Goal: Task Accomplishment & Management: Manage account settings

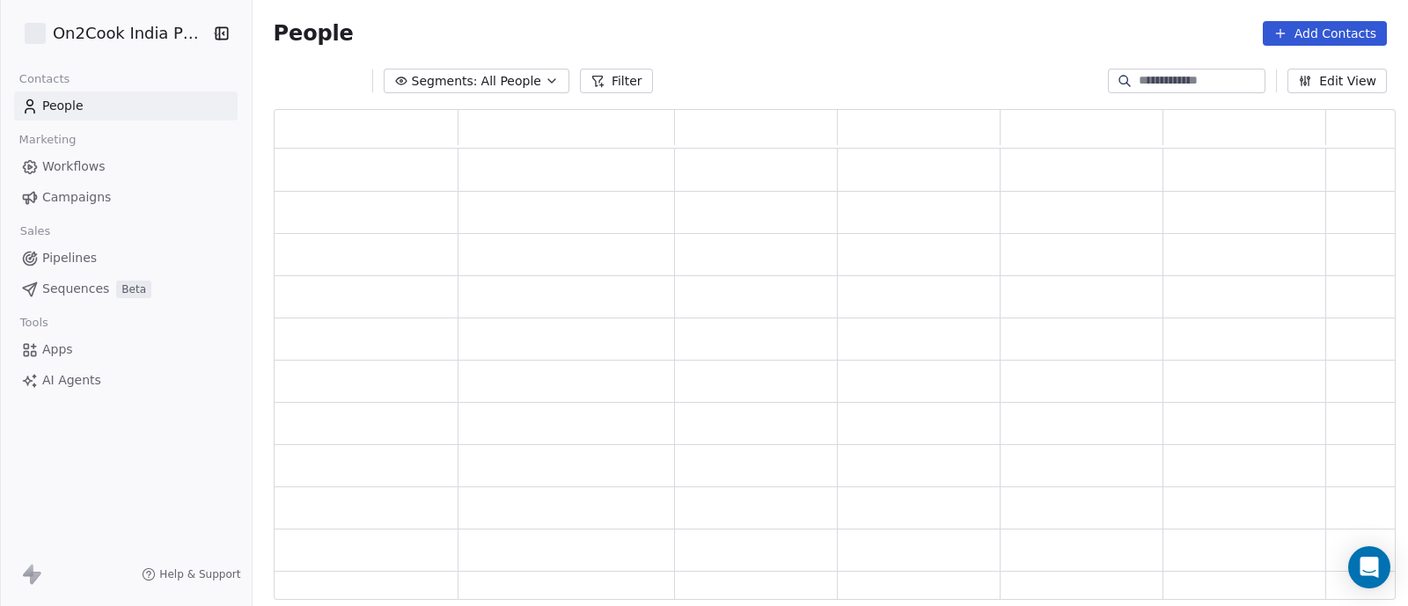
scroll to position [18, 18]
click at [57, 261] on span "Pipelines" at bounding box center [69, 258] width 55 height 18
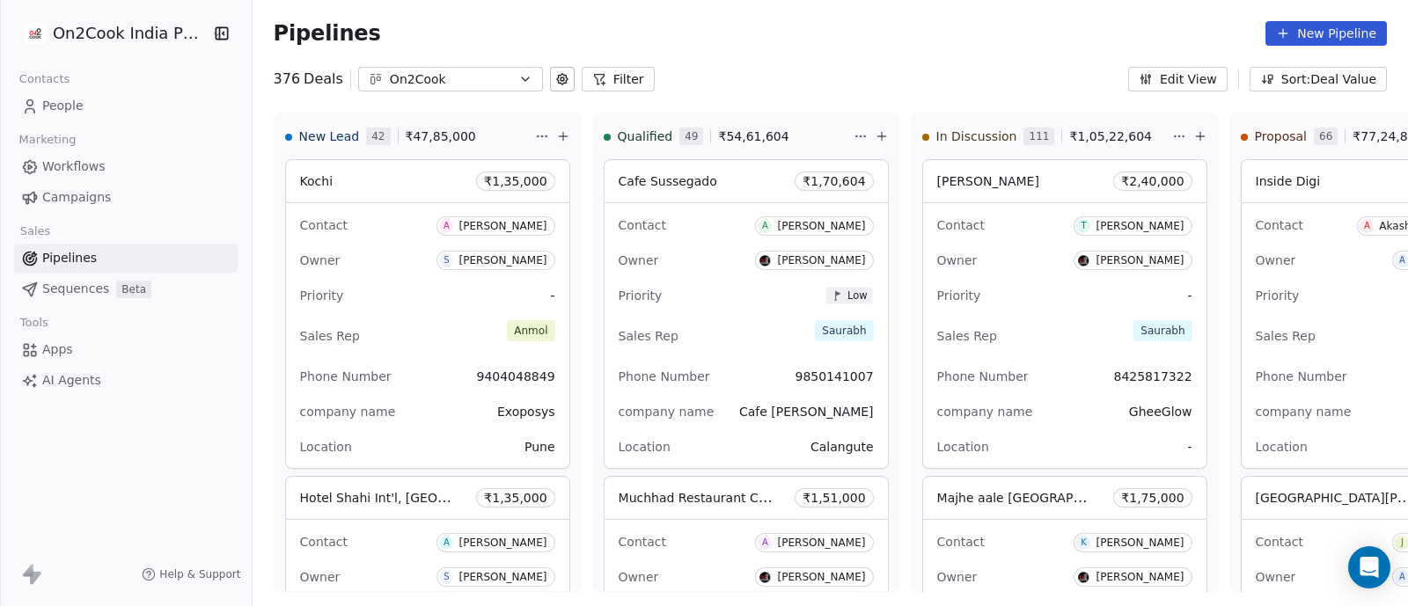
click at [613, 80] on button "Filter" at bounding box center [618, 79] width 73 height 25
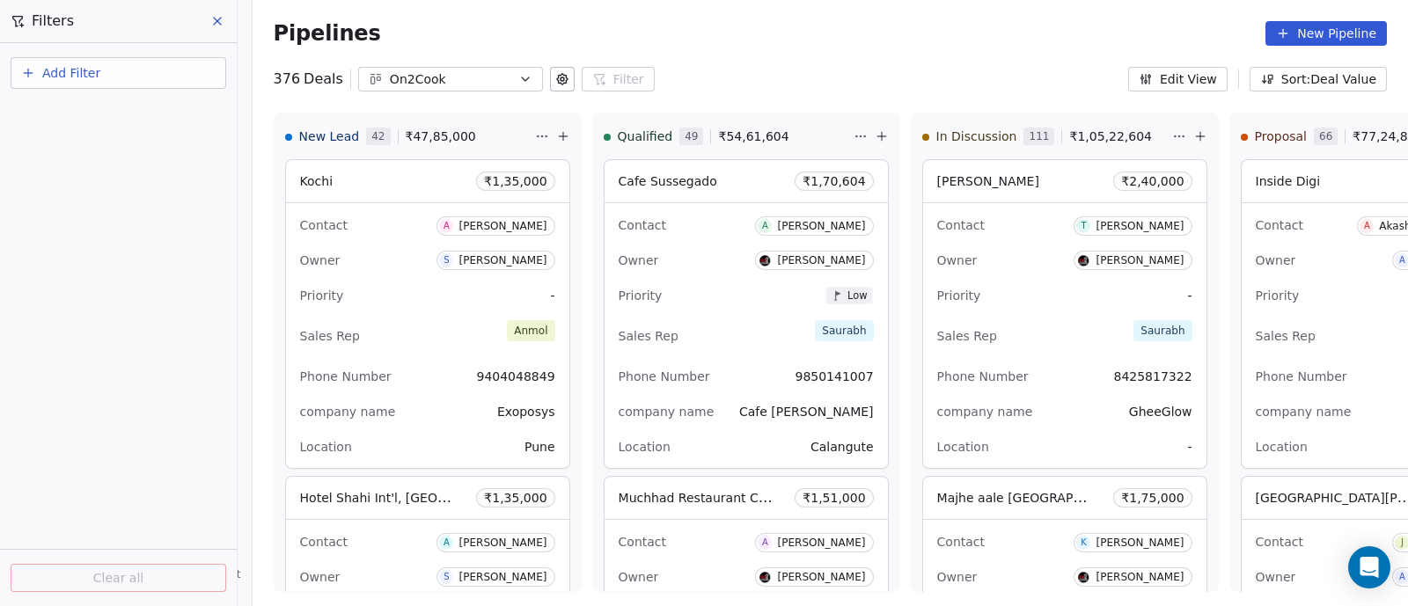
click at [77, 72] on span "Add Filter" at bounding box center [71, 73] width 58 height 18
click at [72, 110] on span "Deal properties" at bounding box center [76, 115] width 95 height 18
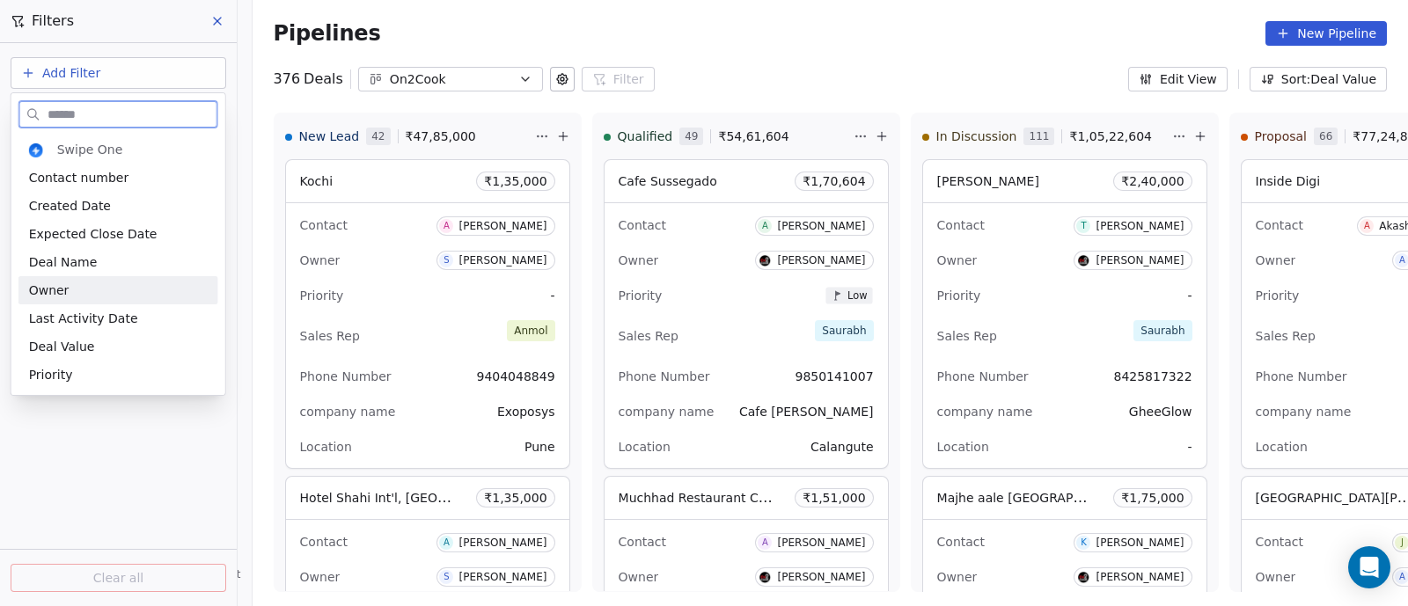
click at [81, 290] on div "Owner" at bounding box center [118, 291] width 179 height 18
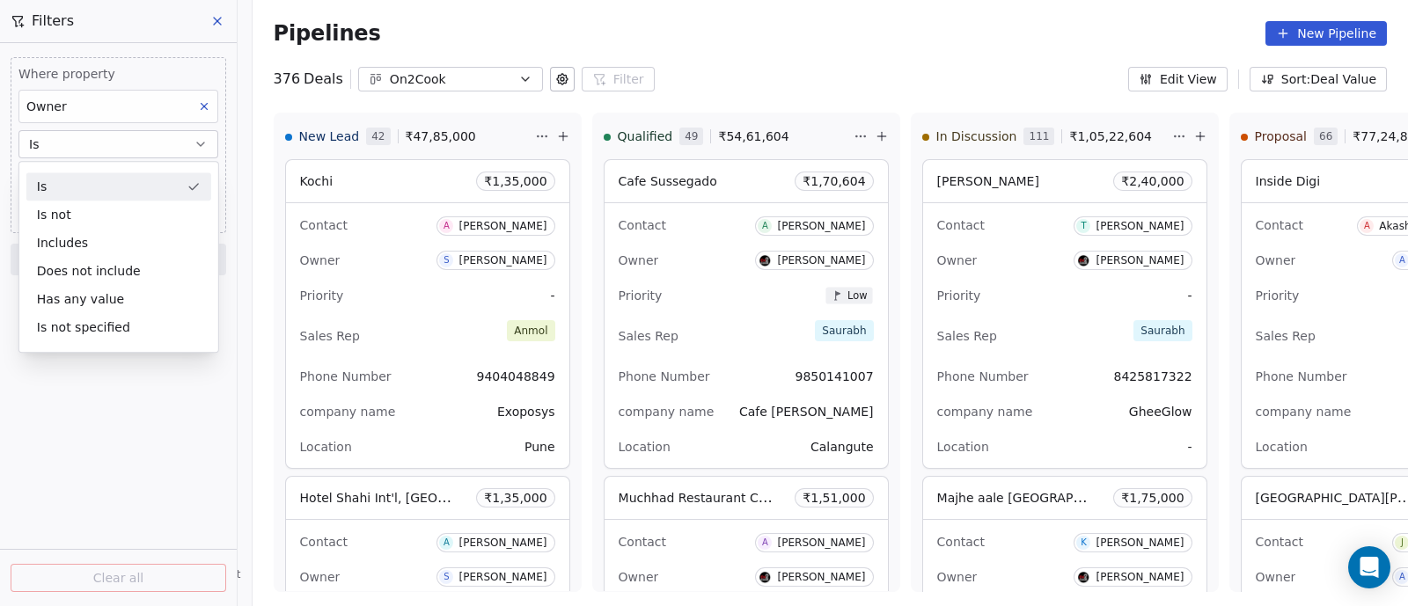
click at [105, 141] on button "Is" at bounding box center [118, 144] width 200 height 28
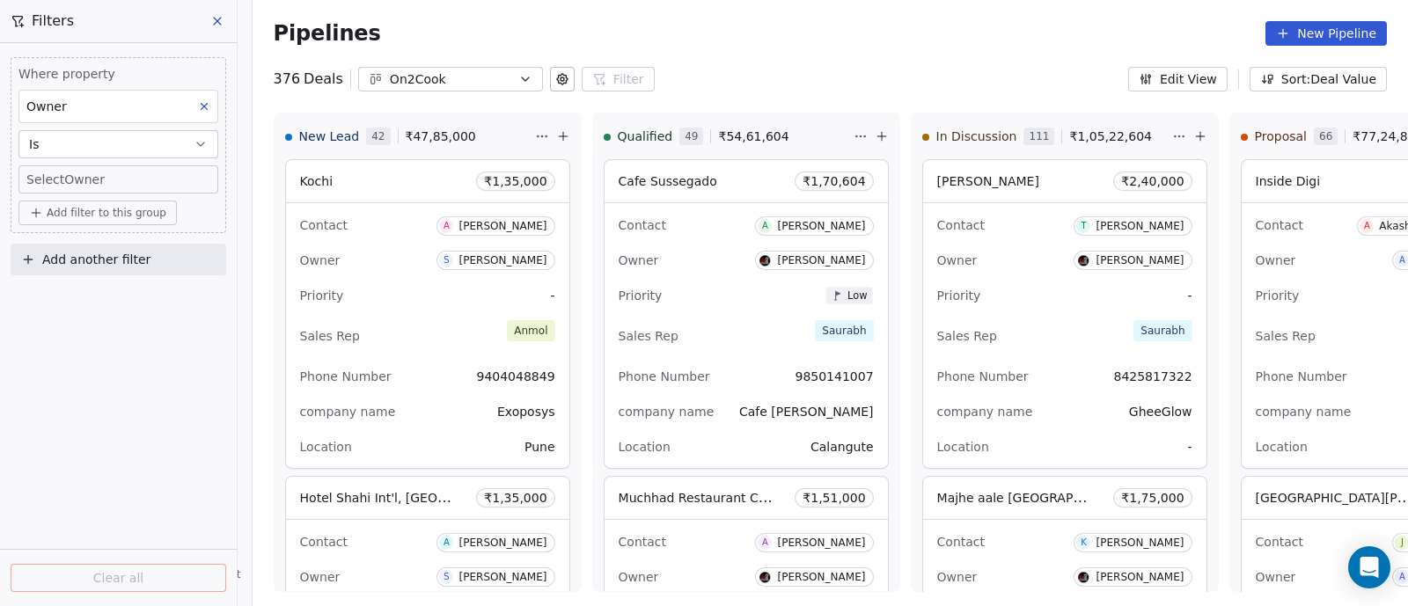
click at [106, 174] on body "On2Cook India Pvt. Ltd. Contacts People Marketing Workflows Campaigns Sales Pip…" at bounding box center [704, 303] width 1408 height 606
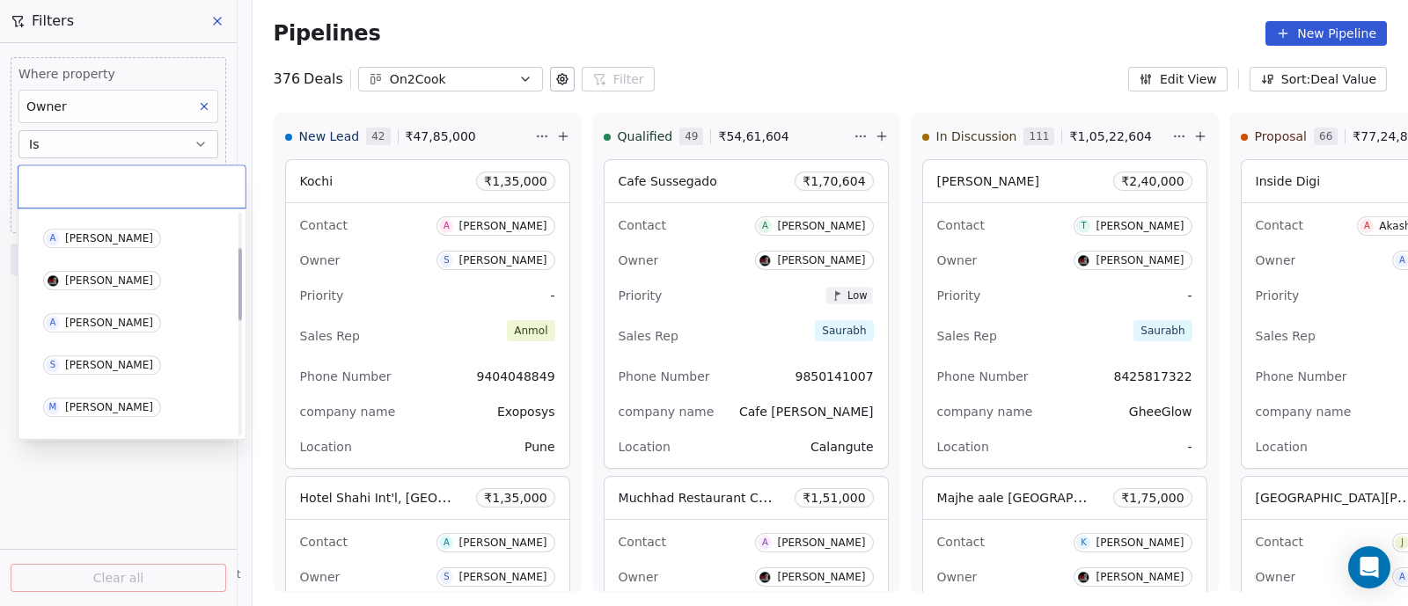
scroll to position [109, 0]
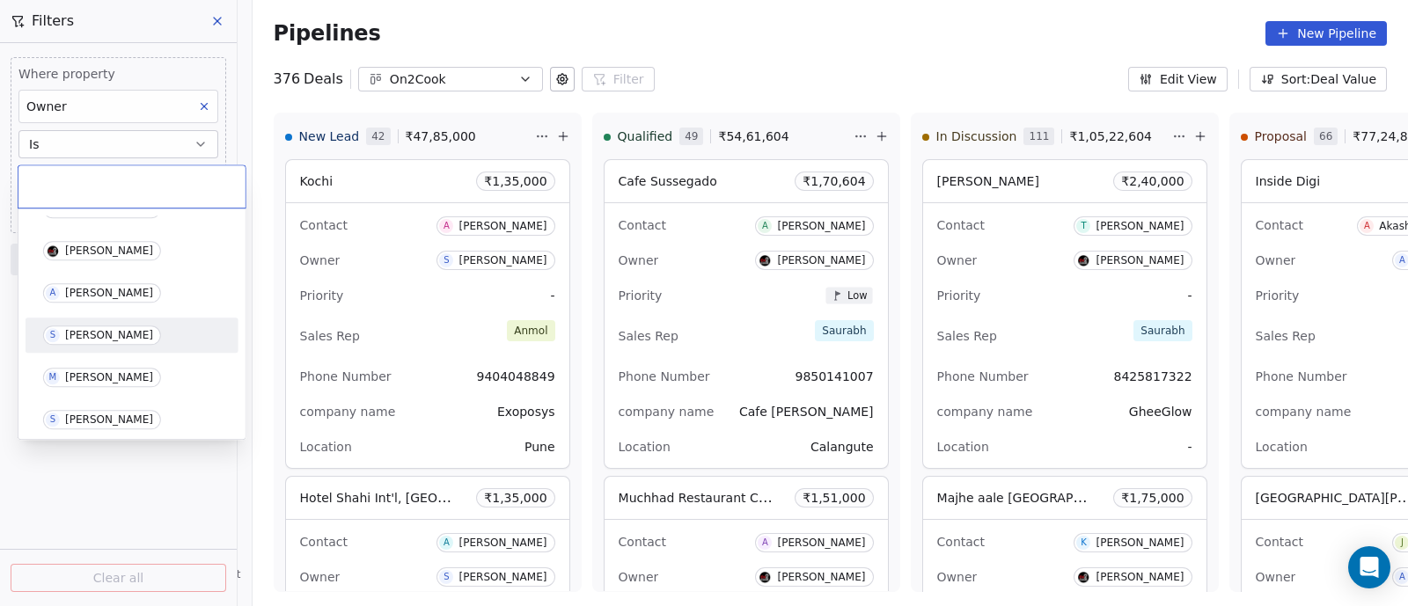
click at [85, 334] on div "[PERSON_NAME]" at bounding box center [109, 335] width 88 height 12
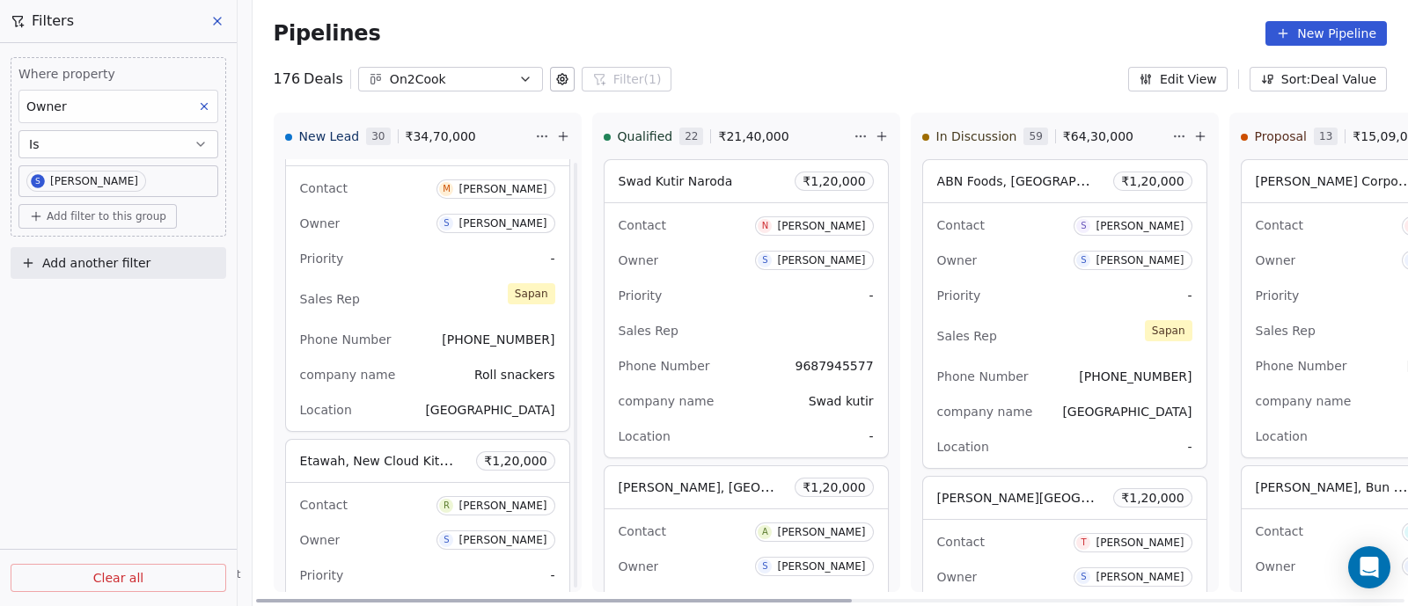
scroll to position [7083, 0]
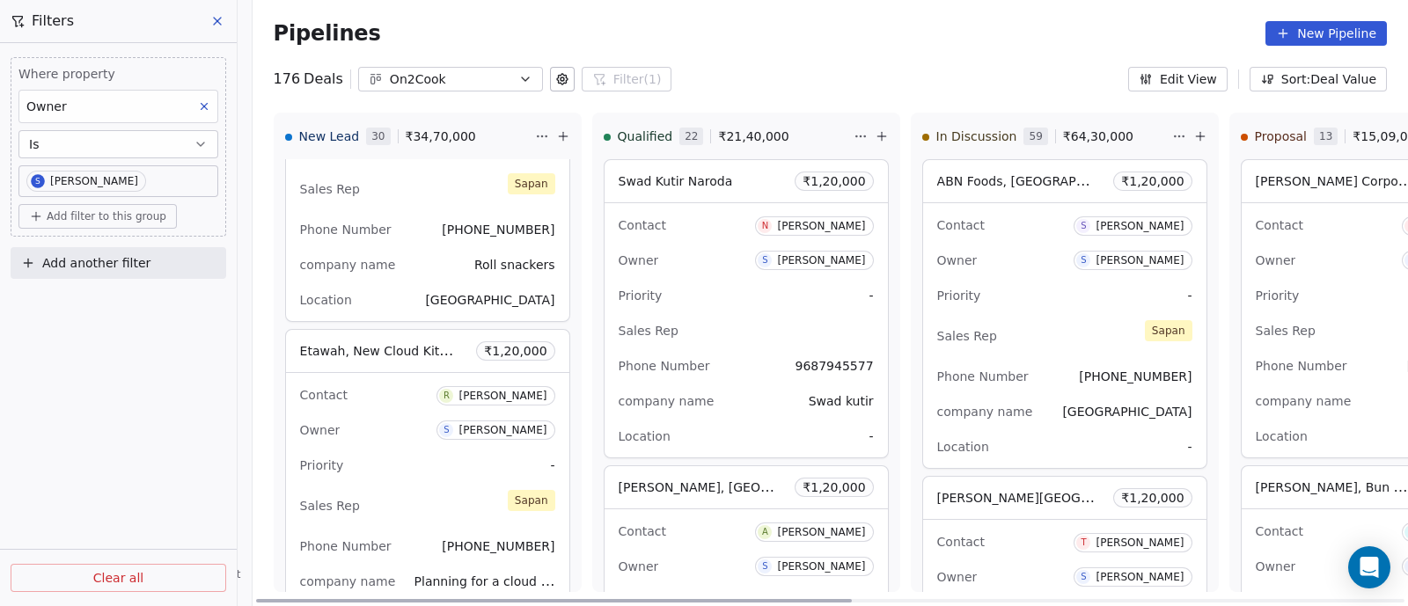
click at [396, 416] on div "Owner S [PERSON_NAME]" at bounding box center [427, 430] width 255 height 28
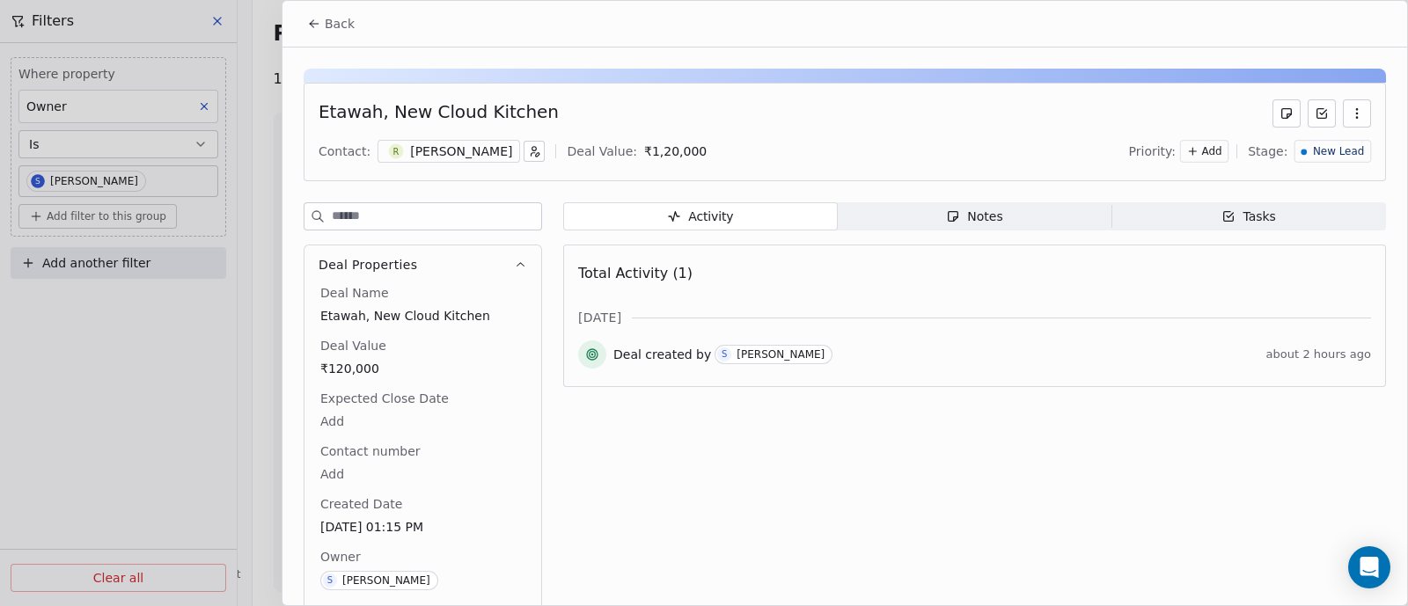
click at [969, 209] on div "Notes" at bounding box center [974, 217] width 56 height 18
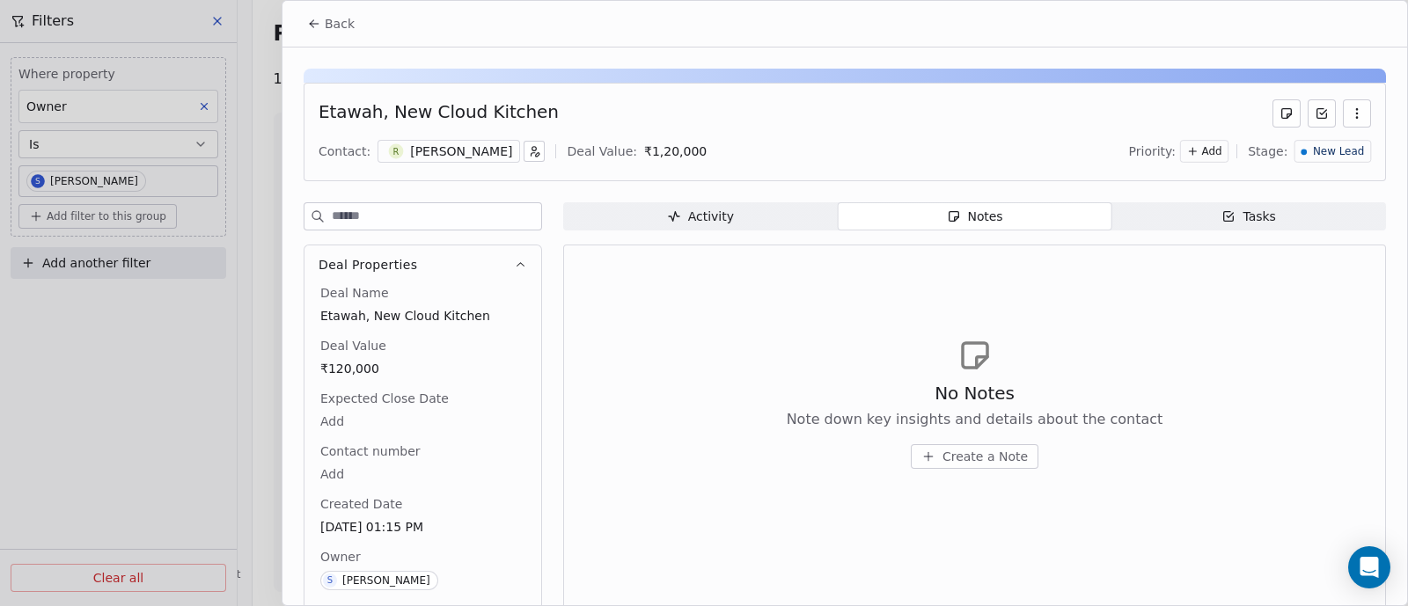
click at [969, 455] on span "Create a Note" at bounding box center [984, 457] width 85 height 18
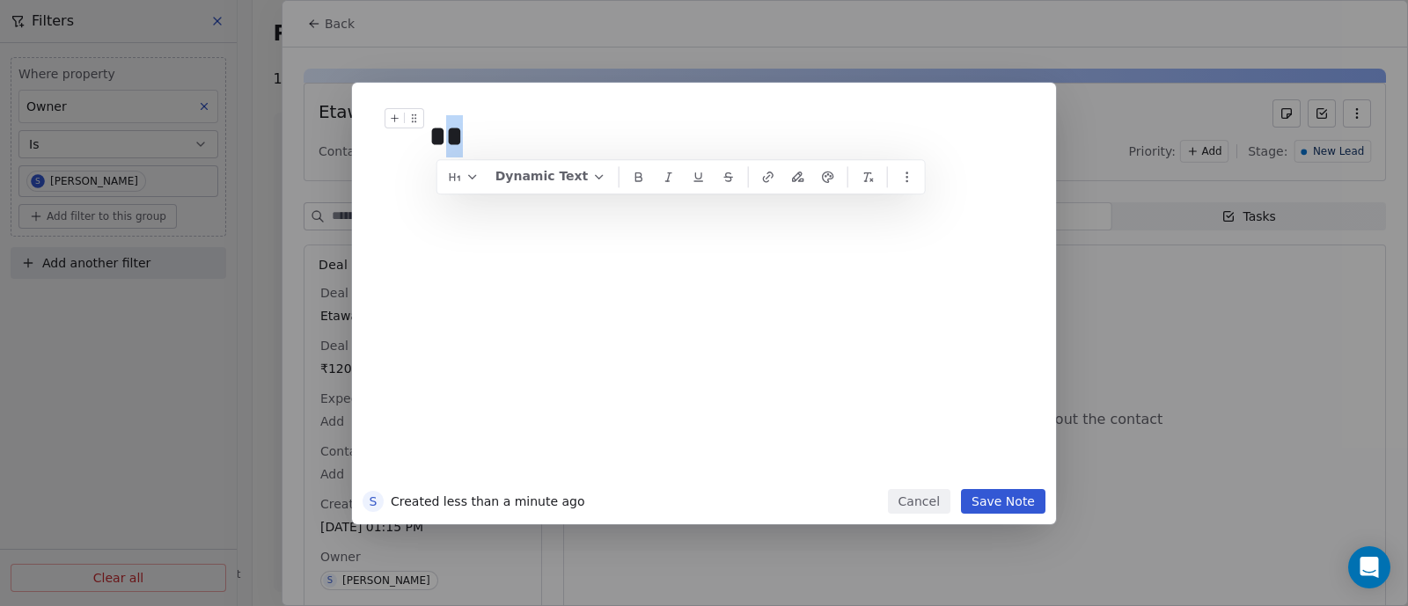
drag, startPoint x: 454, startPoint y: 139, endPoint x: 413, endPoint y: 134, distance: 40.8
click at [429, 134] on div "**" at bounding box center [730, 136] width 602 height 56
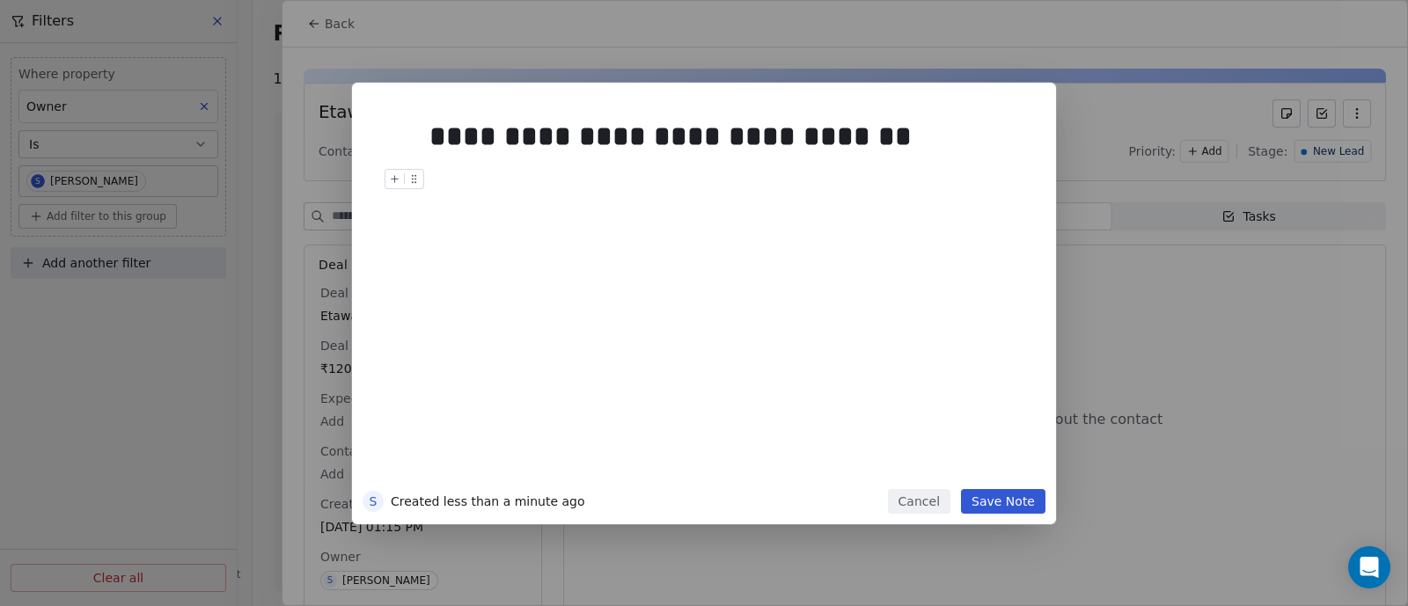
click at [1012, 504] on button "Save Note" at bounding box center [1003, 501] width 84 height 25
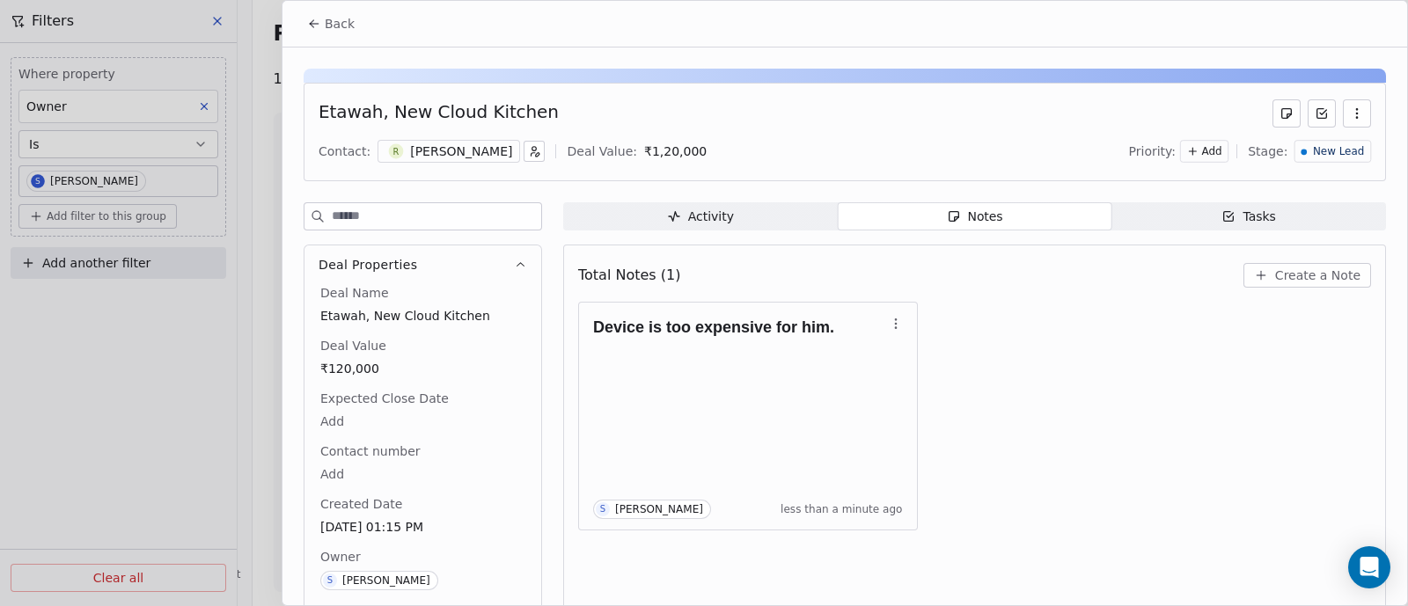
click at [1333, 156] on span "New Lead" at bounding box center [1338, 151] width 51 height 15
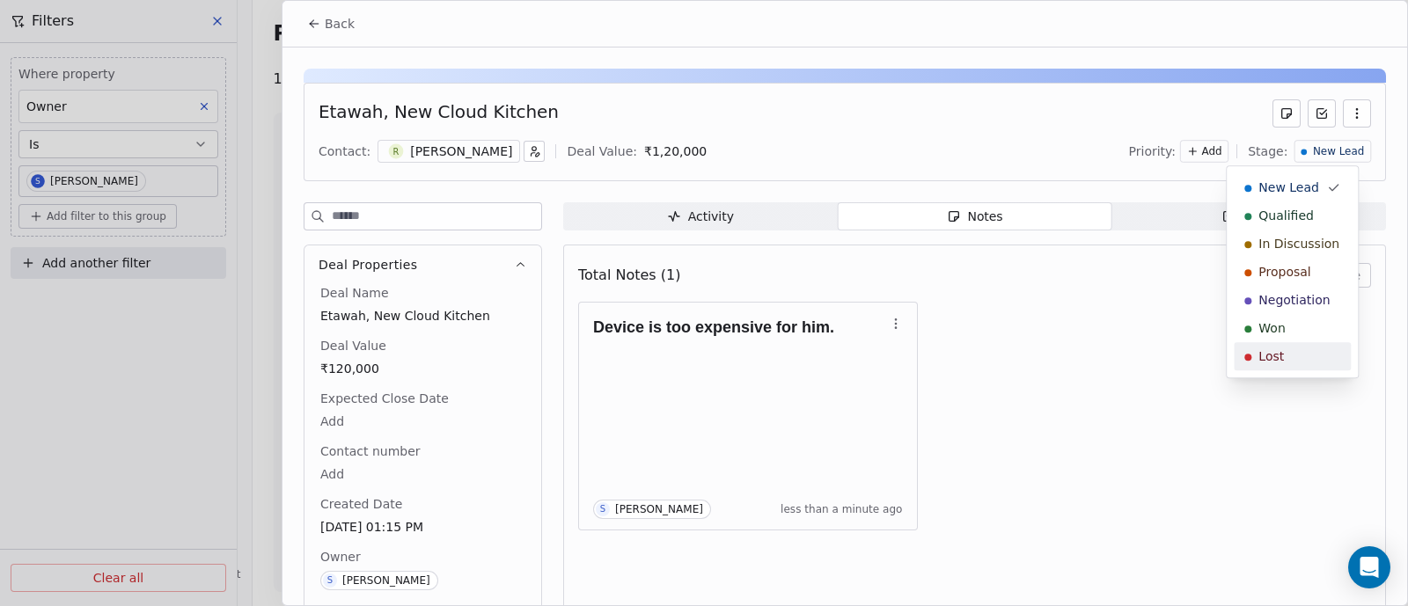
click at [1280, 356] on span "Lost" at bounding box center [1271, 356] width 26 height 18
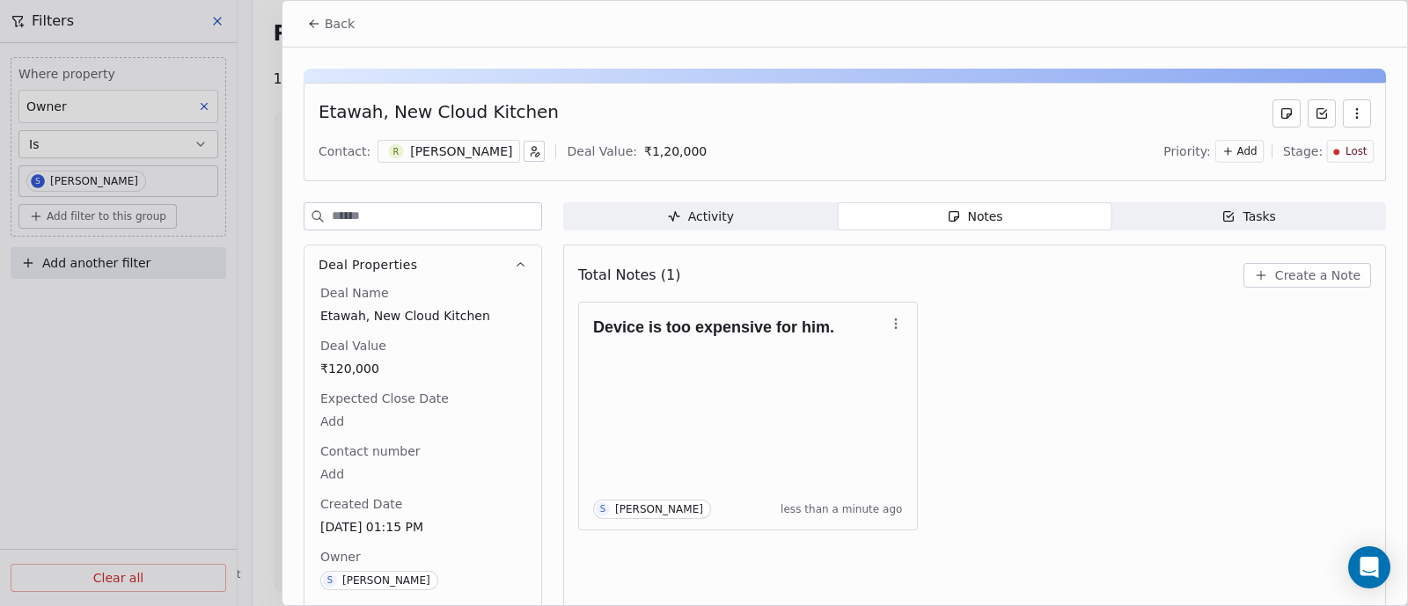
click at [339, 26] on span "Back" at bounding box center [340, 24] width 30 height 18
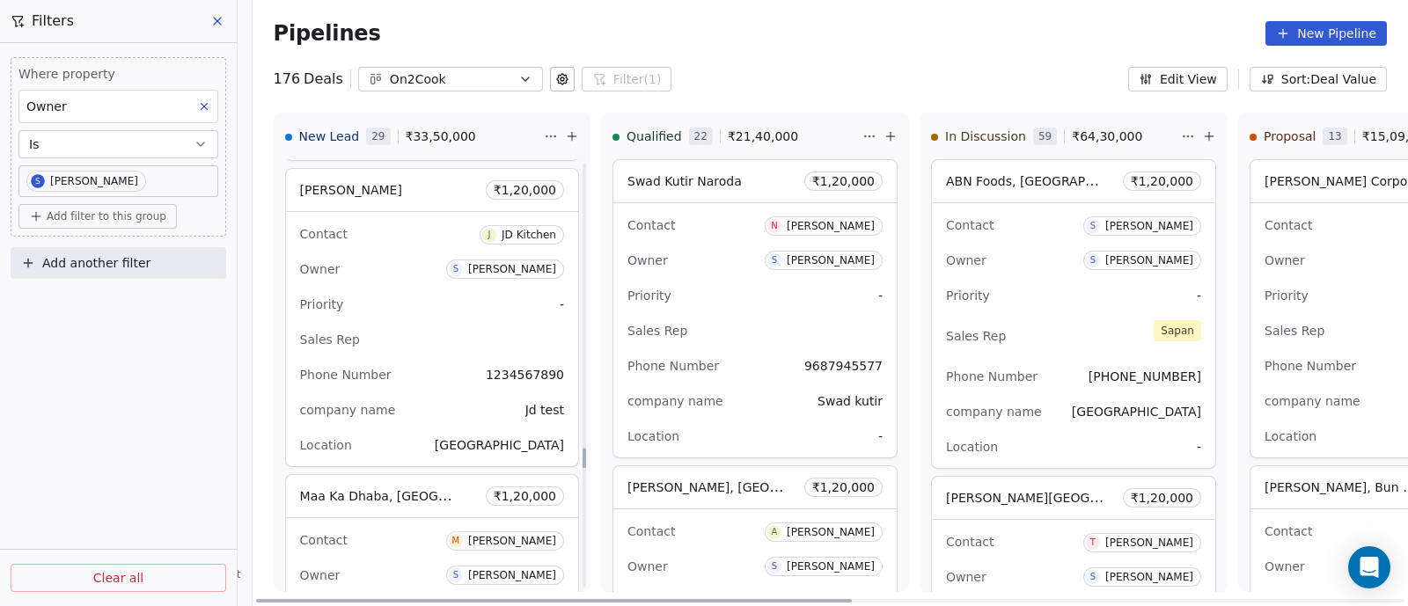
scroll to position [6093, 0]
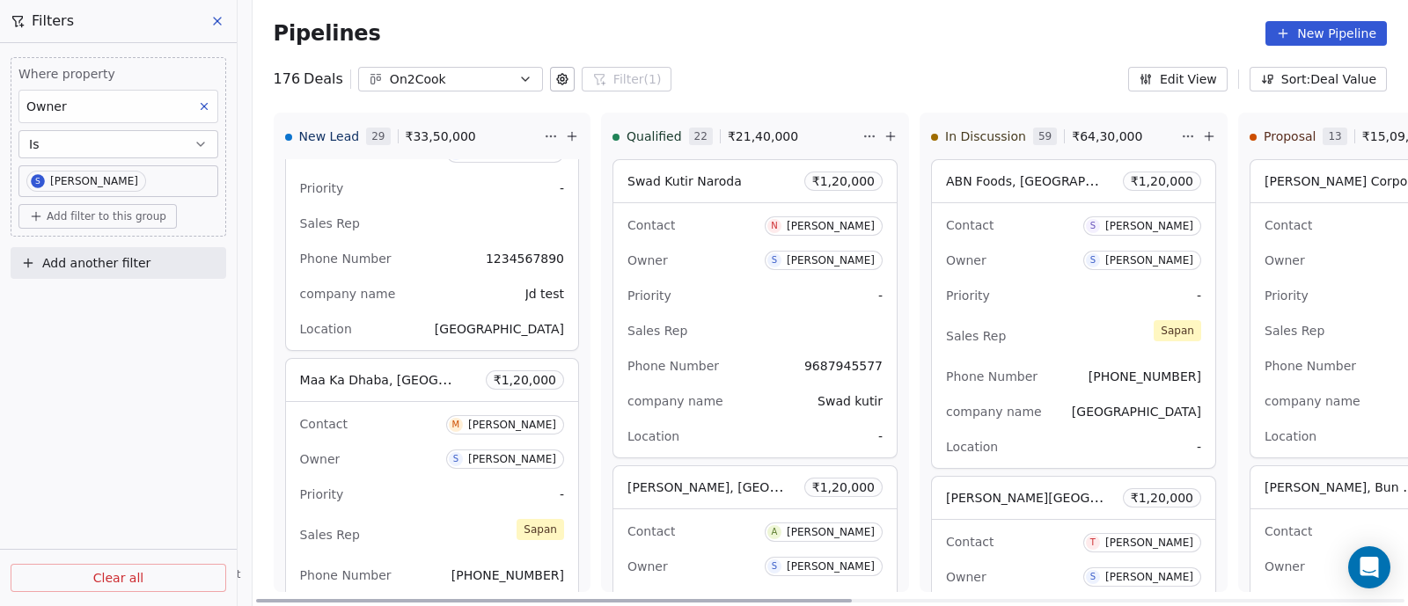
click at [369, 480] on div "Priority -" at bounding box center [432, 494] width 264 height 28
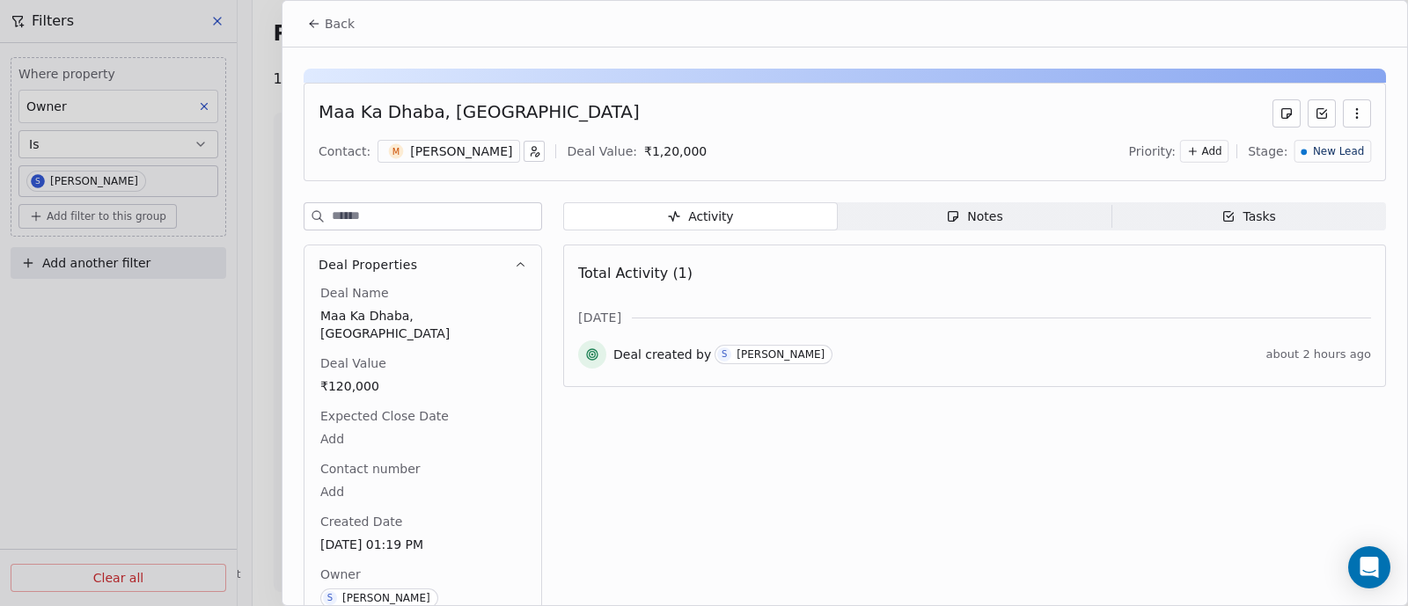
click at [977, 220] on div "Notes" at bounding box center [974, 217] width 56 height 18
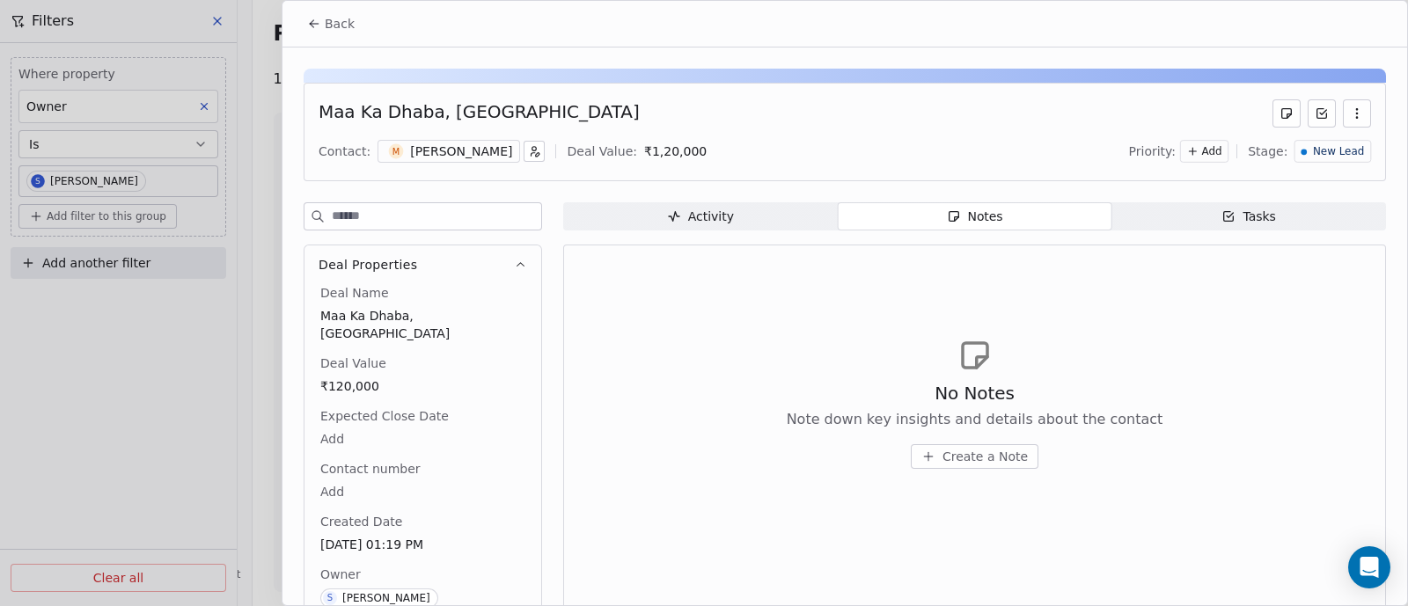
click at [972, 451] on span "Create a Note" at bounding box center [984, 457] width 85 height 18
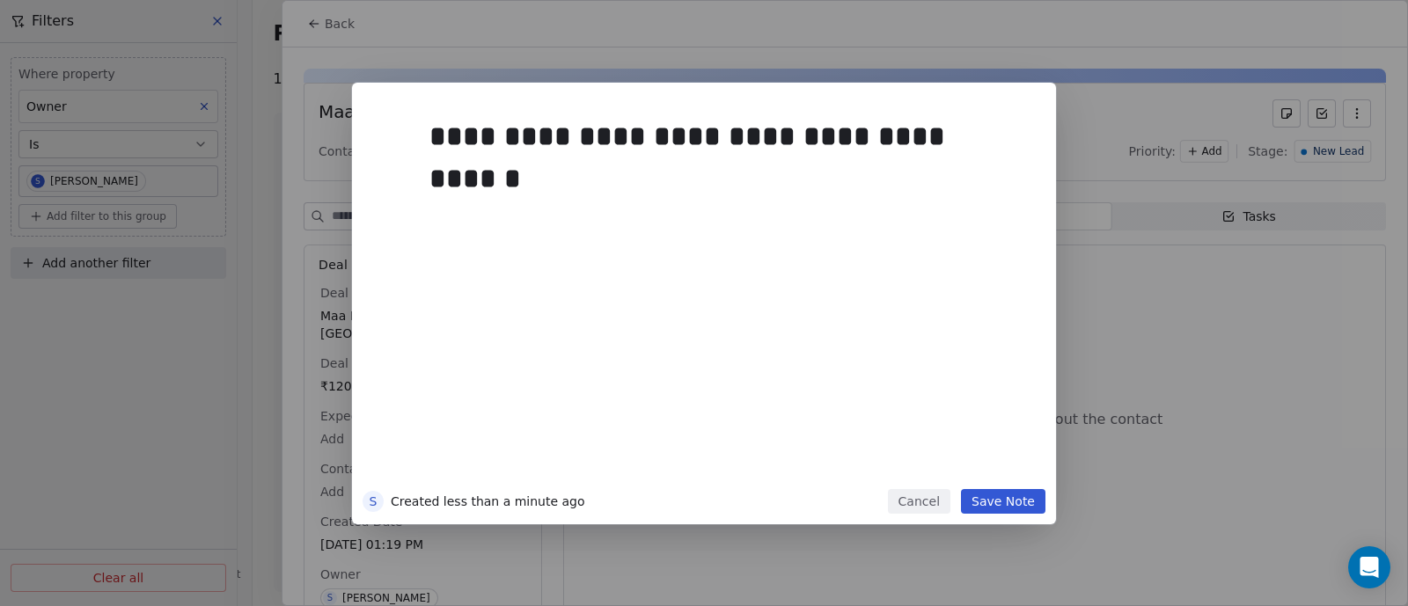
click at [991, 508] on button "Save Note" at bounding box center [1003, 501] width 84 height 25
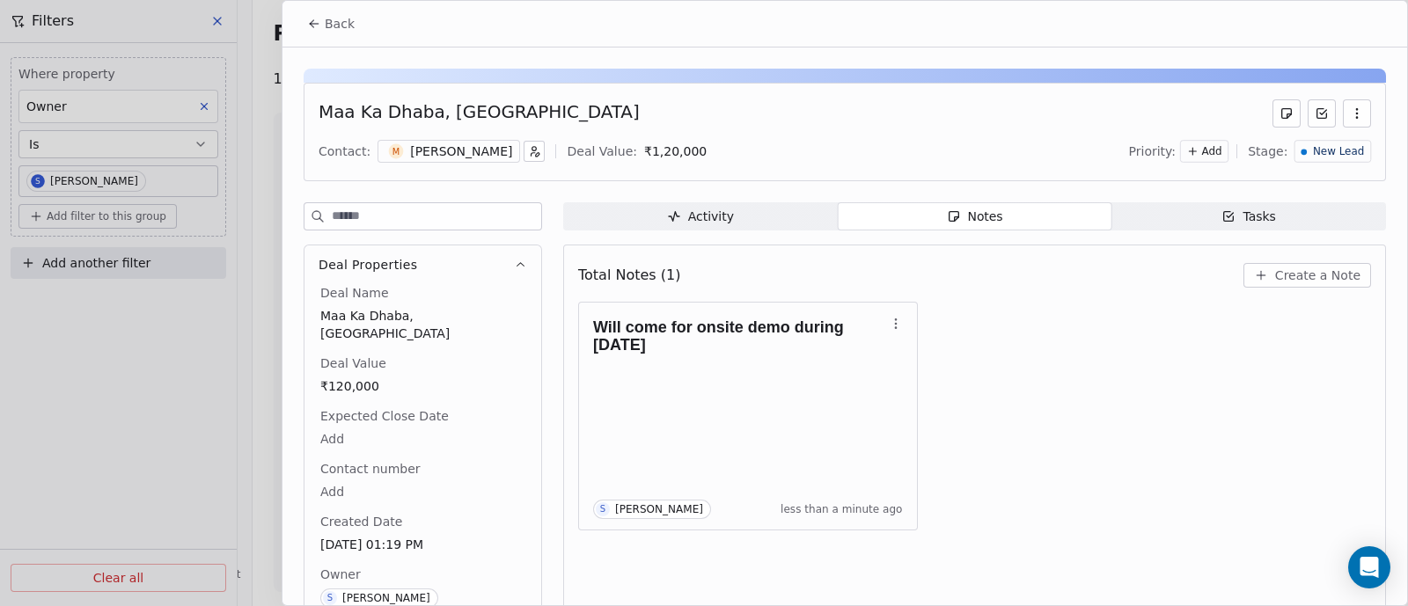
click at [321, 24] on button "Back" at bounding box center [330, 24] width 69 height 32
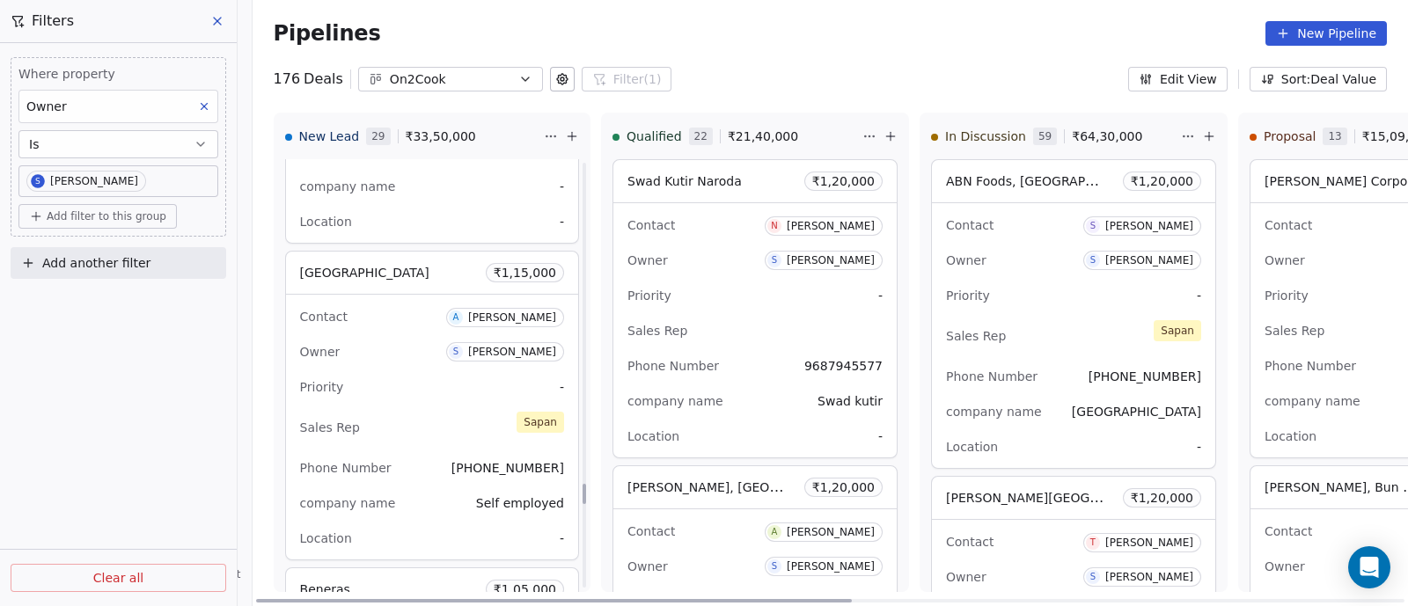
scroll to position [6863, 0]
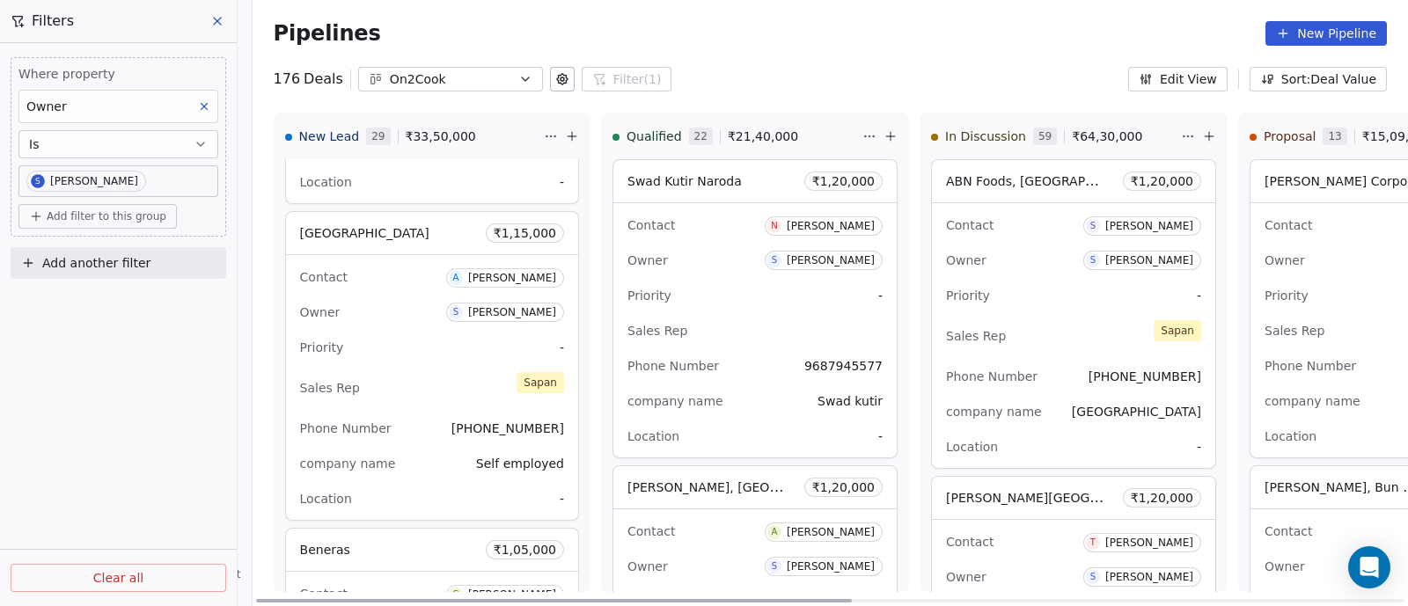
click at [422, 333] on div "Priority -" at bounding box center [432, 347] width 264 height 28
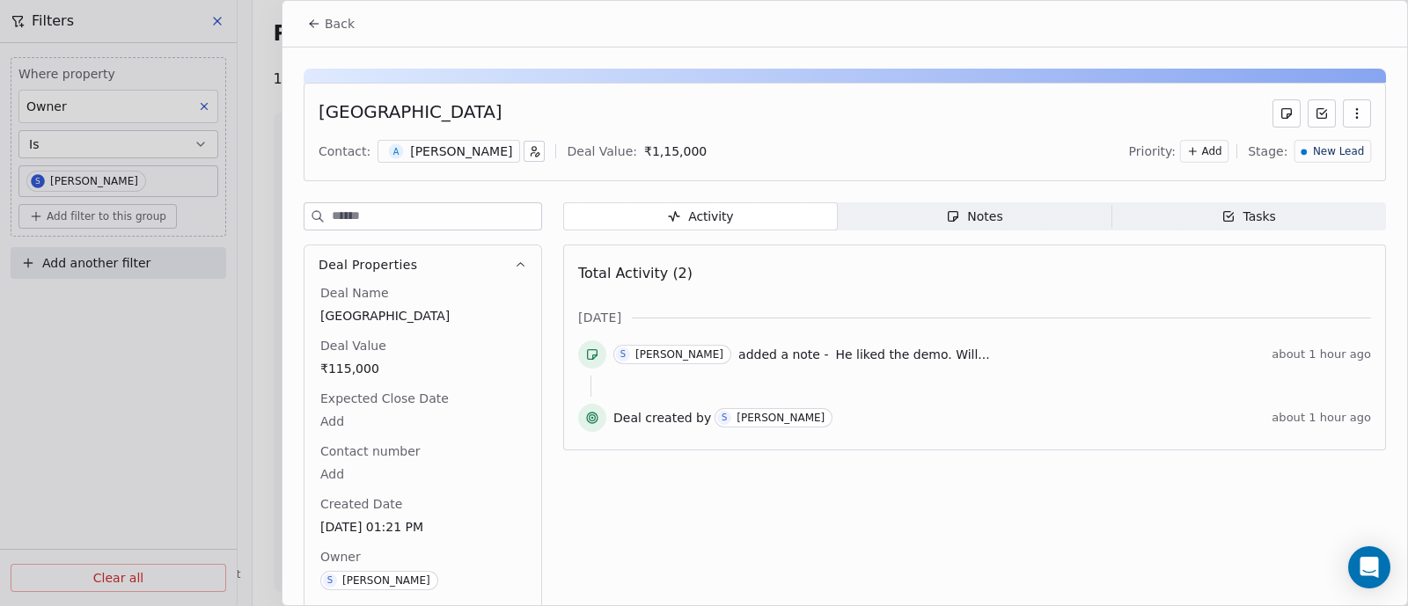
click at [981, 221] on div "Notes" at bounding box center [974, 217] width 56 height 18
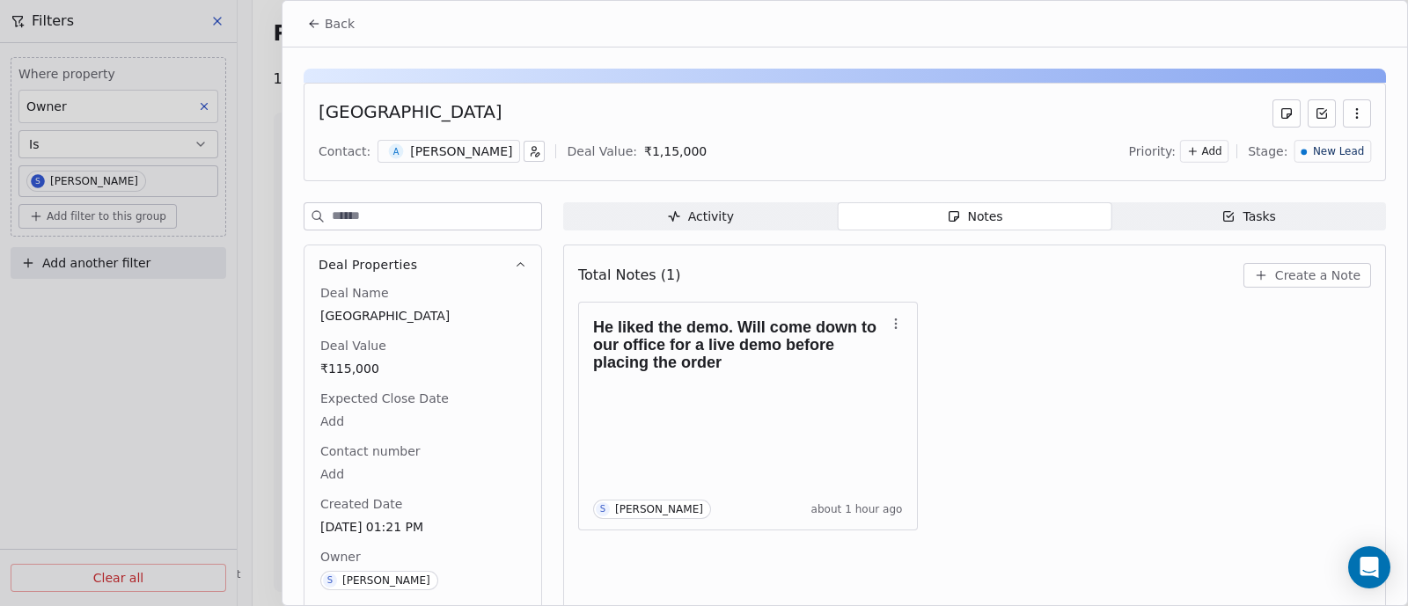
click at [344, 26] on span "Back" at bounding box center [340, 24] width 30 height 18
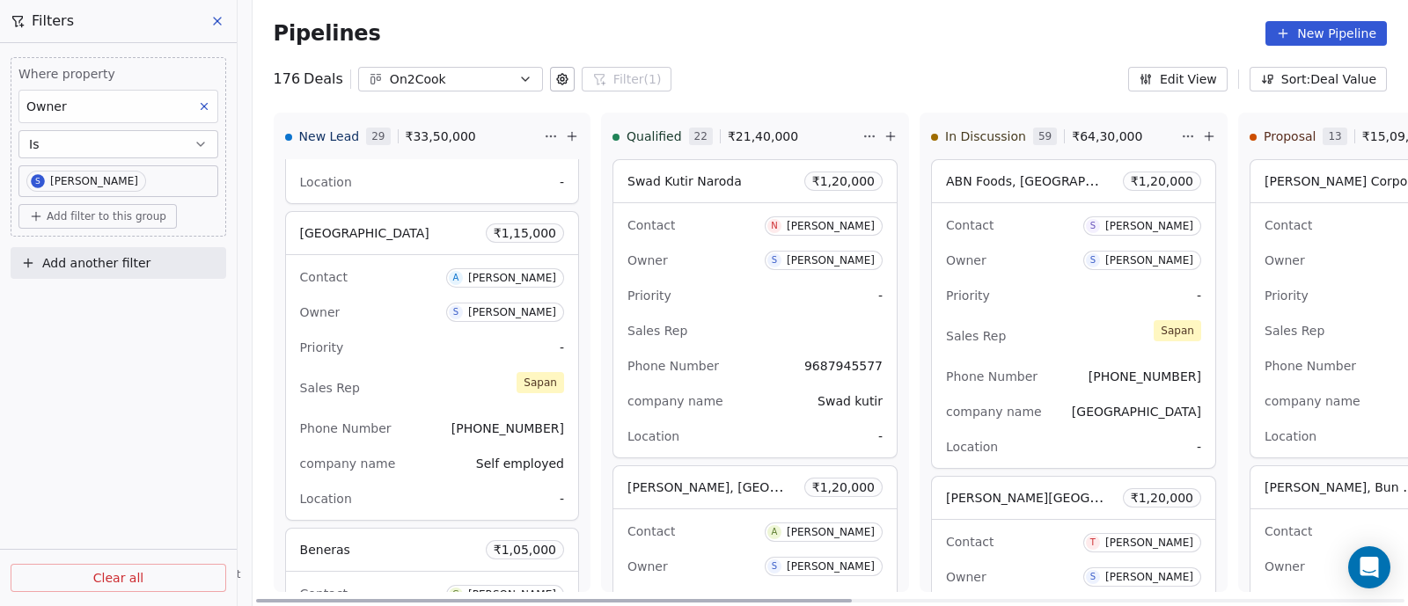
click at [391, 300] on div "Owner S [PERSON_NAME]" at bounding box center [432, 312] width 264 height 28
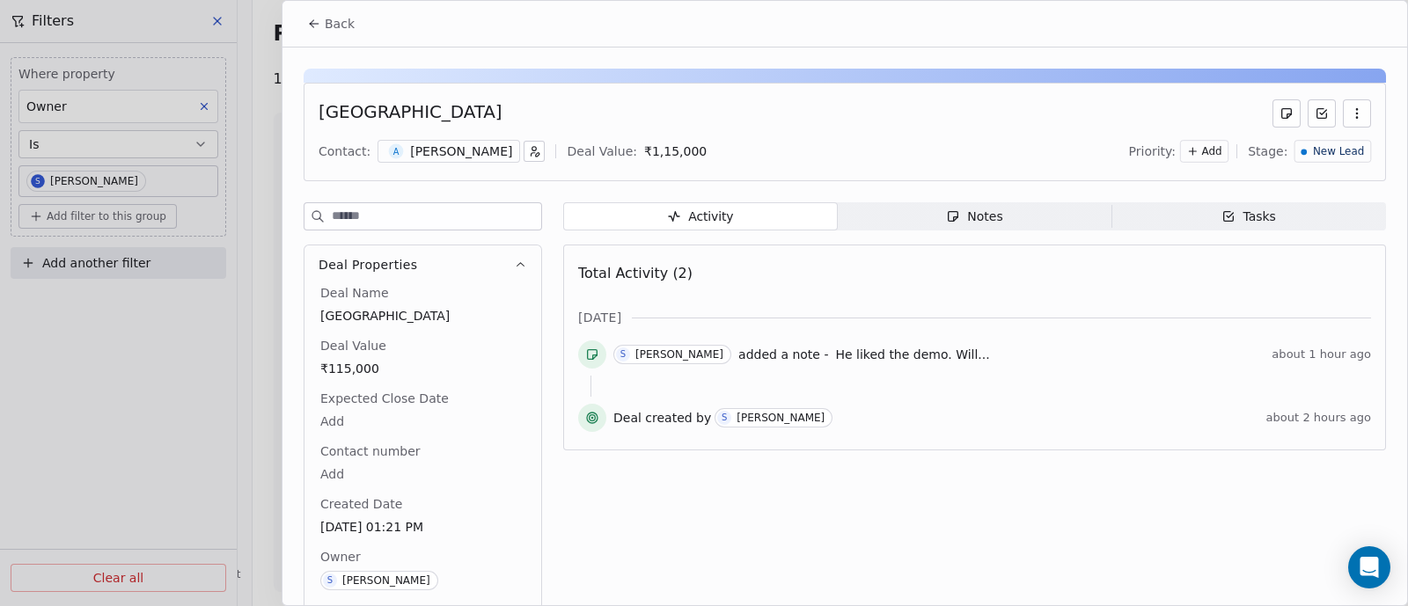
click at [1328, 155] on span "New Lead" at bounding box center [1338, 151] width 51 height 15
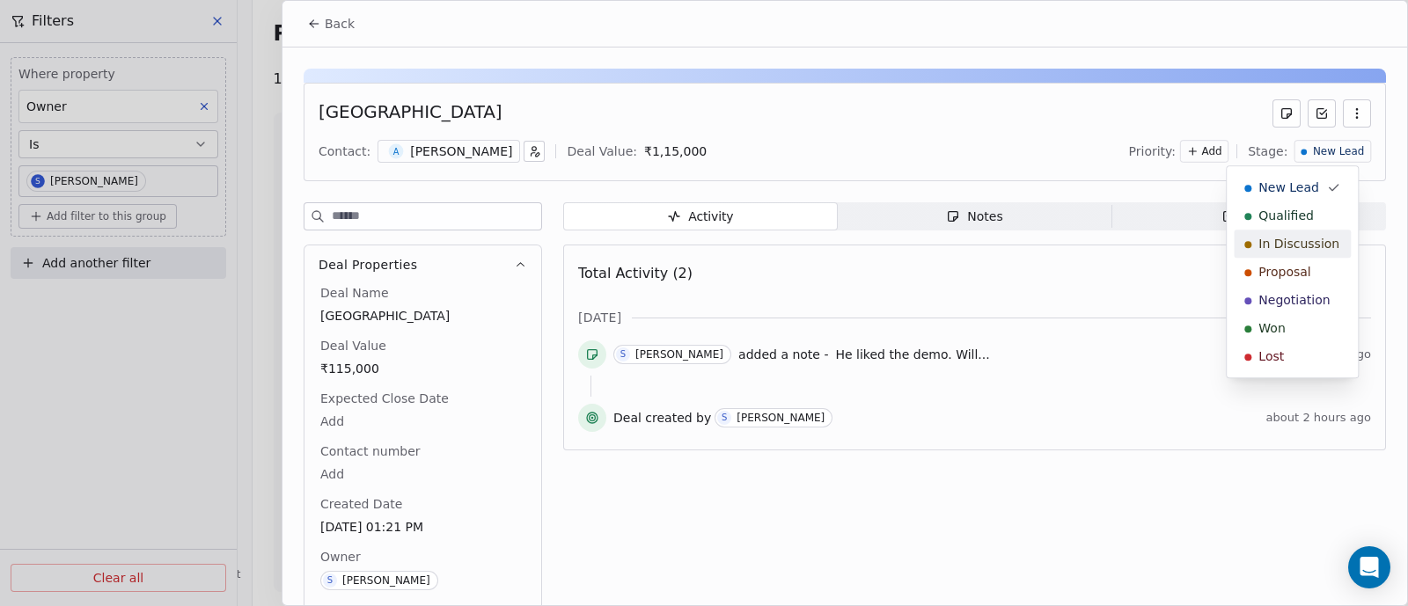
click at [1306, 245] on span "In Discussion" at bounding box center [1298, 244] width 81 height 18
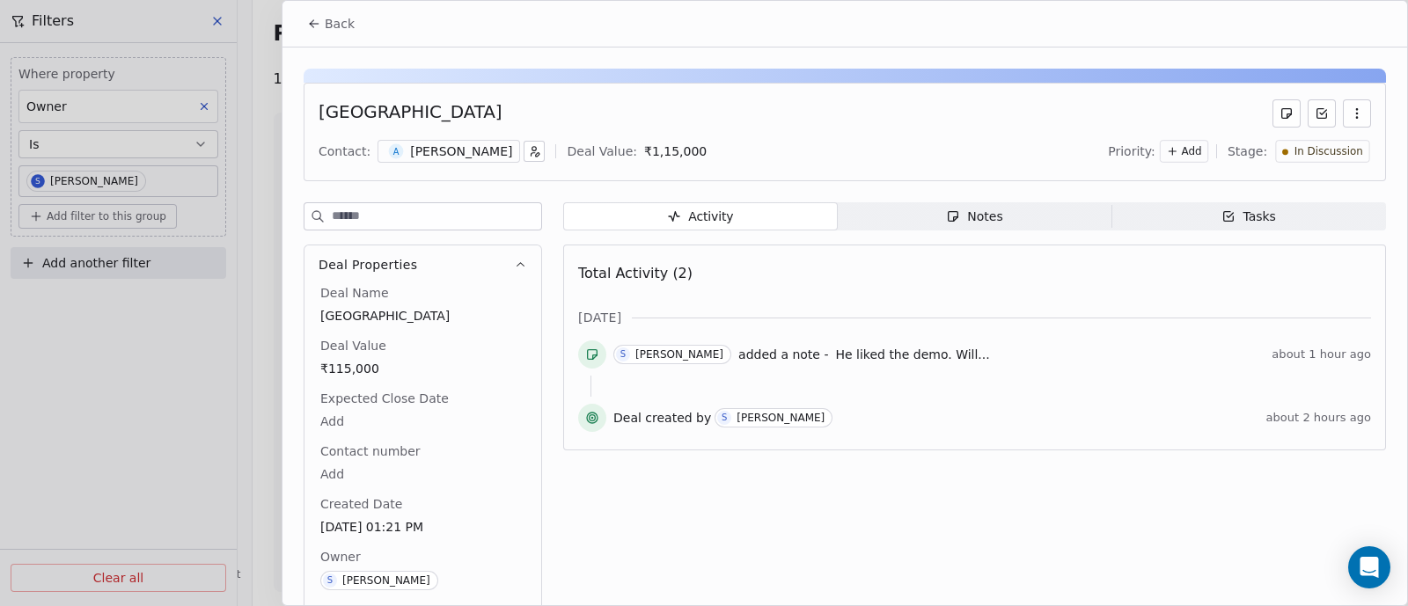
click at [338, 25] on span "Back" at bounding box center [340, 24] width 30 height 18
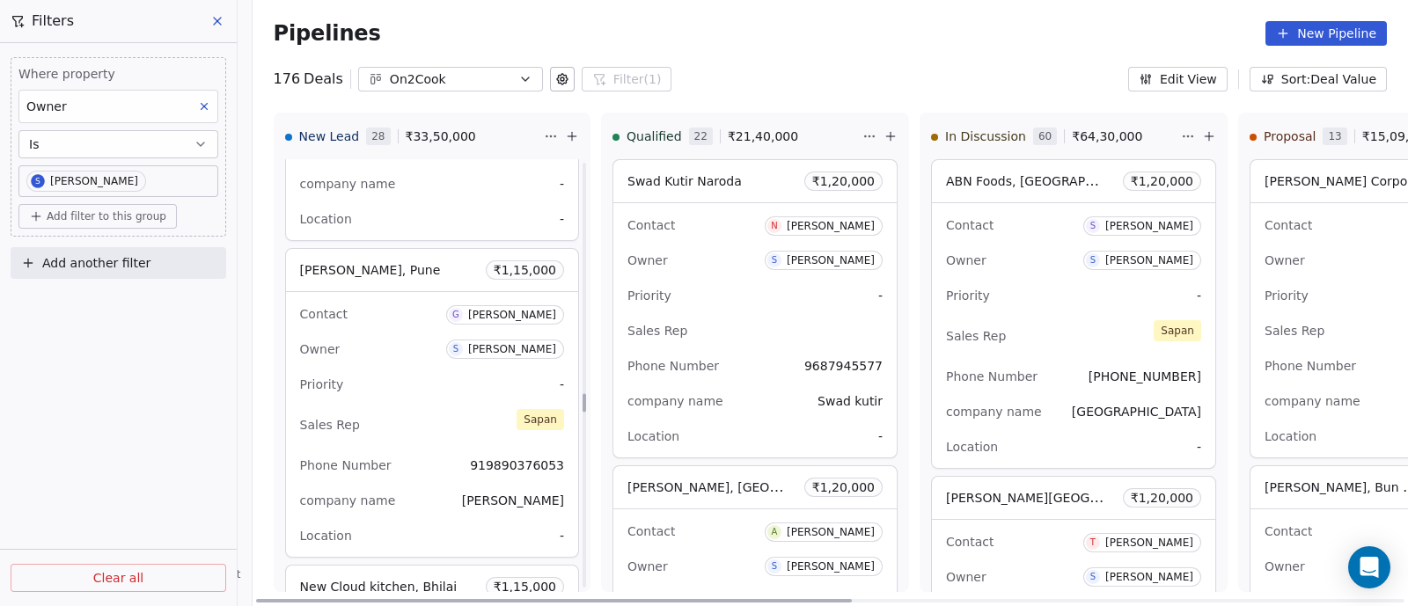
scroll to position [5276, 0]
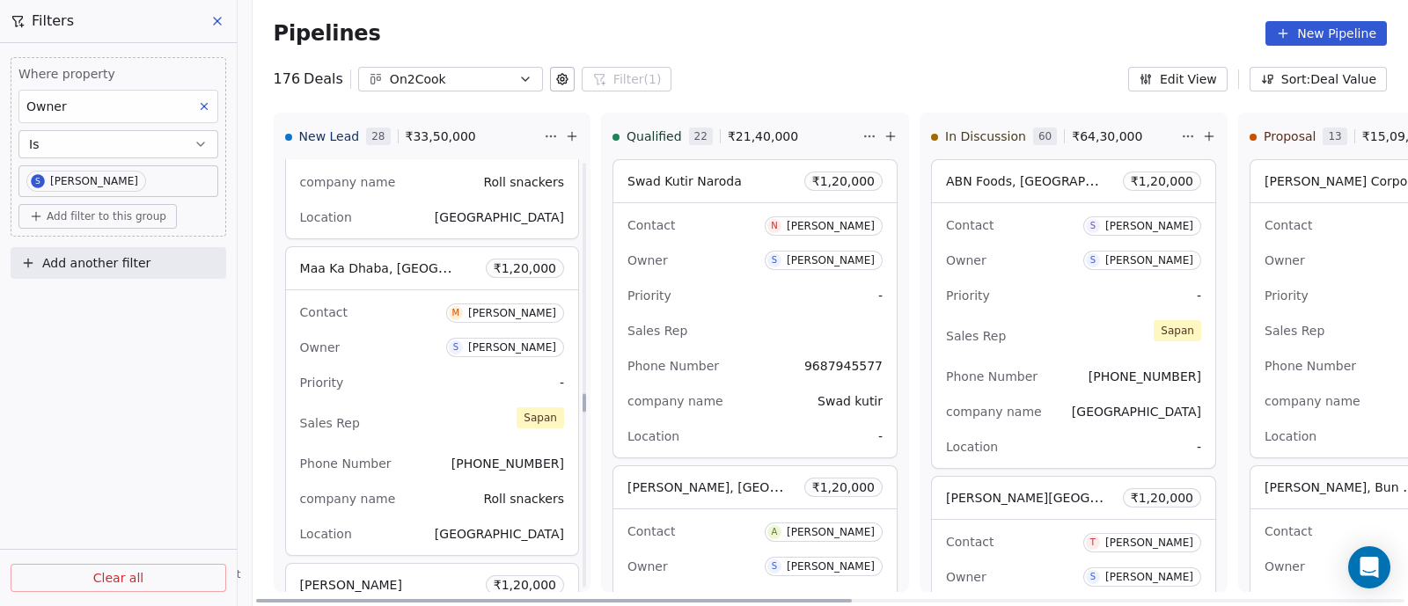
click at [414, 333] on div "Owner S [PERSON_NAME]" at bounding box center [432, 347] width 264 height 28
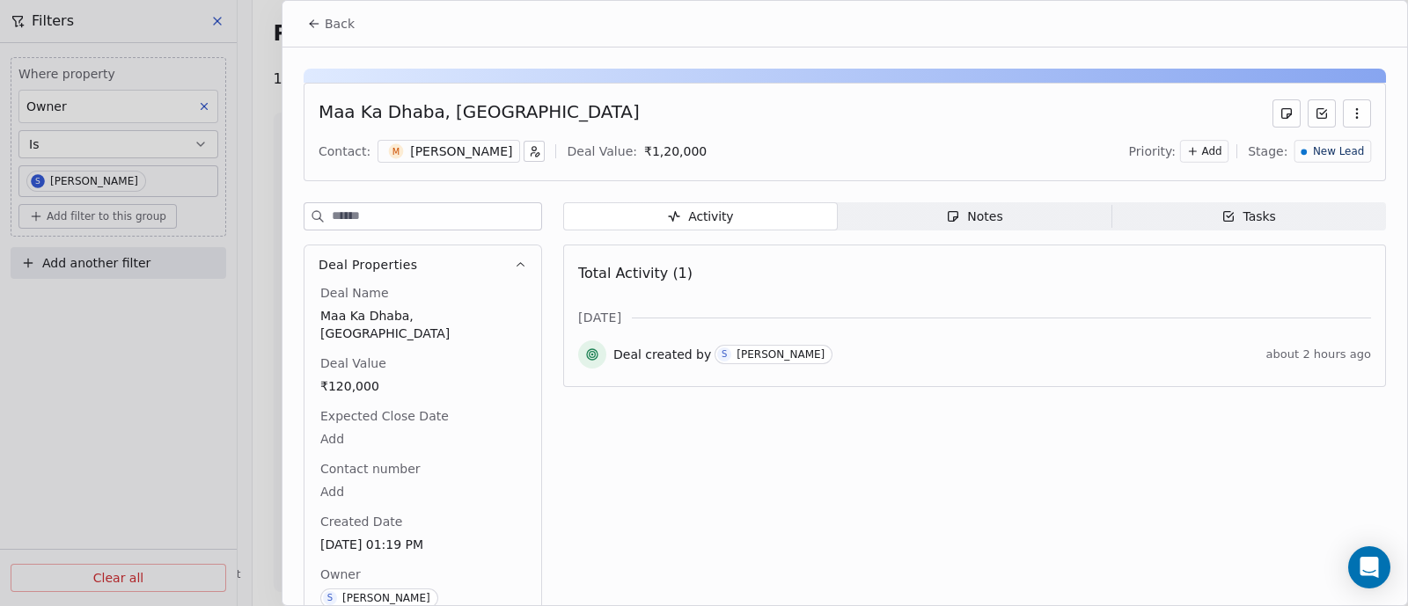
click at [1313, 153] on span "New Lead" at bounding box center [1338, 151] width 51 height 15
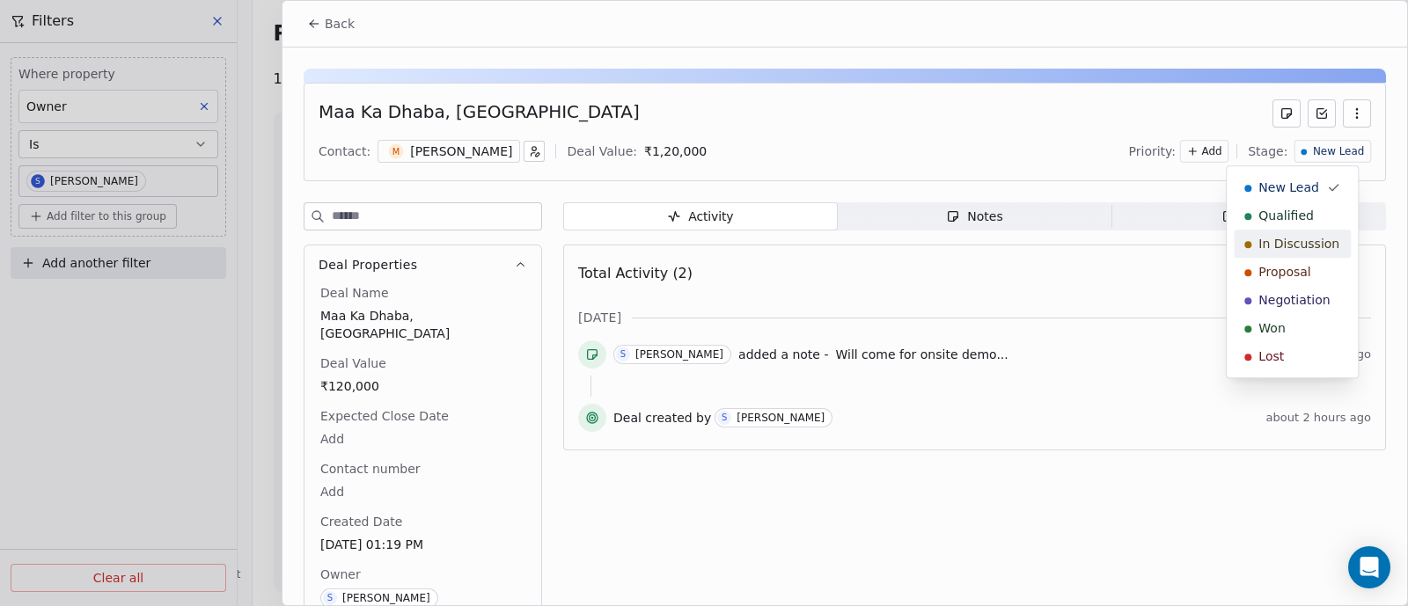
click at [1311, 242] on span "In Discussion" at bounding box center [1298, 244] width 81 height 18
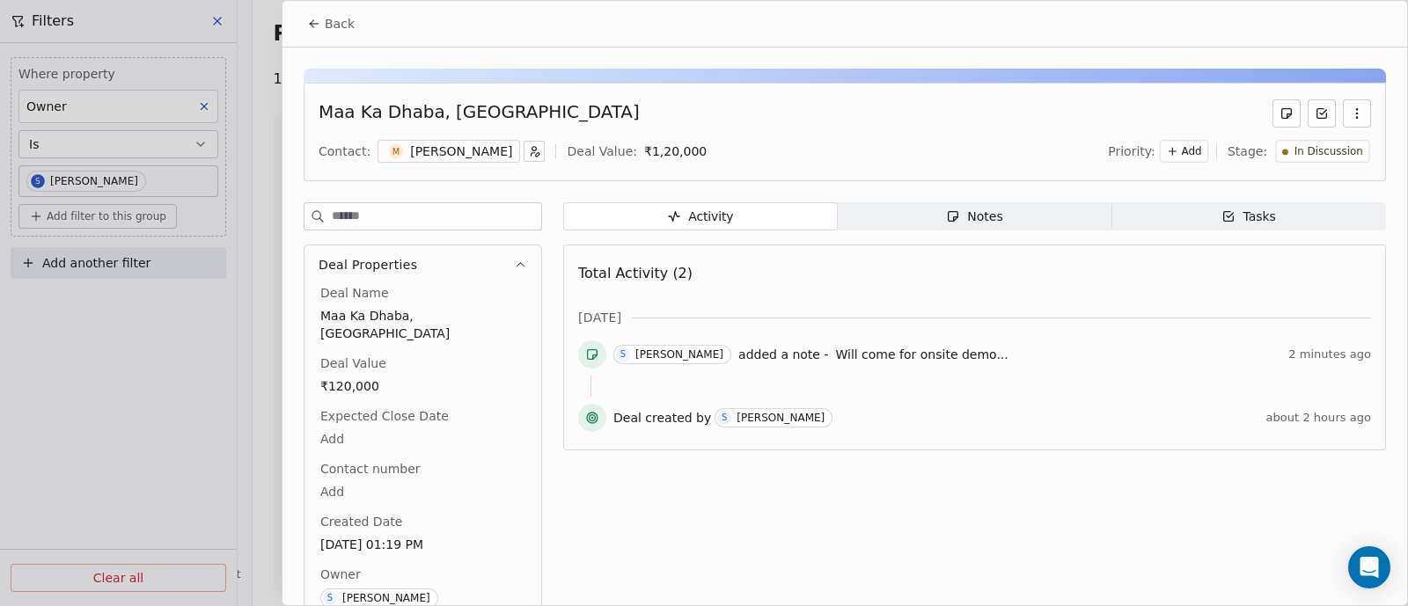
click at [338, 18] on span "Back" at bounding box center [340, 24] width 30 height 18
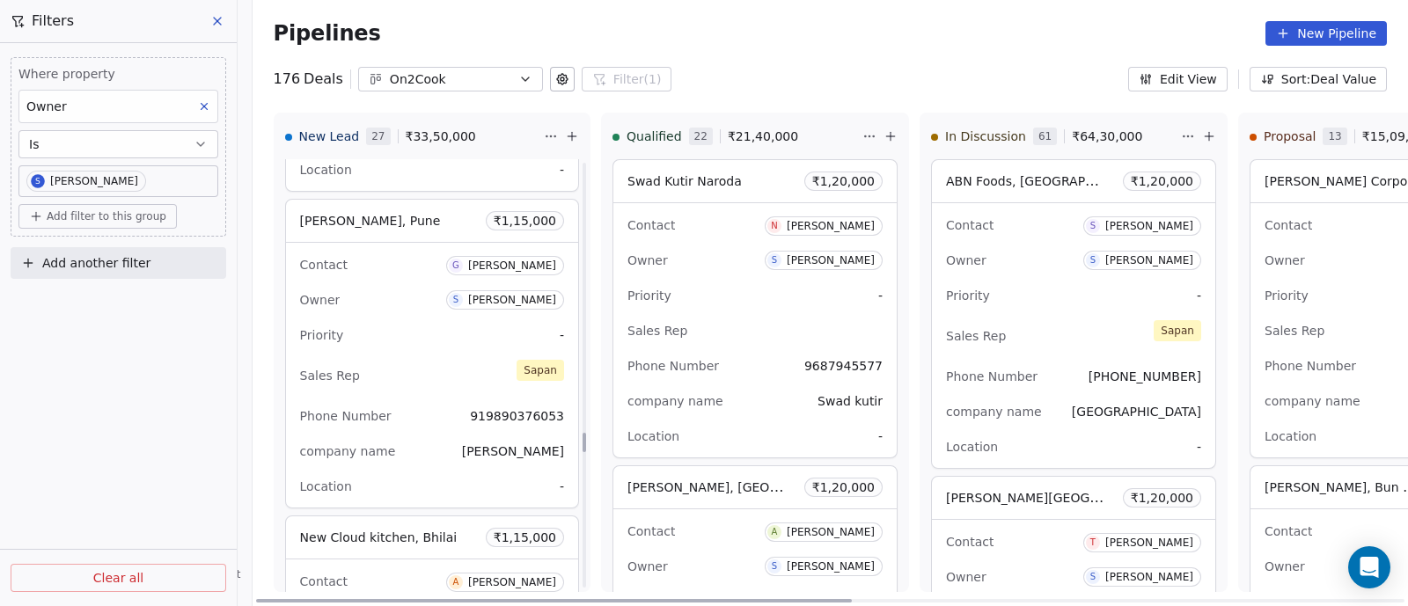
scroll to position [6046, 0]
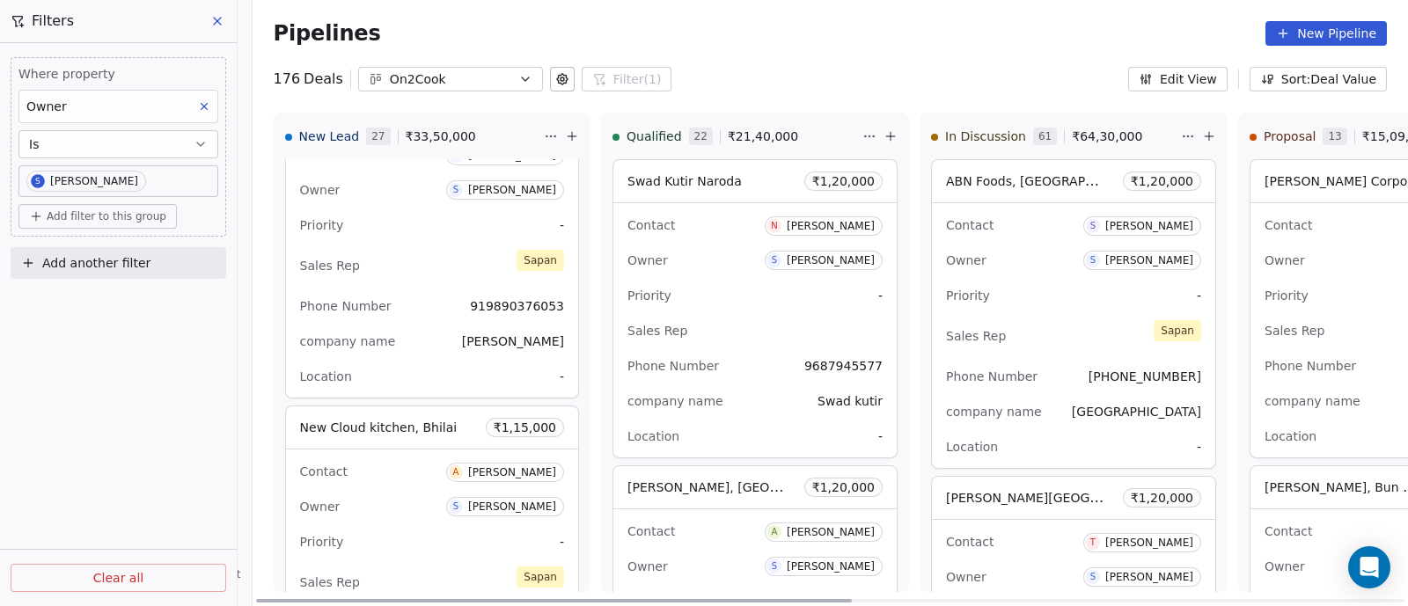
click at [413, 233] on div "Contact G [PERSON_NAME] Owner S [PERSON_NAME] Priority - Sales Rep [PERSON_NAME…" at bounding box center [432, 265] width 292 height 265
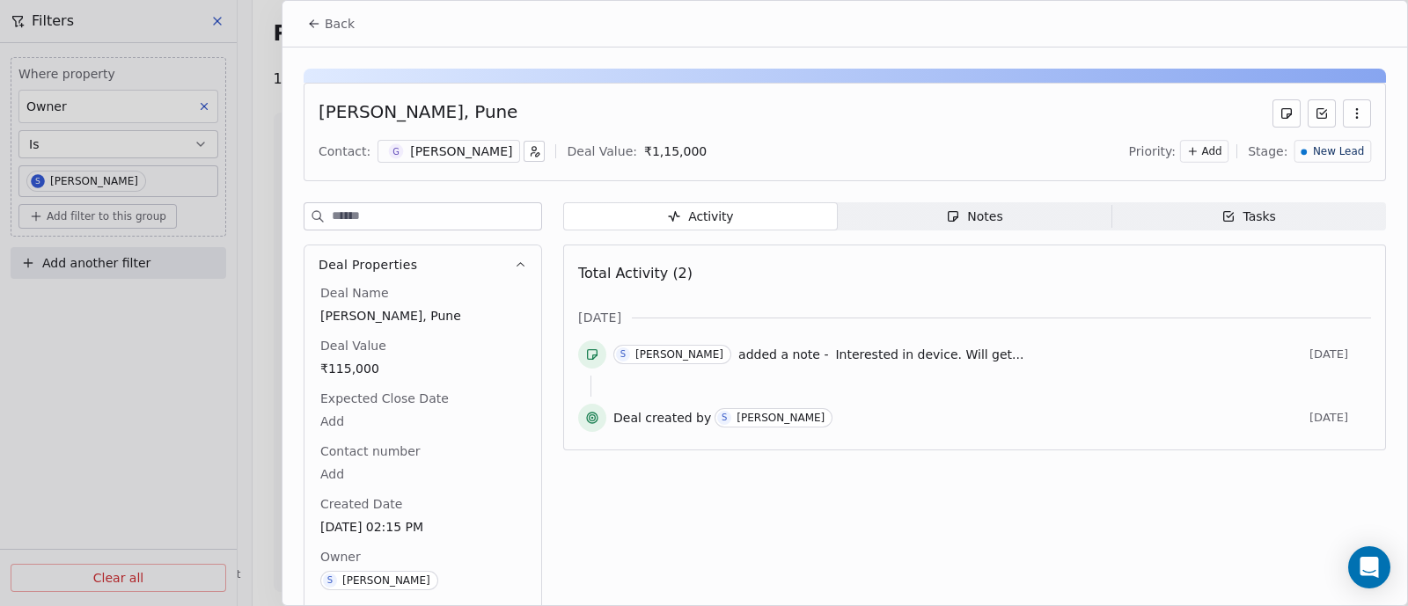
click at [977, 217] on div "Notes" at bounding box center [974, 217] width 56 height 18
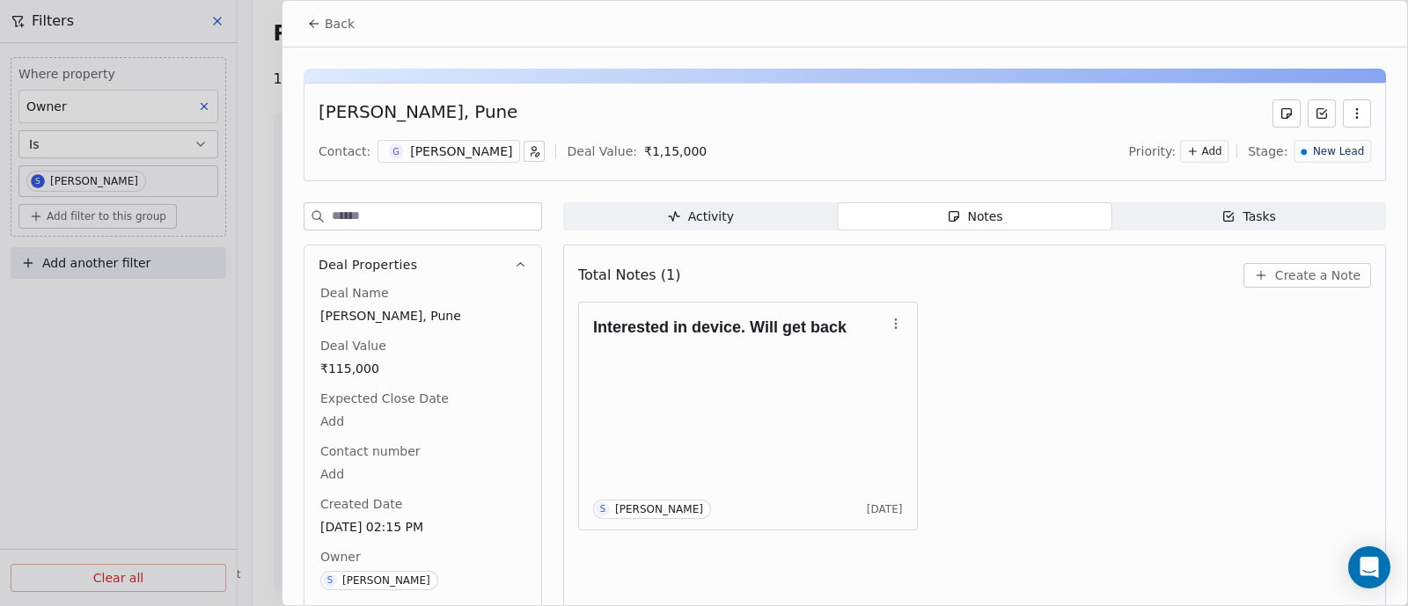
click at [1298, 270] on span "Create a Note" at bounding box center [1317, 276] width 85 height 18
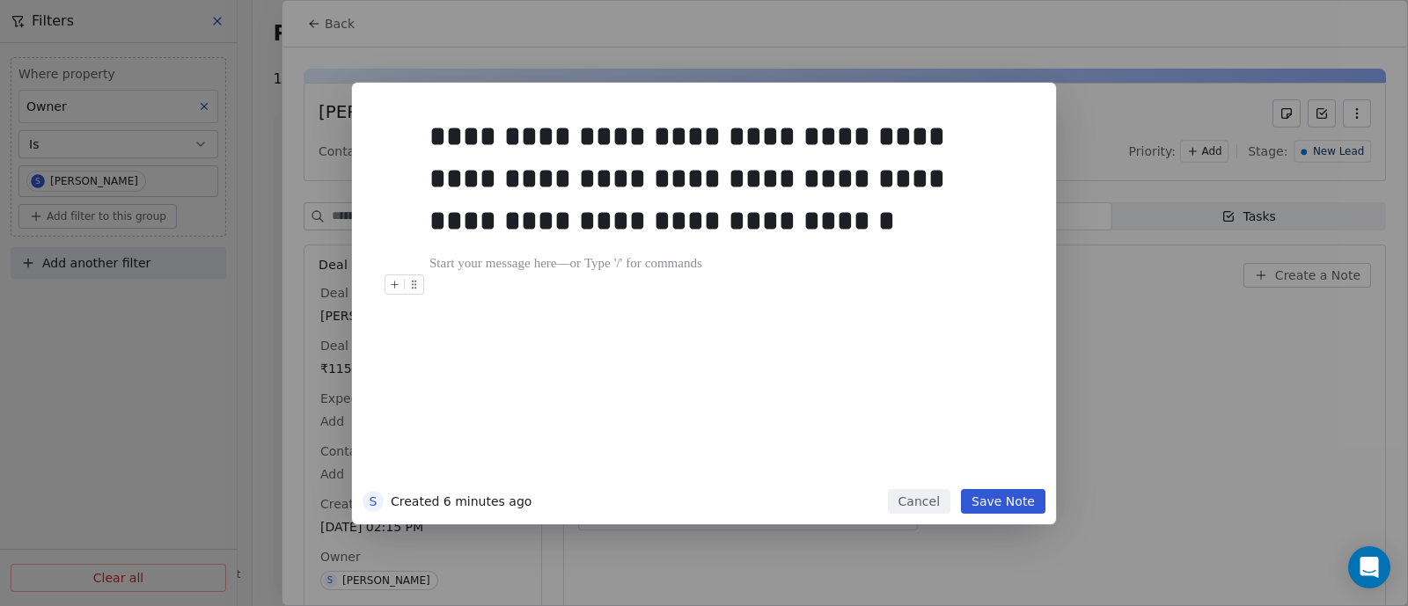
click at [1017, 500] on button "Save Note" at bounding box center [1003, 501] width 84 height 25
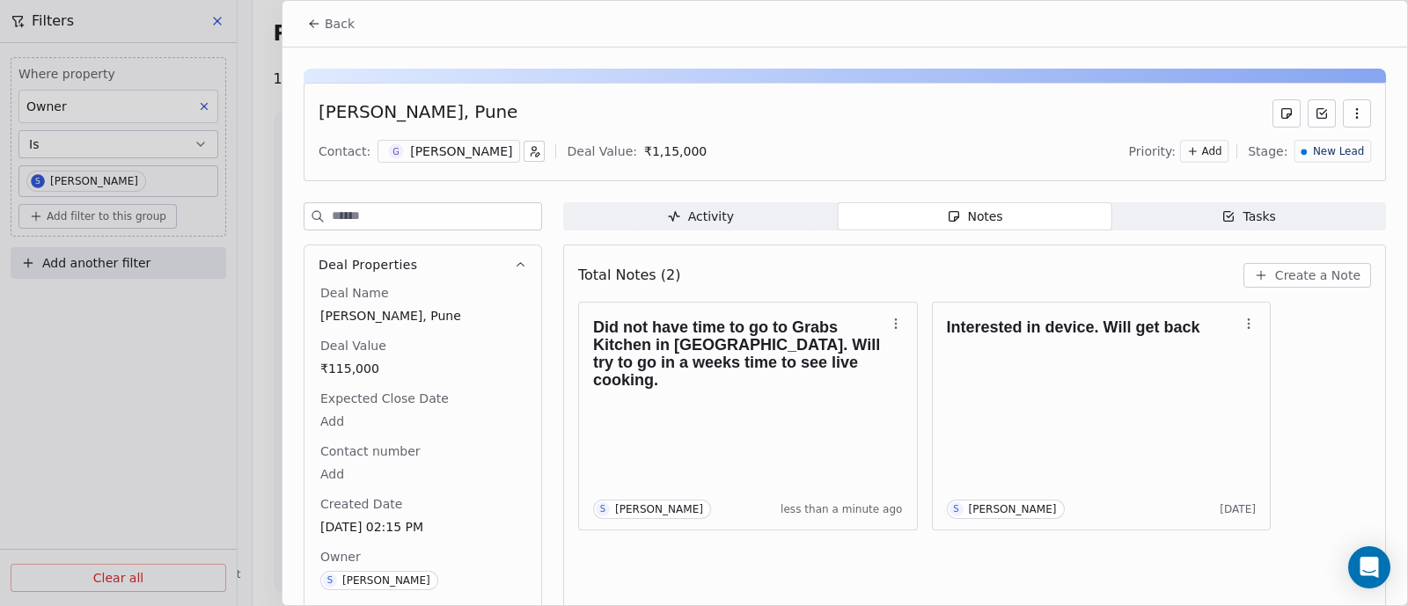
click at [340, 24] on span "Back" at bounding box center [340, 24] width 30 height 18
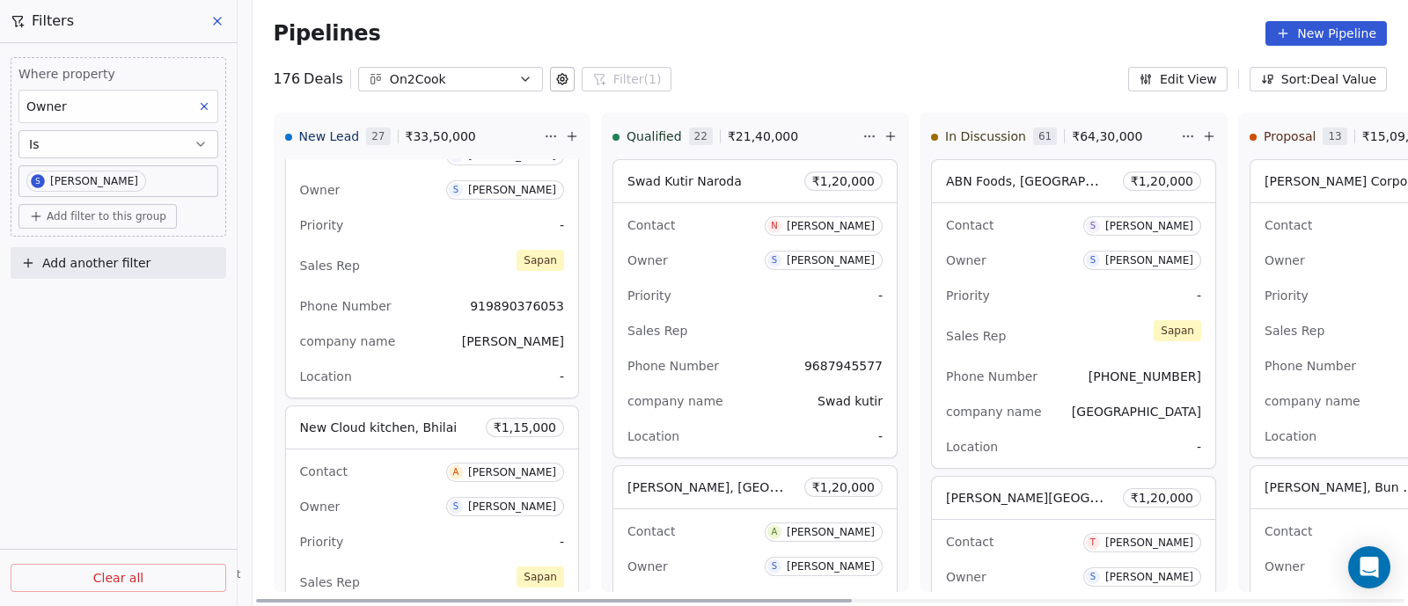
click at [420, 275] on div "Contact G [PERSON_NAME] Owner S [PERSON_NAME] Priority - Sales Rep [PERSON_NAME…" at bounding box center [432, 265] width 292 height 265
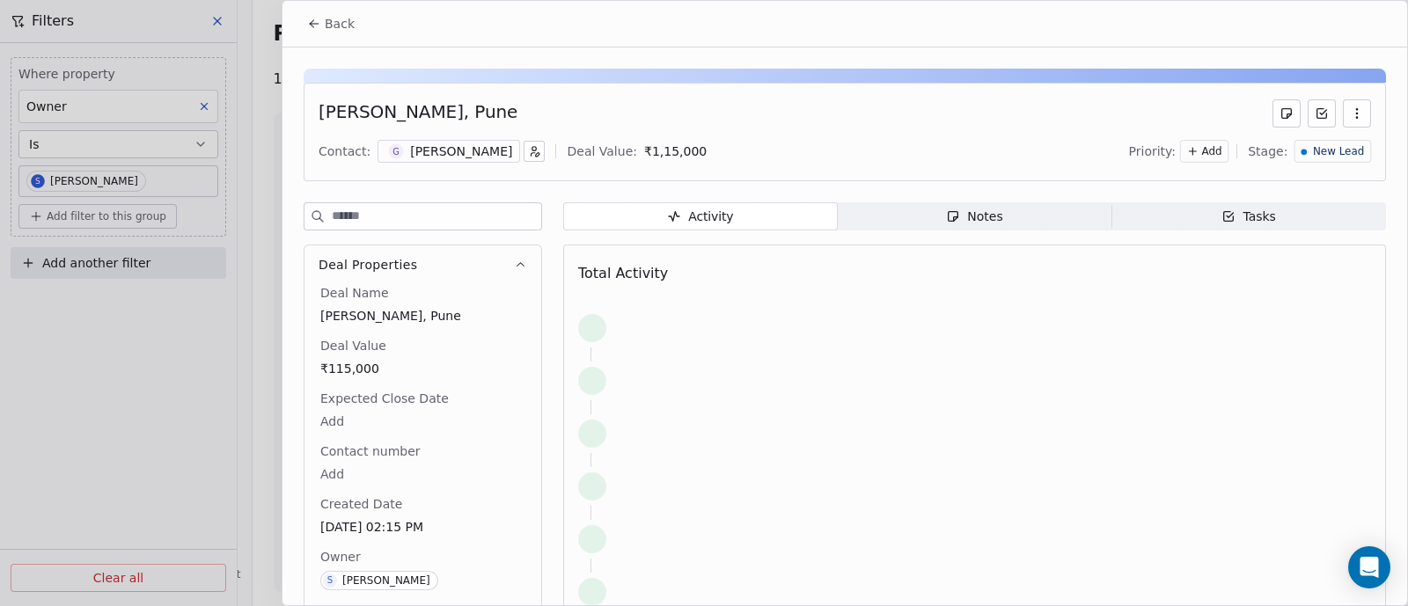
click at [1317, 151] on span "New Lead" at bounding box center [1338, 151] width 51 height 15
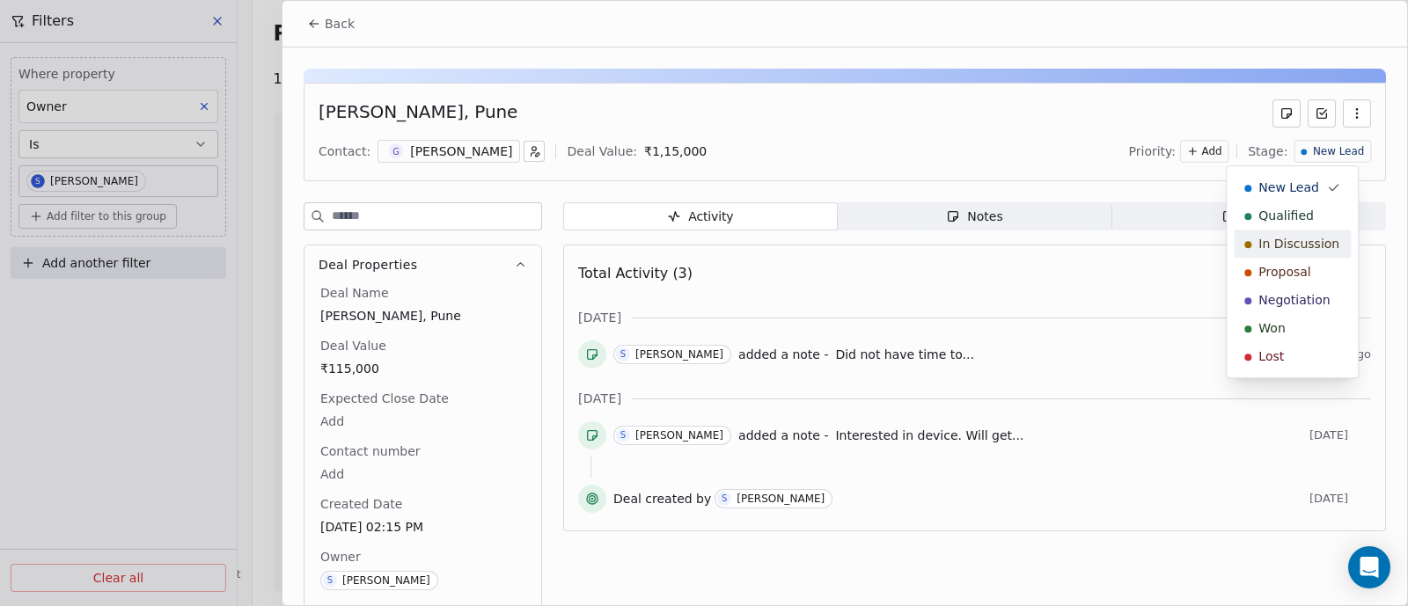
click at [1300, 244] on span "In Discussion" at bounding box center [1298, 244] width 81 height 18
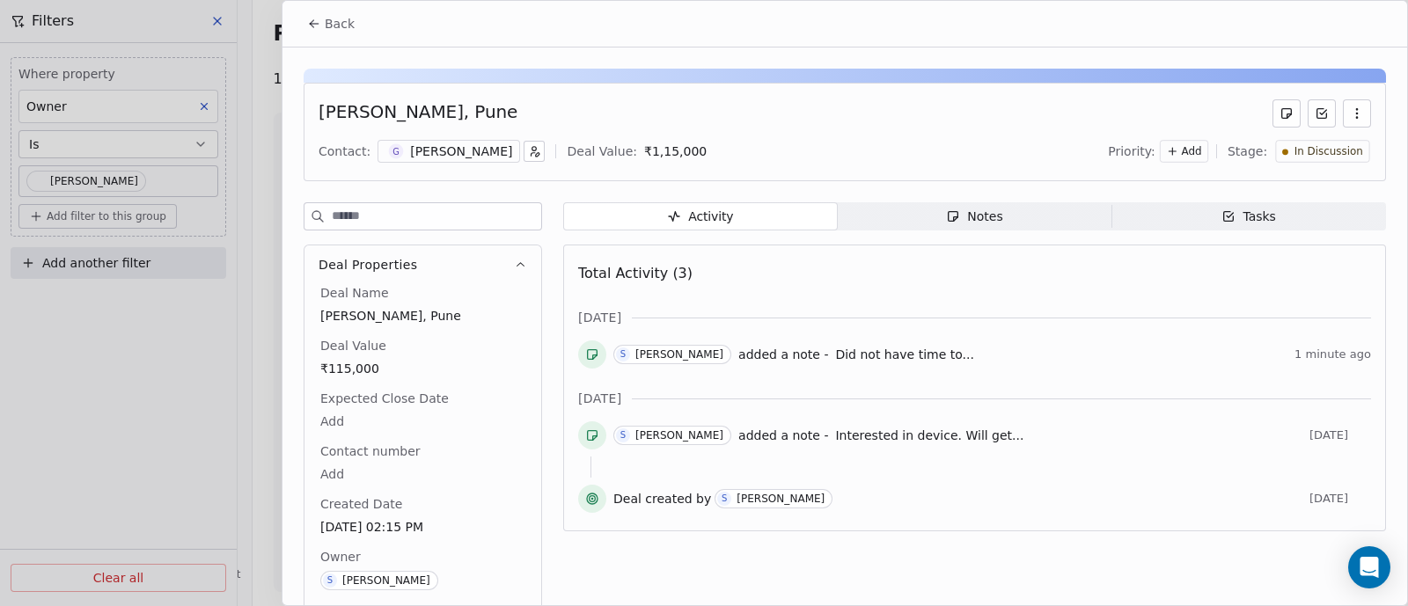
click at [326, 26] on span "Back" at bounding box center [340, 24] width 30 height 18
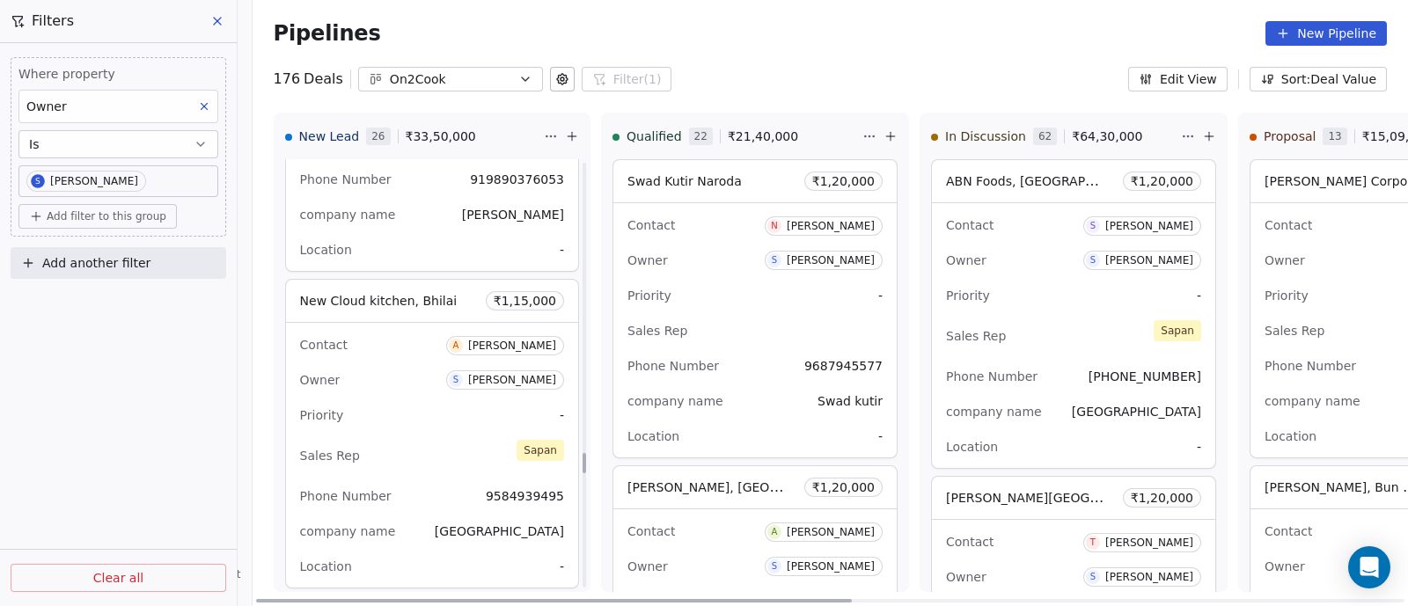
scroll to position [6265, 0]
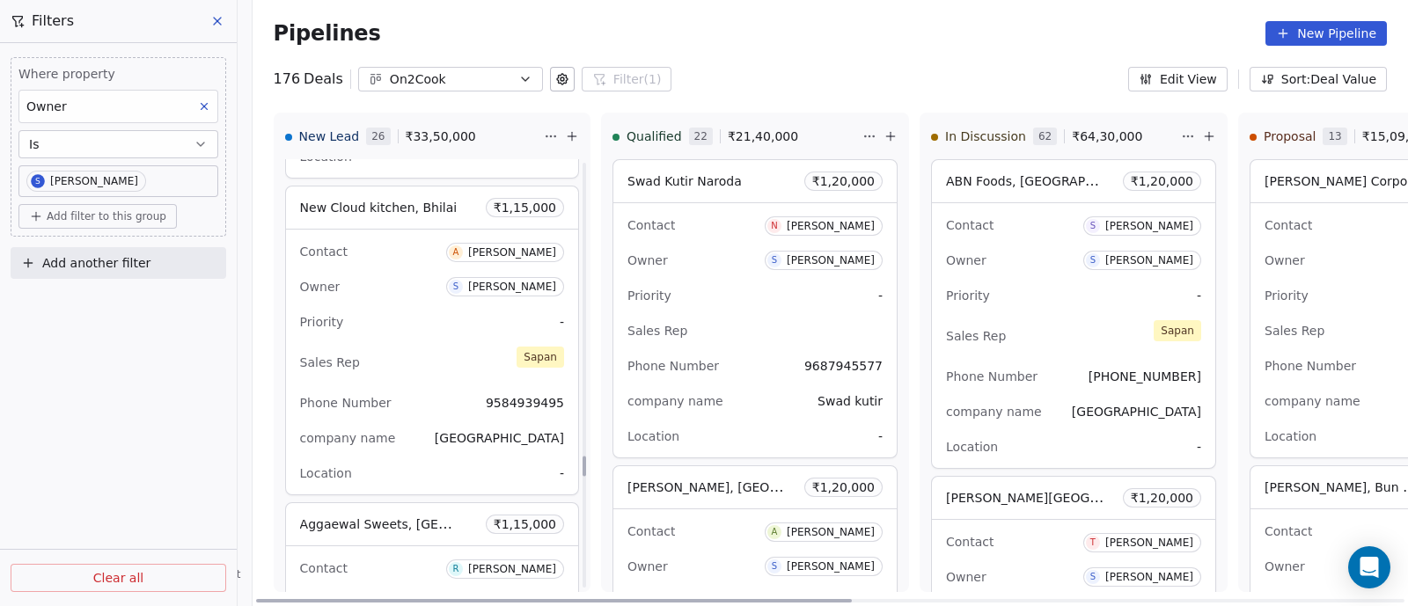
click at [387, 283] on div "Owner S [PERSON_NAME]" at bounding box center [432, 287] width 264 height 28
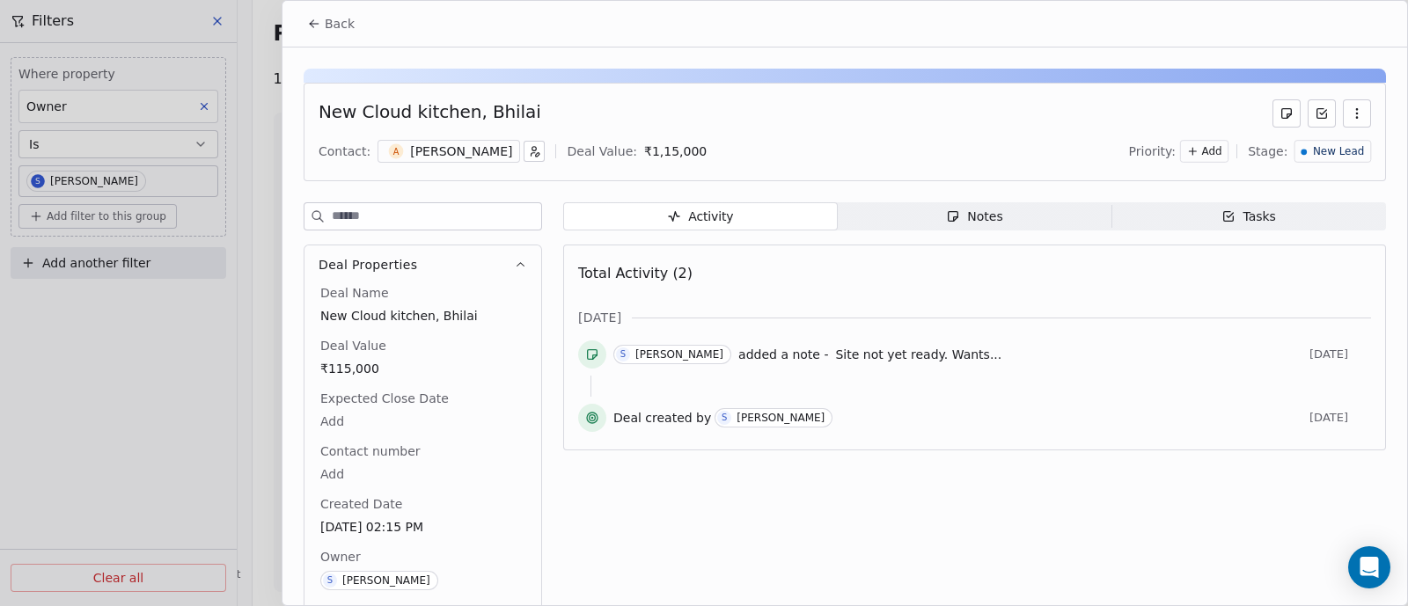
click at [334, 25] on span "Back" at bounding box center [340, 24] width 30 height 18
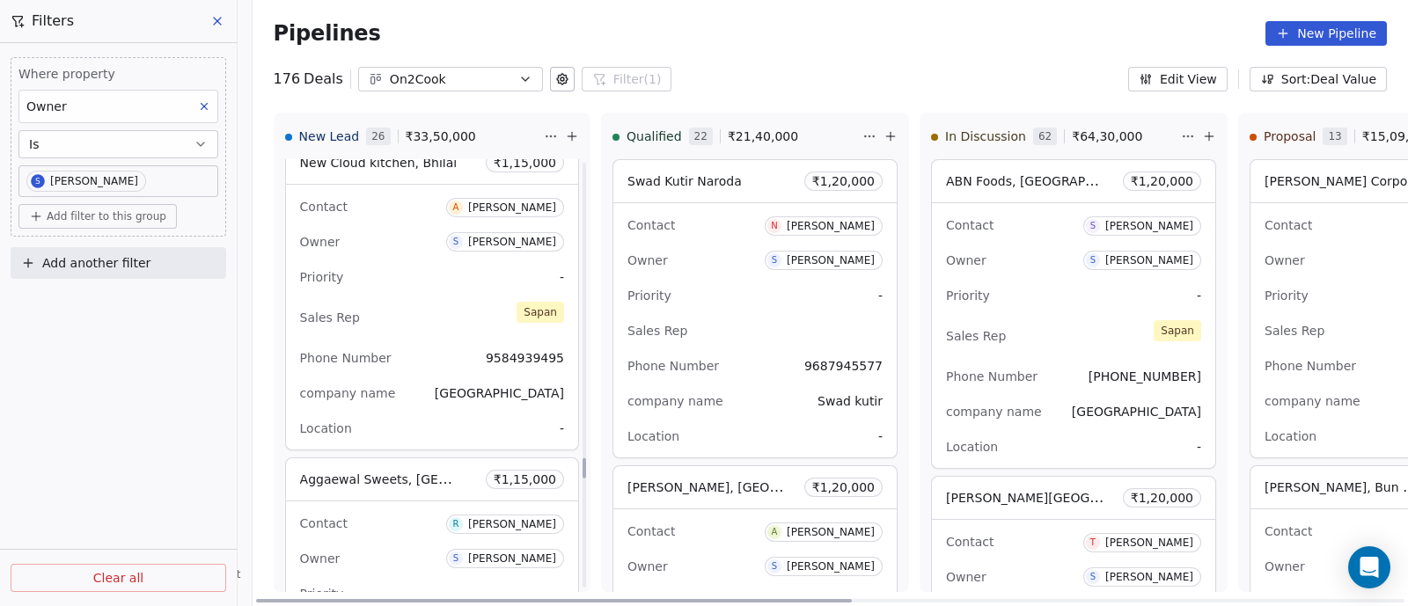
scroll to position [6375, 0]
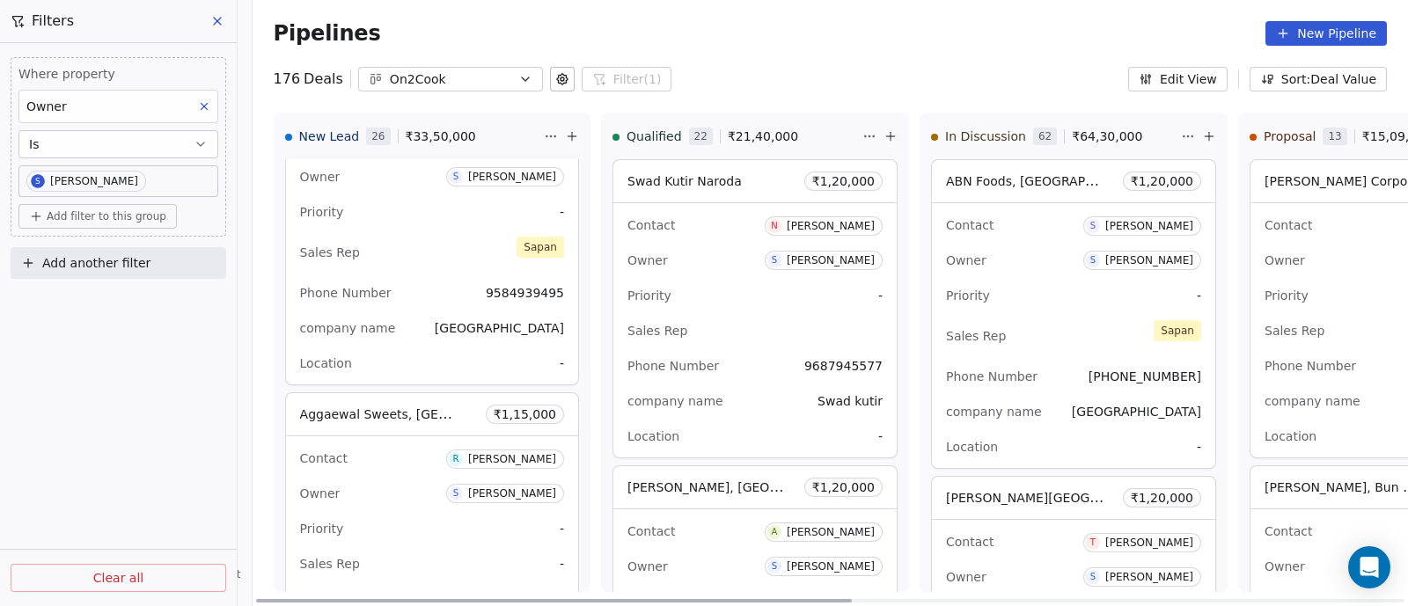
click at [426, 315] on div "company name [GEOGRAPHIC_DATA]" at bounding box center [432, 328] width 264 height 28
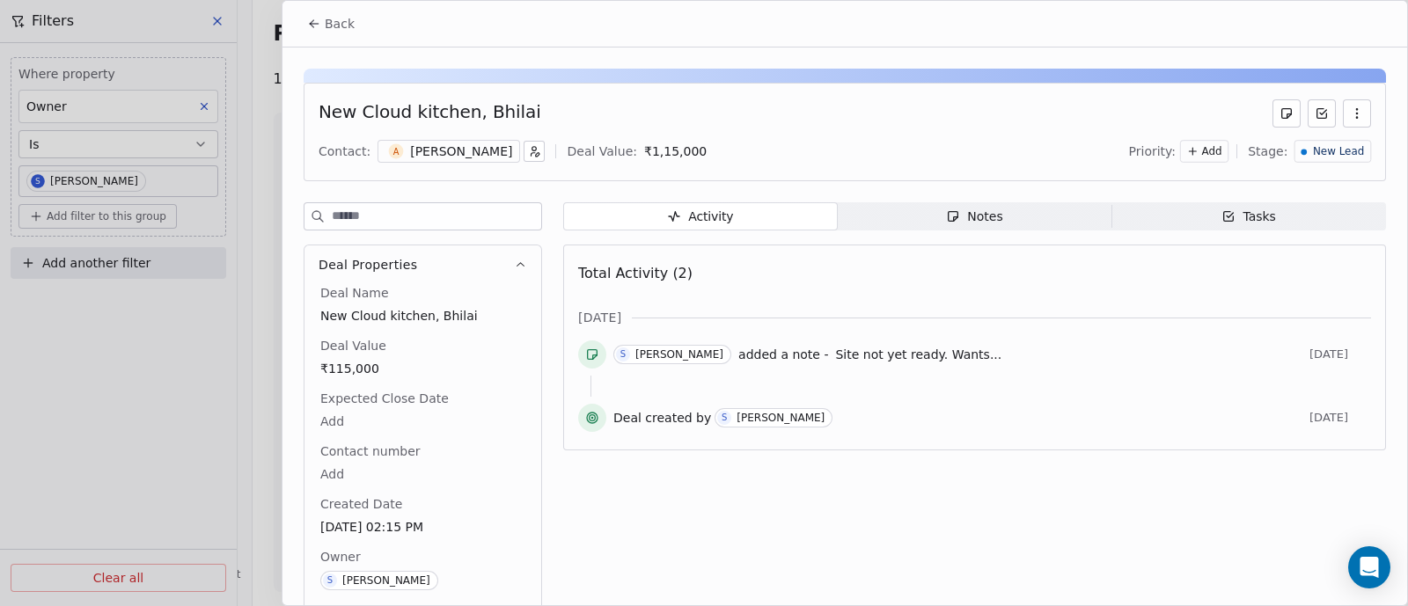
click at [1350, 115] on icon "button" at bounding box center [1357, 113] width 14 height 14
click at [1258, 151] on div "Delete" at bounding box center [1288, 151] width 118 height 28
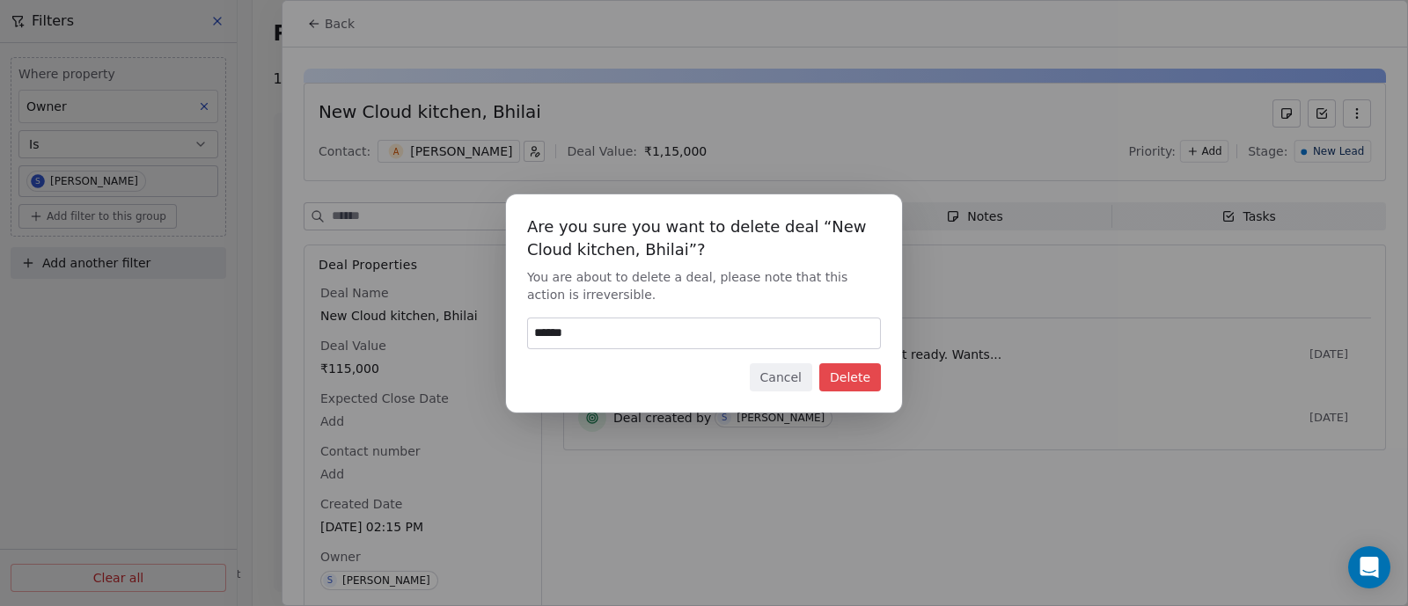
type input "******"
click at [856, 374] on button "Delete" at bounding box center [850, 377] width 62 height 28
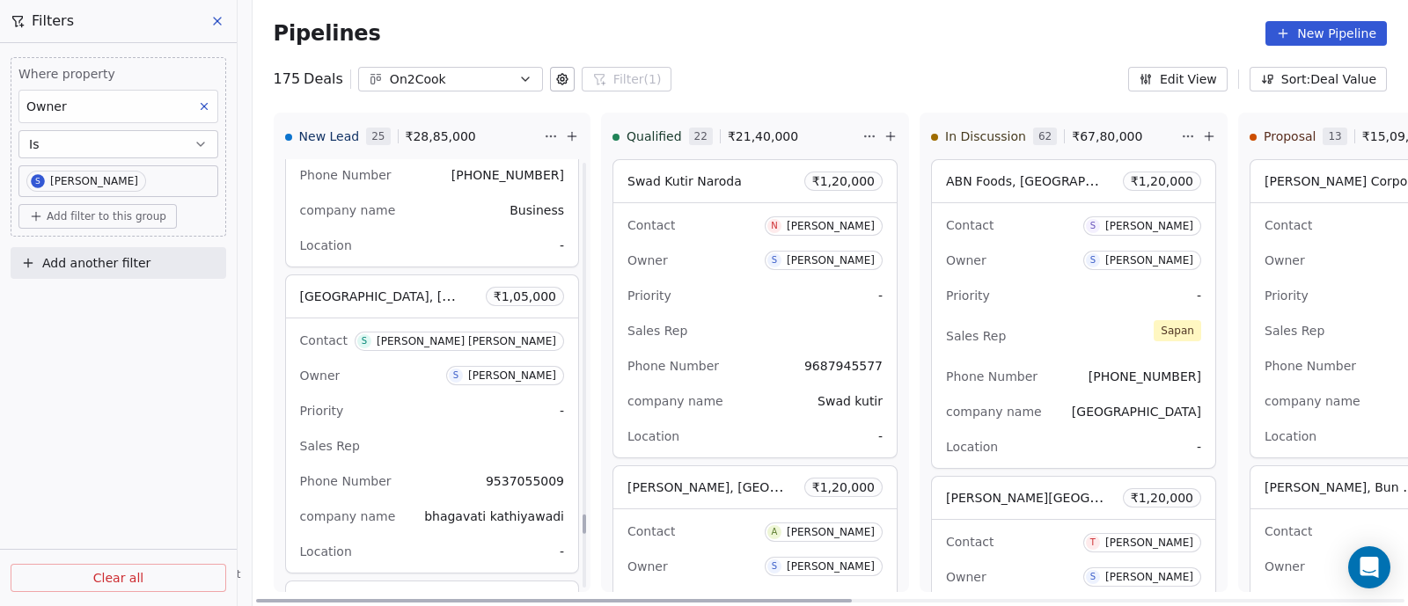
scroll to position [7767, 0]
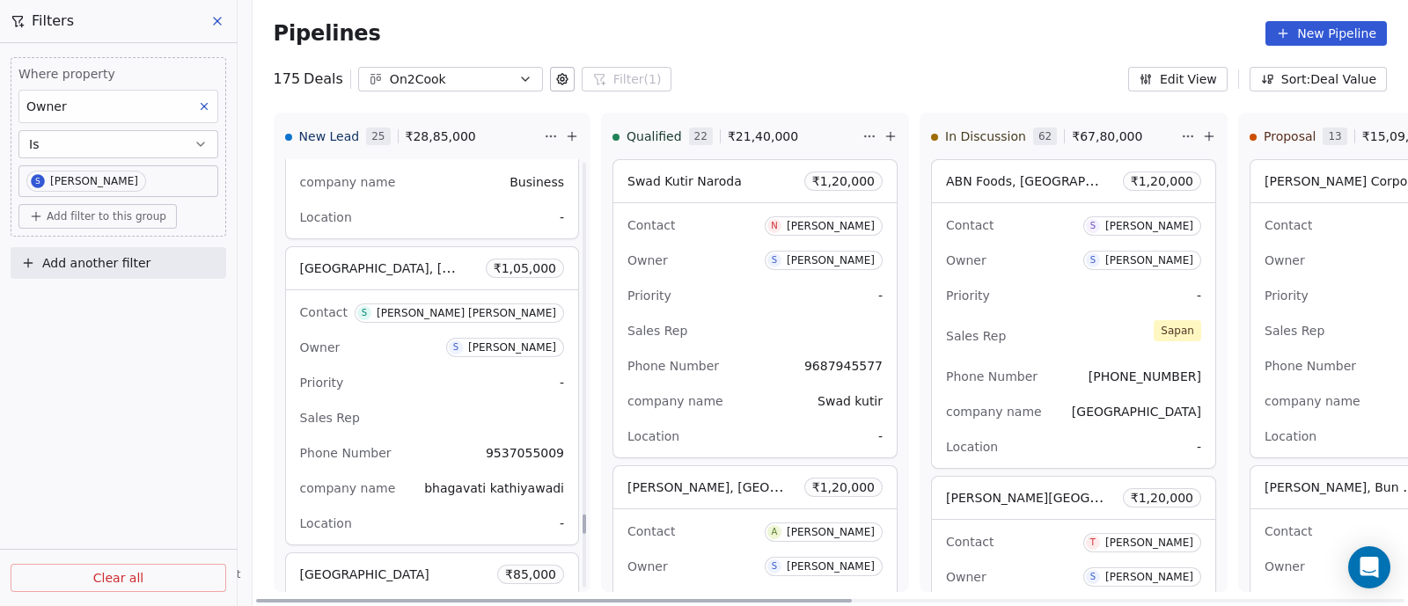
click at [379, 347] on div "Contact S [PERSON_NAME] [PERSON_NAME] Owner S [PERSON_NAME] Priority - Sales Re…" at bounding box center [432, 417] width 292 height 254
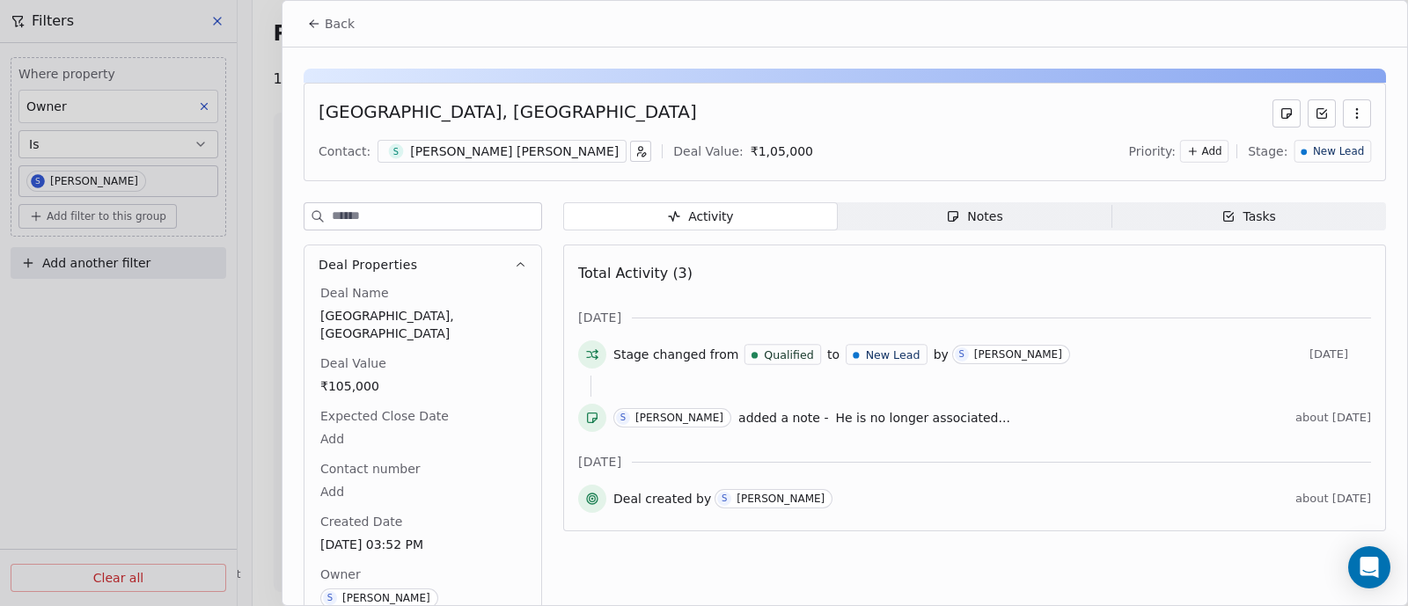
click at [340, 22] on span "Back" at bounding box center [340, 24] width 30 height 18
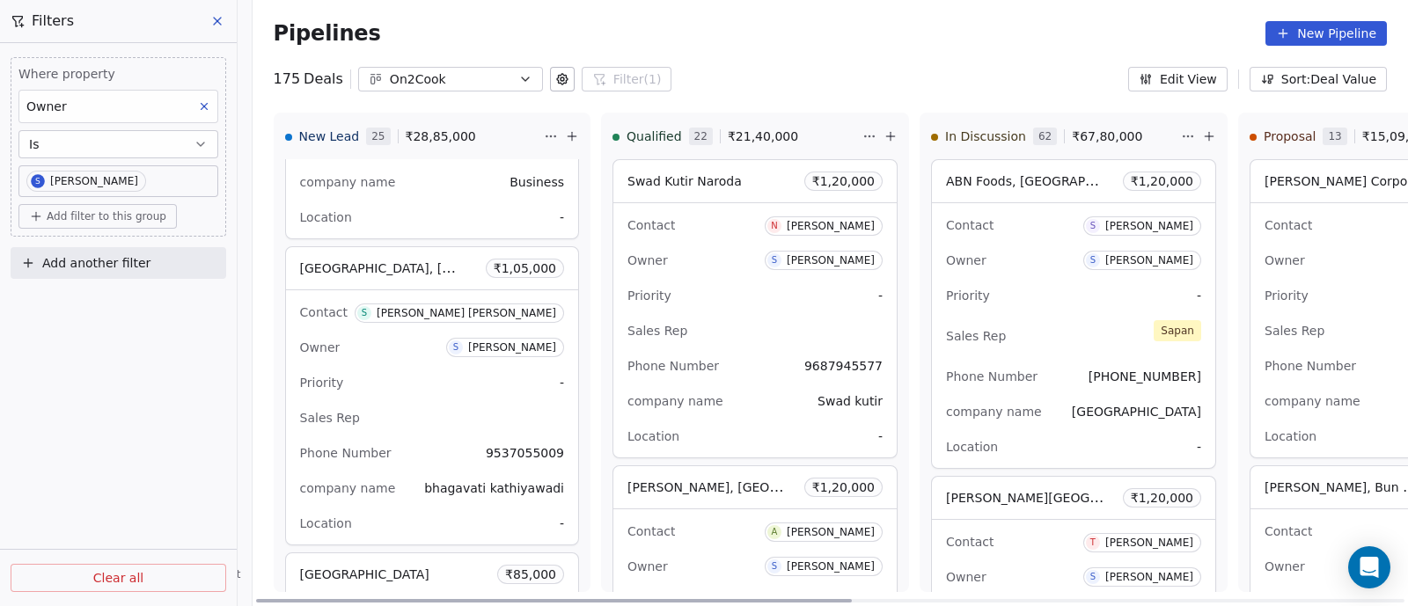
click at [384, 380] on div "Priority -" at bounding box center [432, 383] width 264 height 28
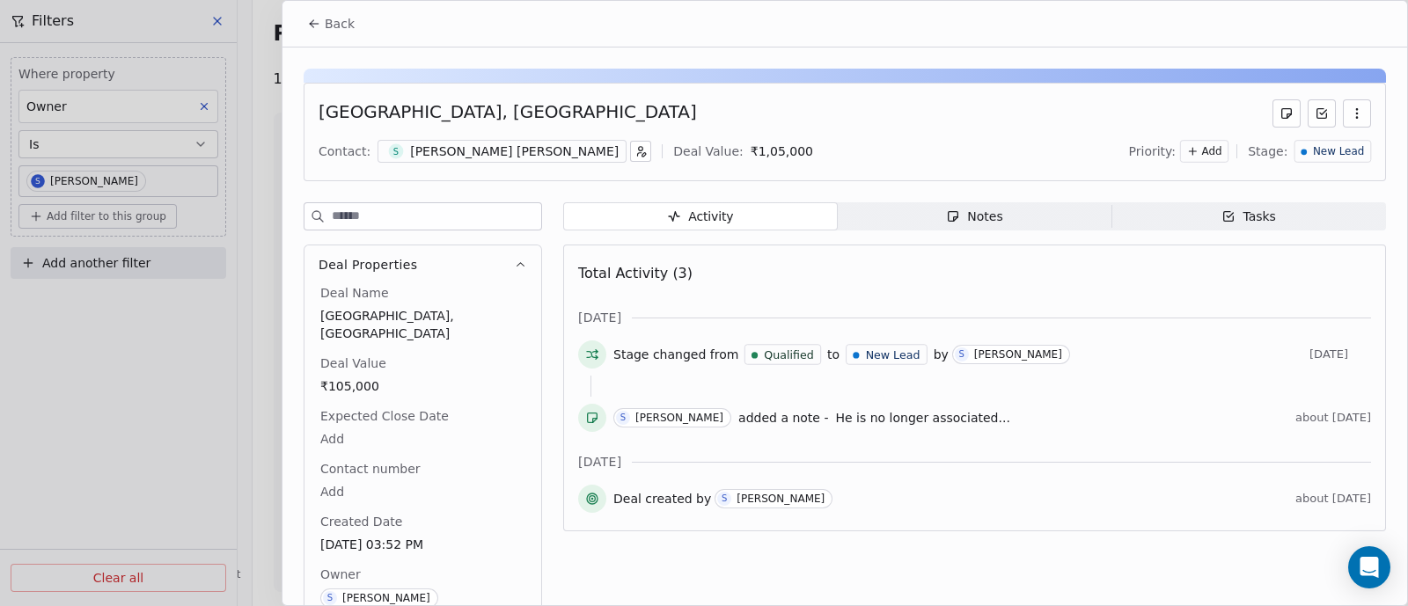
click at [1337, 151] on span "New Lead" at bounding box center [1338, 151] width 51 height 15
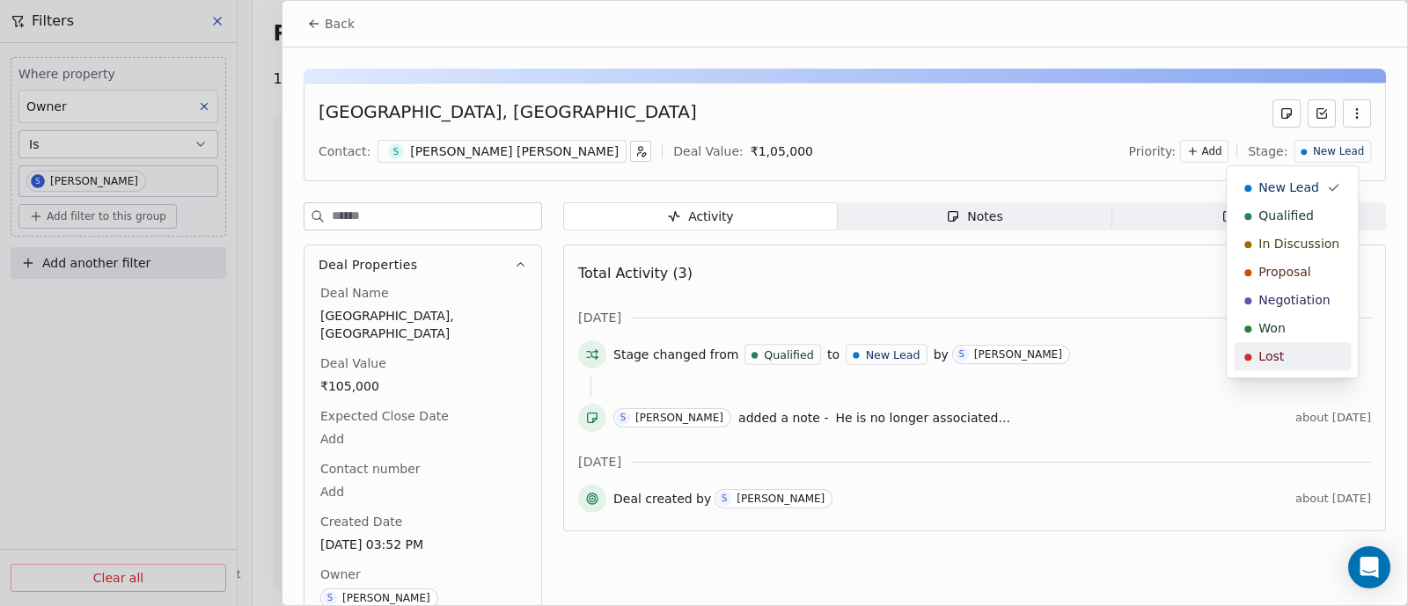
click at [1287, 364] on div "Lost" at bounding box center [1292, 356] width 96 height 18
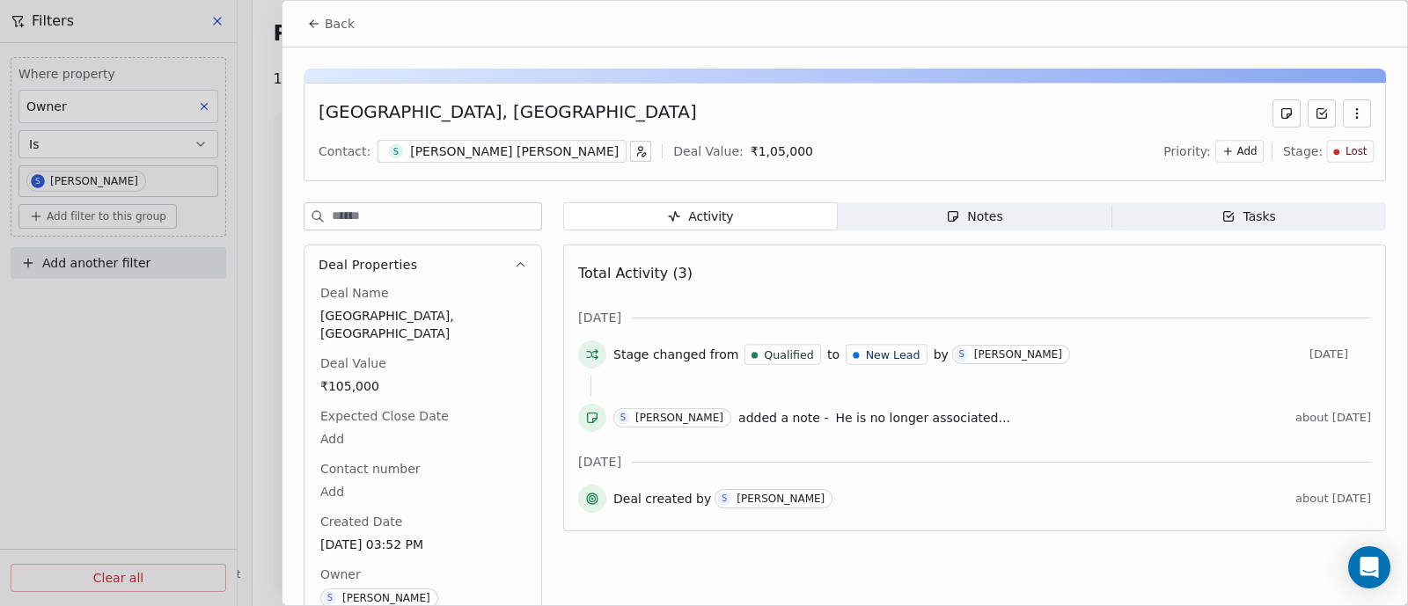
scroll to position [7145, 0]
click at [346, 22] on span "Back" at bounding box center [340, 24] width 30 height 18
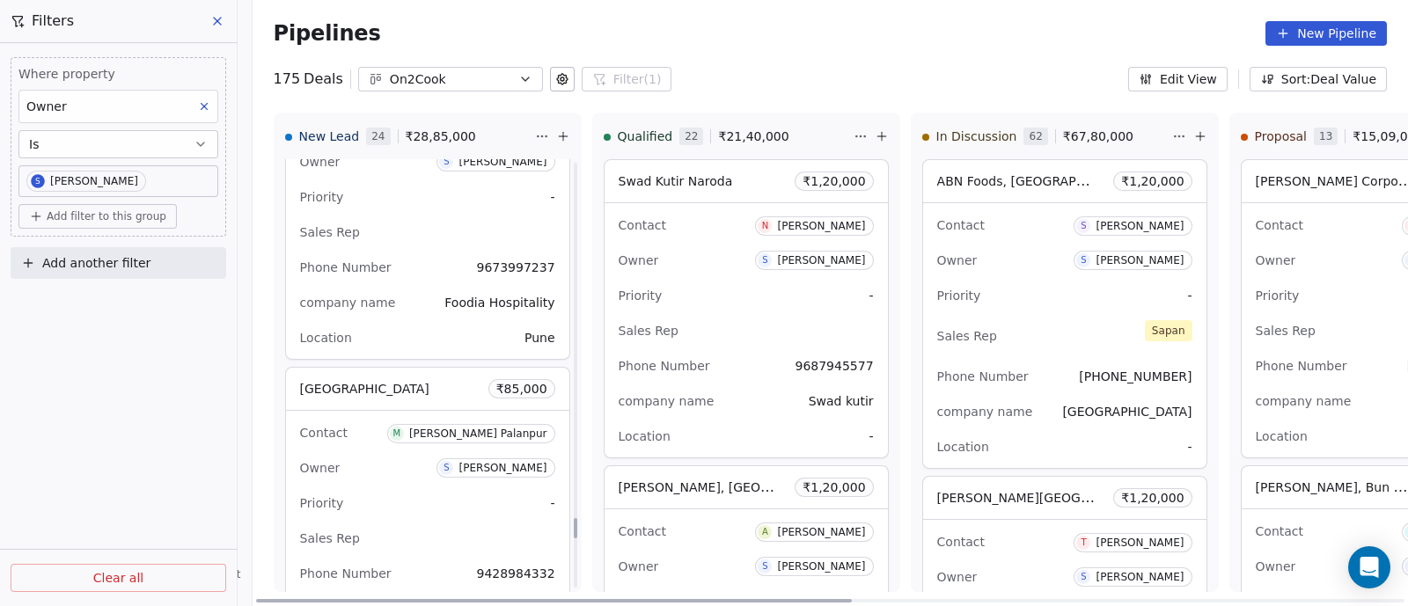
scroll to position [7585, 0]
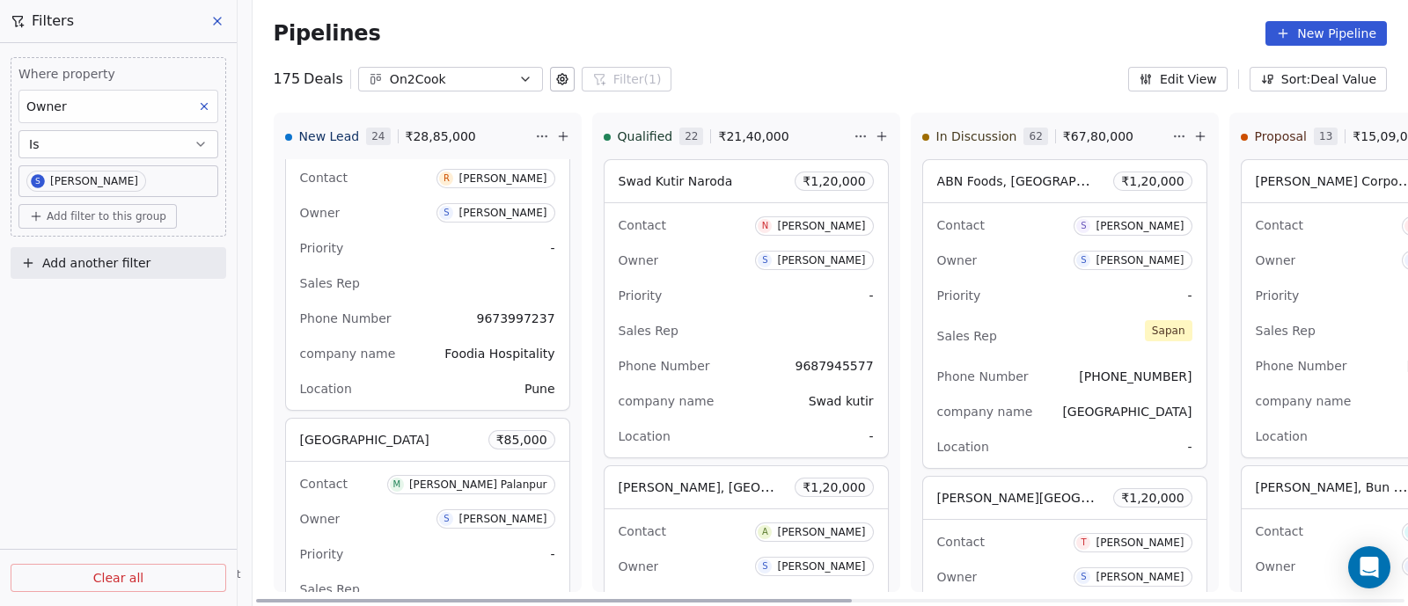
click at [411, 236] on div "Priority -" at bounding box center [427, 248] width 255 height 28
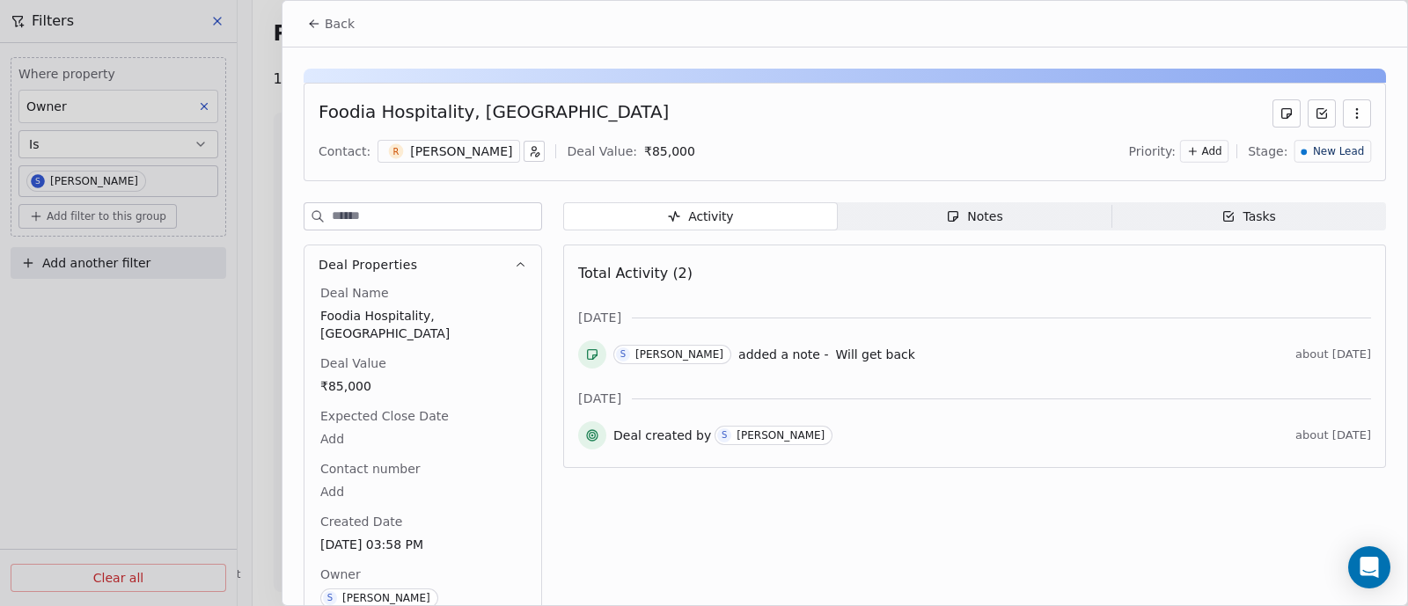
click at [1332, 154] on span "New Lead" at bounding box center [1338, 151] width 51 height 15
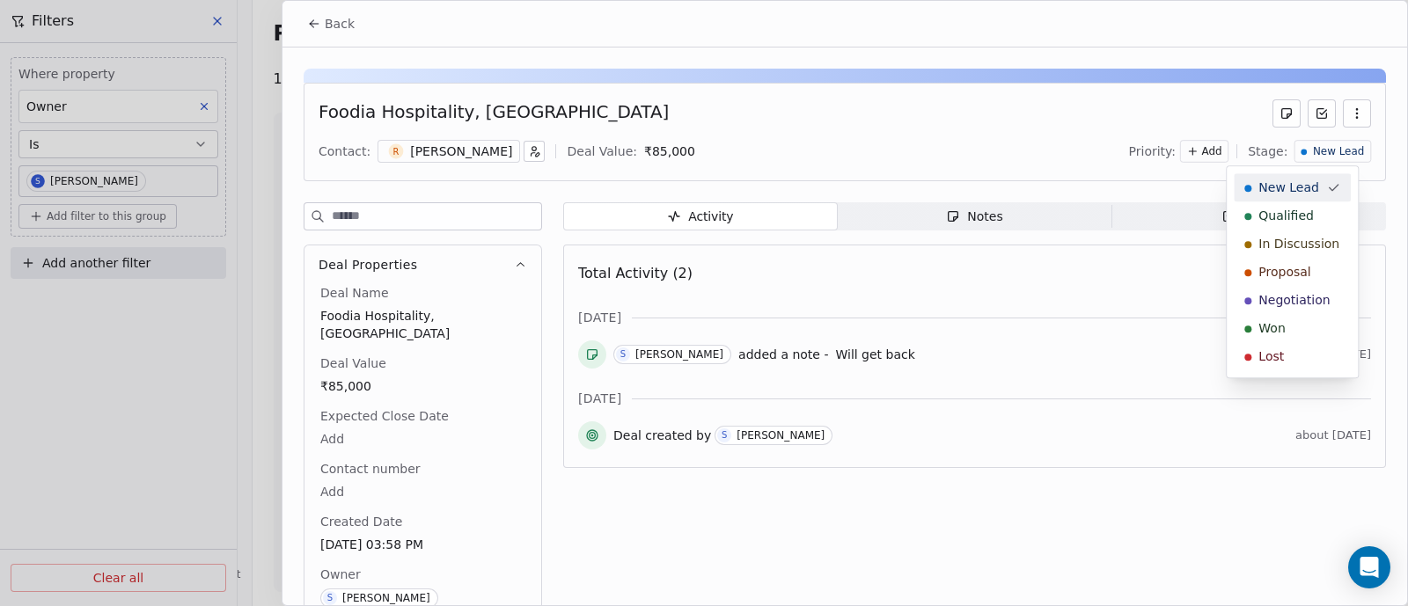
click at [1341, 112] on html "On2Cook India Pvt. Ltd. Contacts People Marketing Workflows Campaigns Sales Pip…" at bounding box center [704, 303] width 1408 height 606
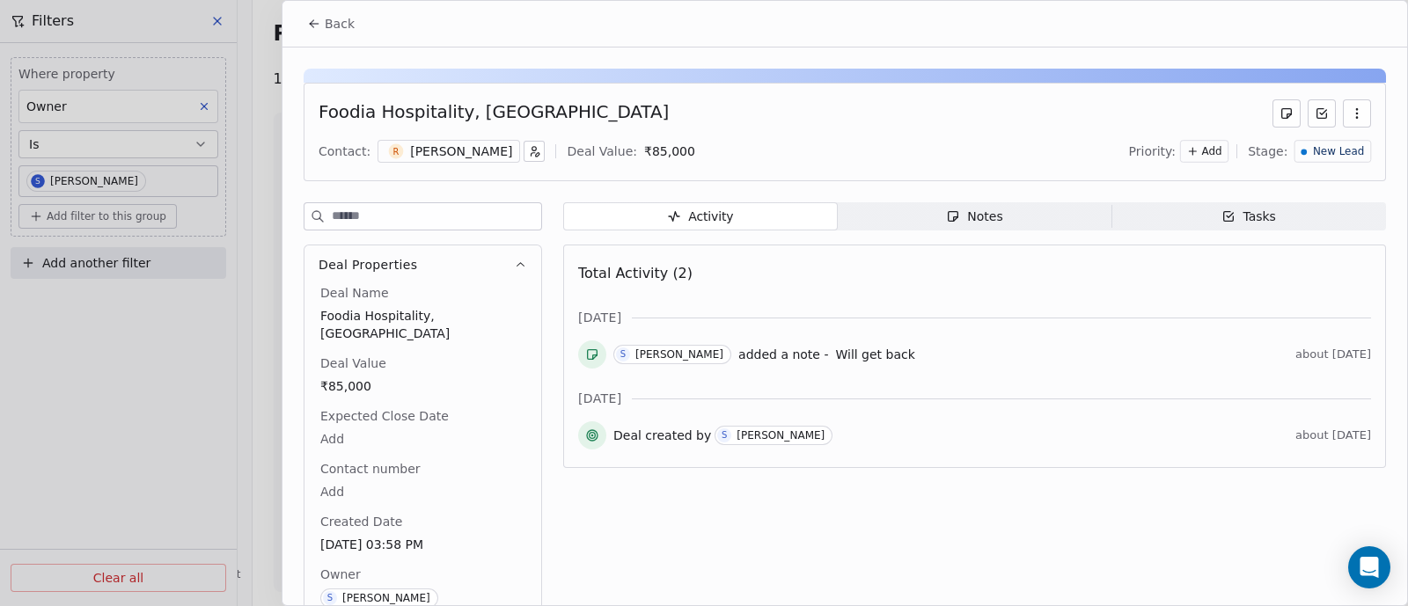
click at [1350, 112] on icon "button" at bounding box center [1357, 113] width 14 height 14
click at [1262, 152] on div "Delete" at bounding box center [1288, 151] width 118 height 28
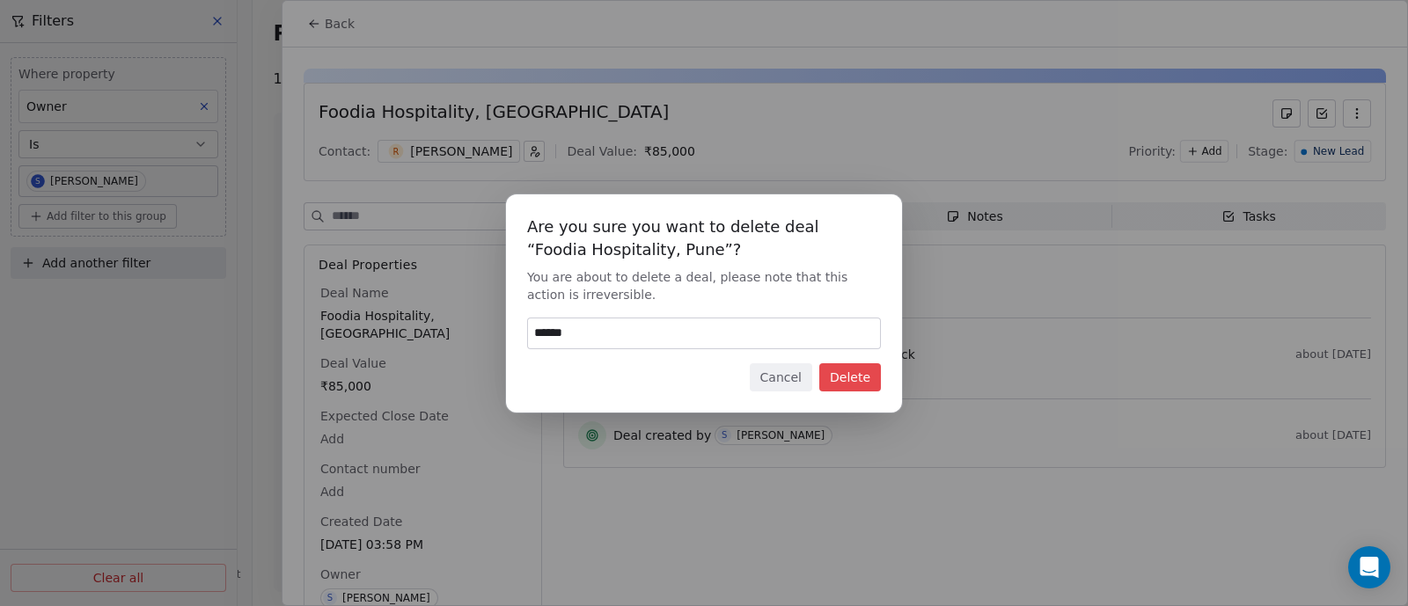
type input "******"
click at [857, 380] on button "Delete" at bounding box center [850, 377] width 62 height 28
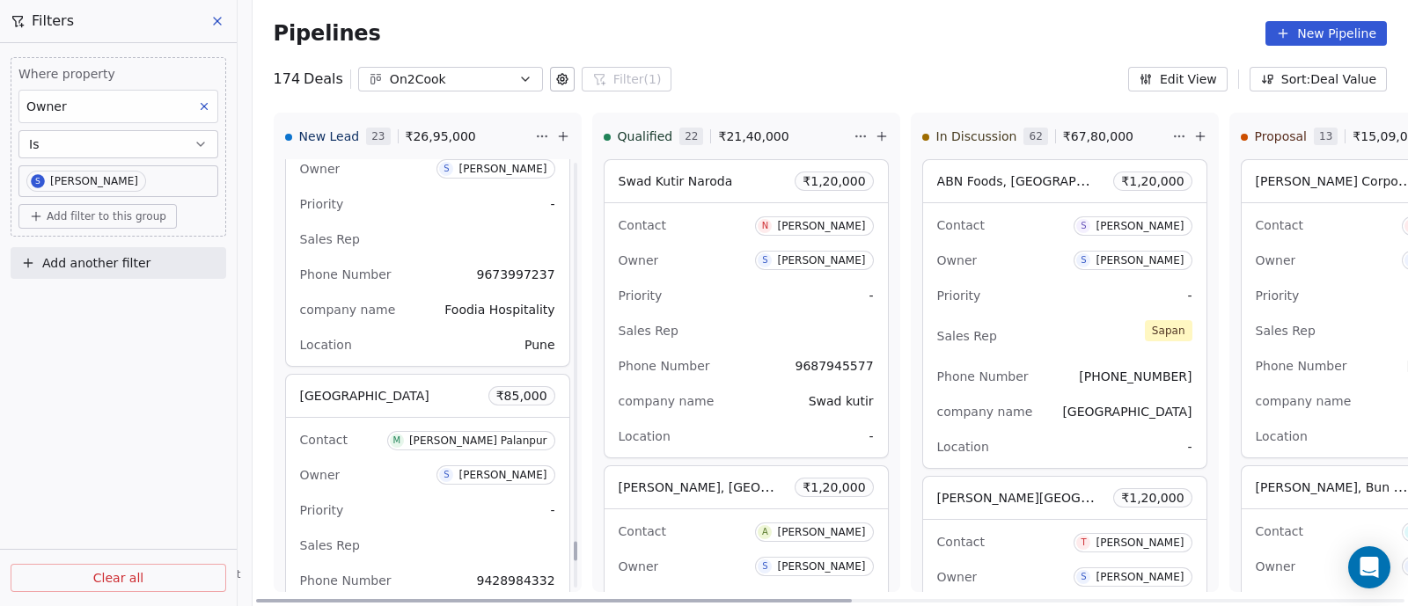
scroll to position [8207, 0]
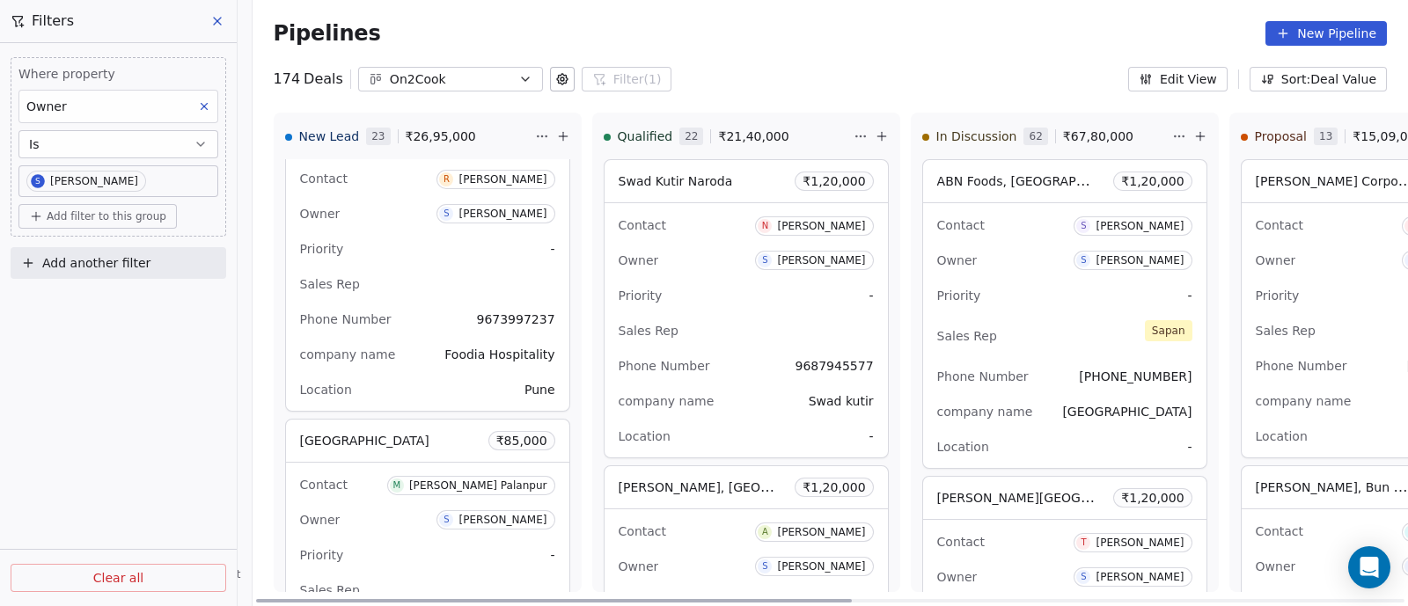
click at [447, 270] on div "Sales Rep" at bounding box center [427, 284] width 255 height 28
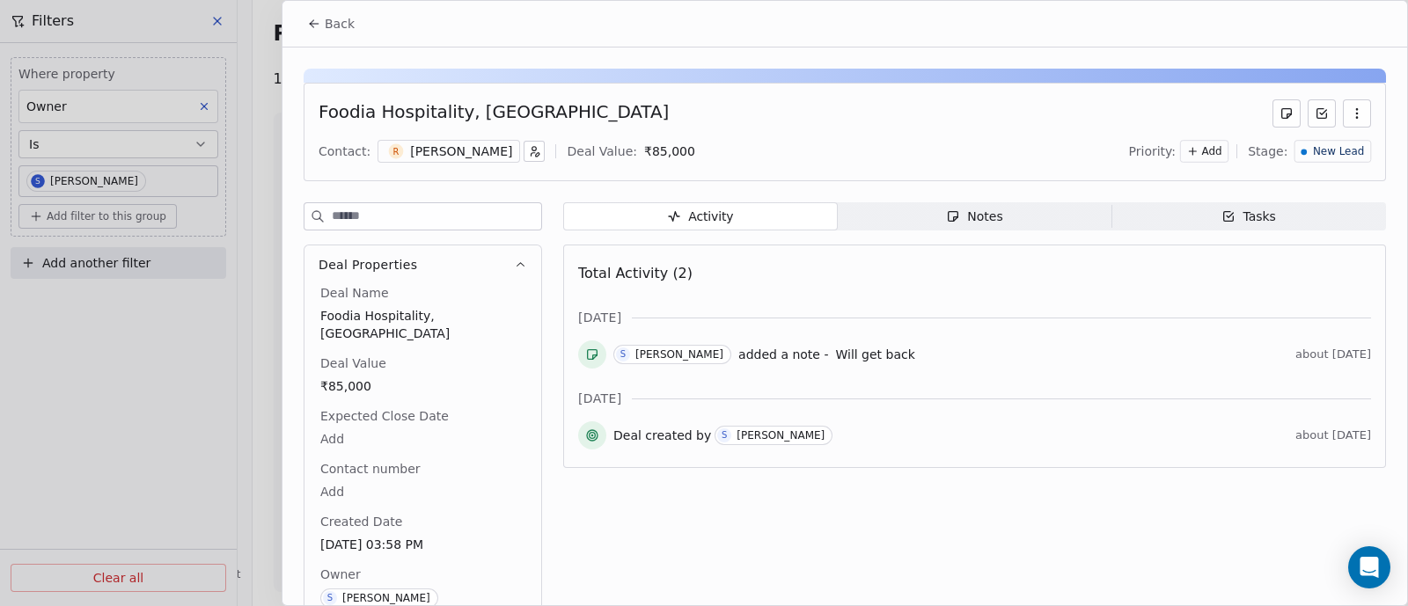
click at [343, 23] on span "Back" at bounding box center [340, 24] width 30 height 18
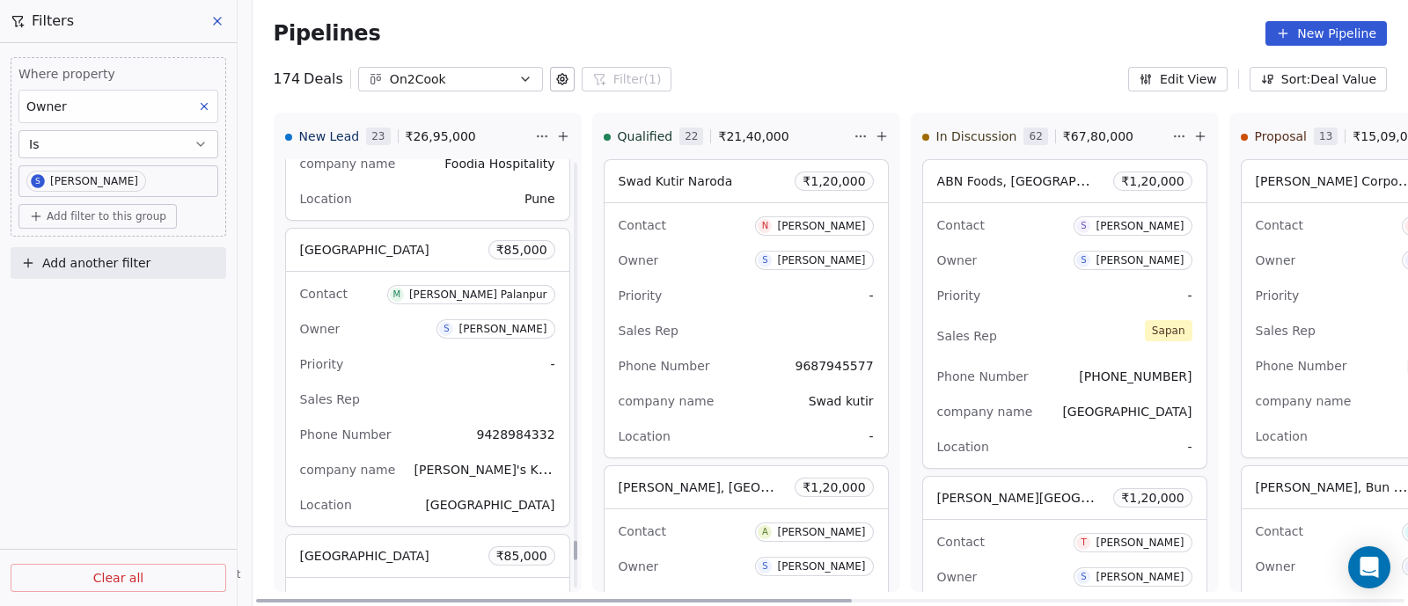
scroll to position [8427, 0]
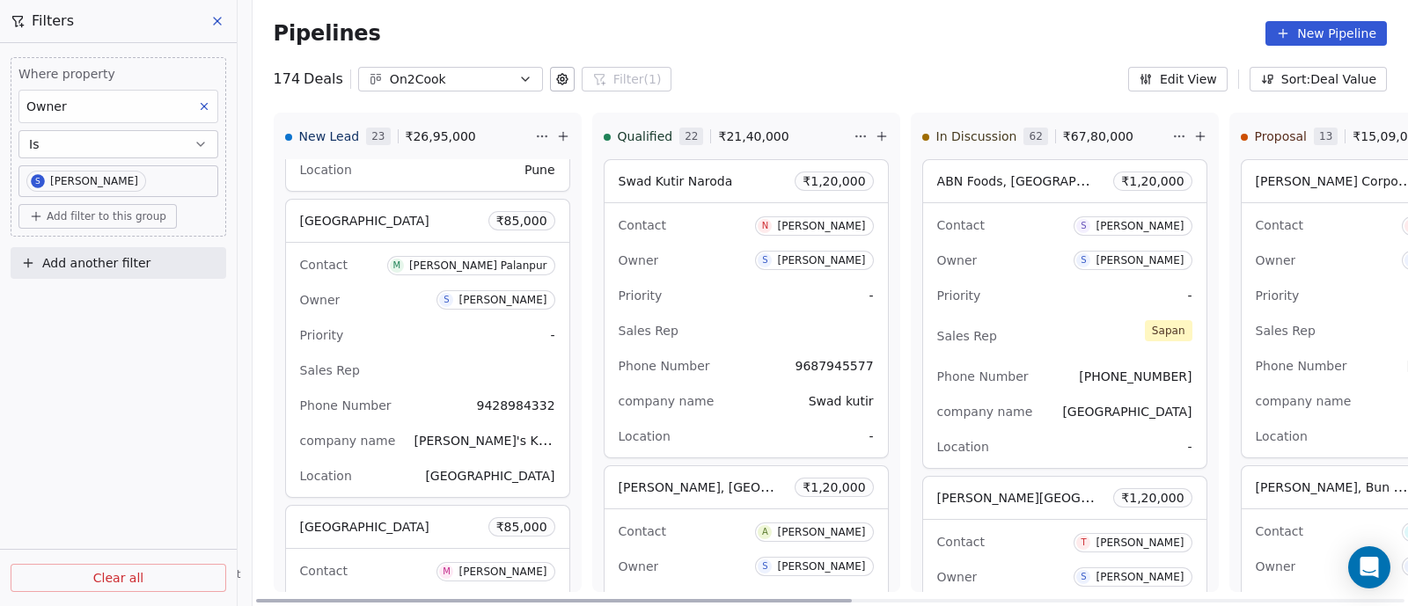
click at [420, 328] on div "Priority -" at bounding box center [427, 335] width 255 height 28
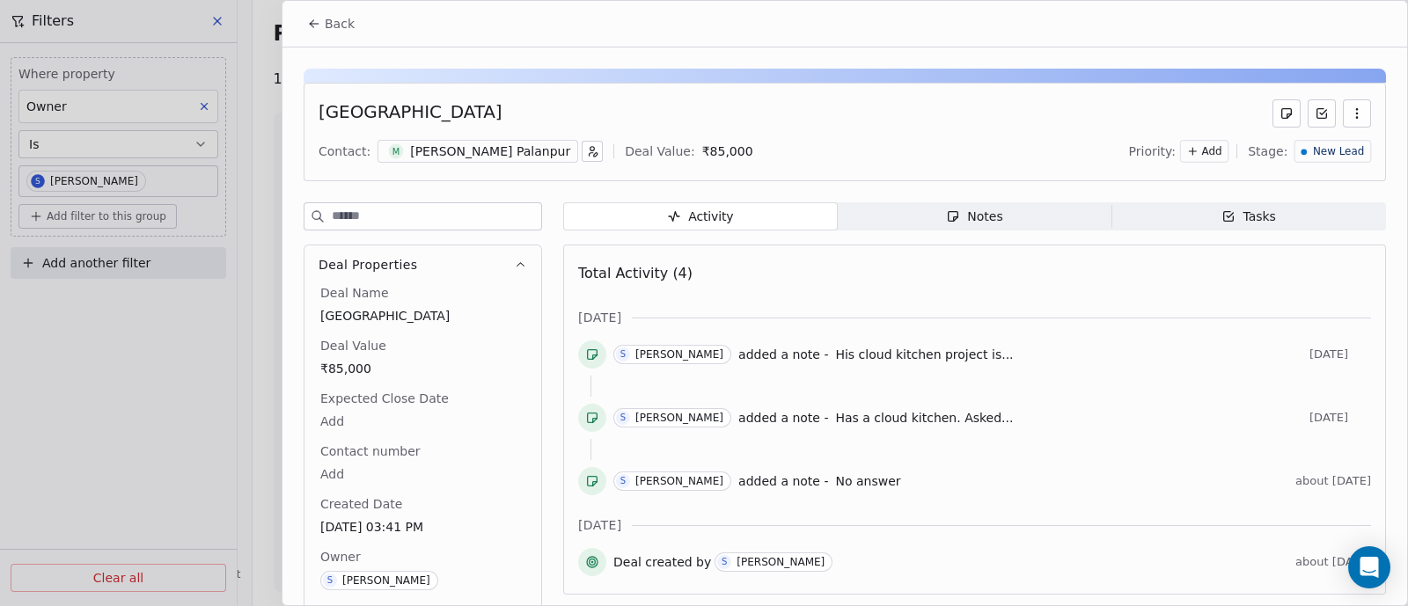
click at [341, 20] on span "Back" at bounding box center [340, 24] width 30 height 18
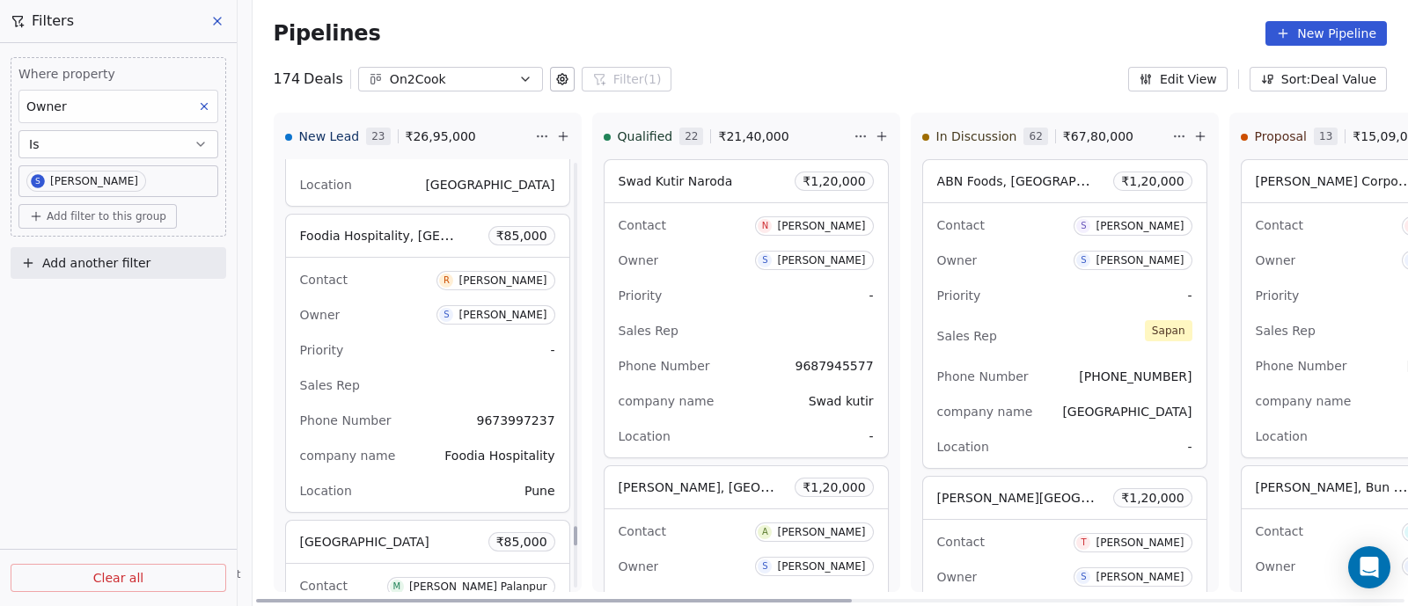
scroll to position [7996, 0]
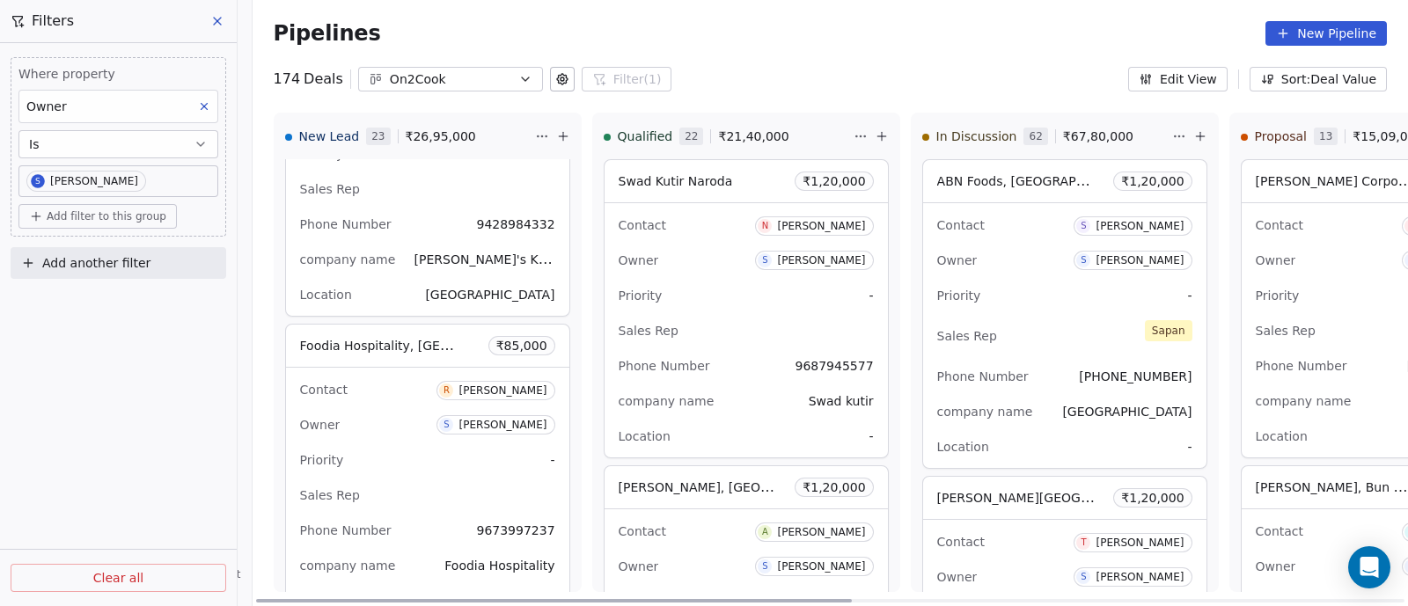
click at [424, 252] on div "company name [PERSON_NAME]'s Kitchen" at bounding box center [427, 259] width 255 height 28
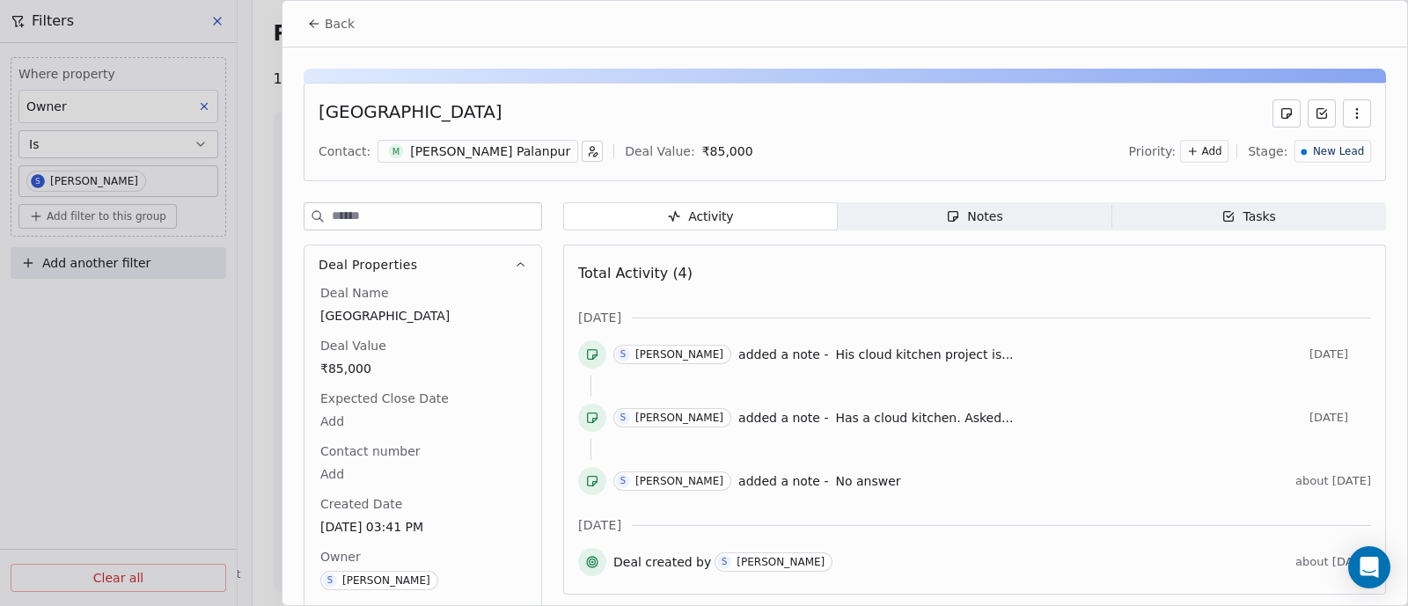
click at [340, 31] on span "Back" at bounding box center [340, 24] width 30 height 18
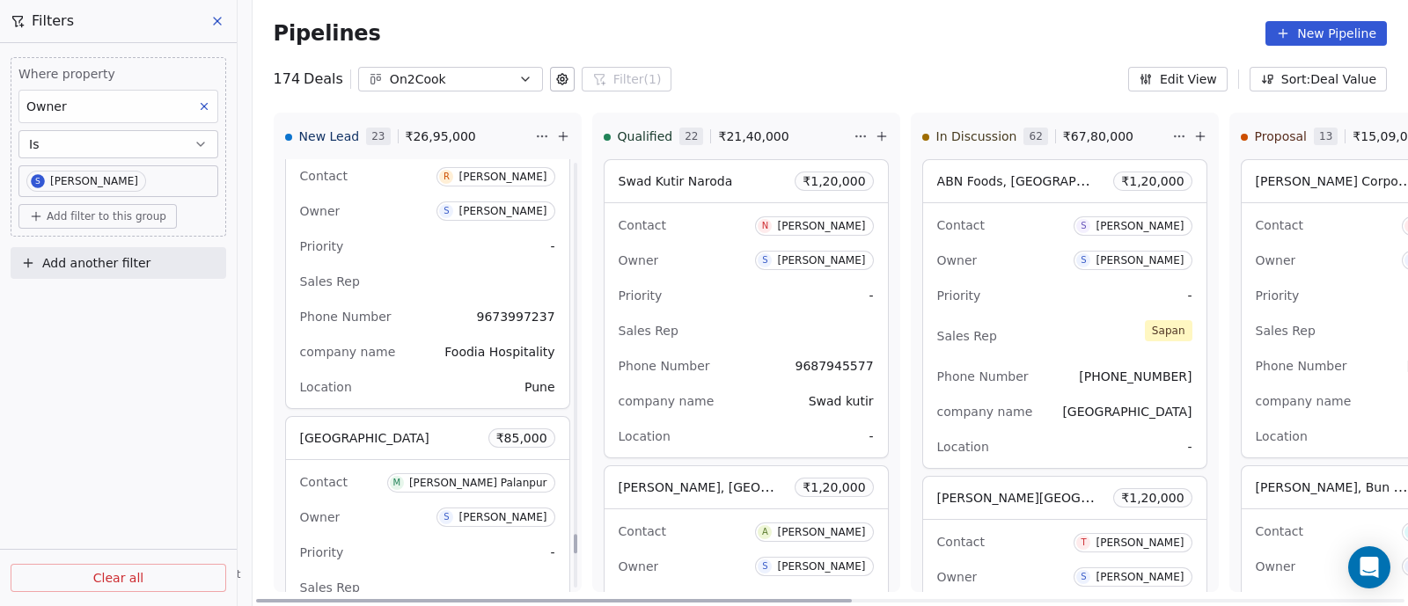
scroll to position [8326, 0]
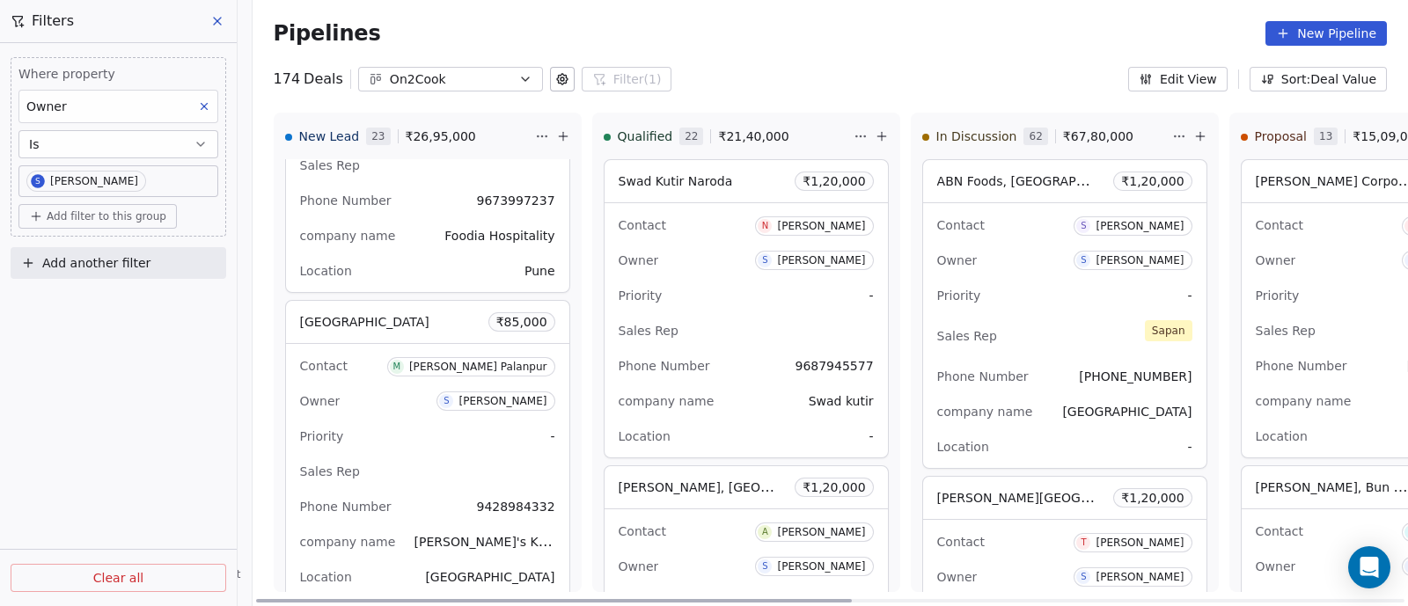
click at [397, 398] on div "Owner S [PERSON_NAME]" at bounding box center [427, 401] width 255 height 28
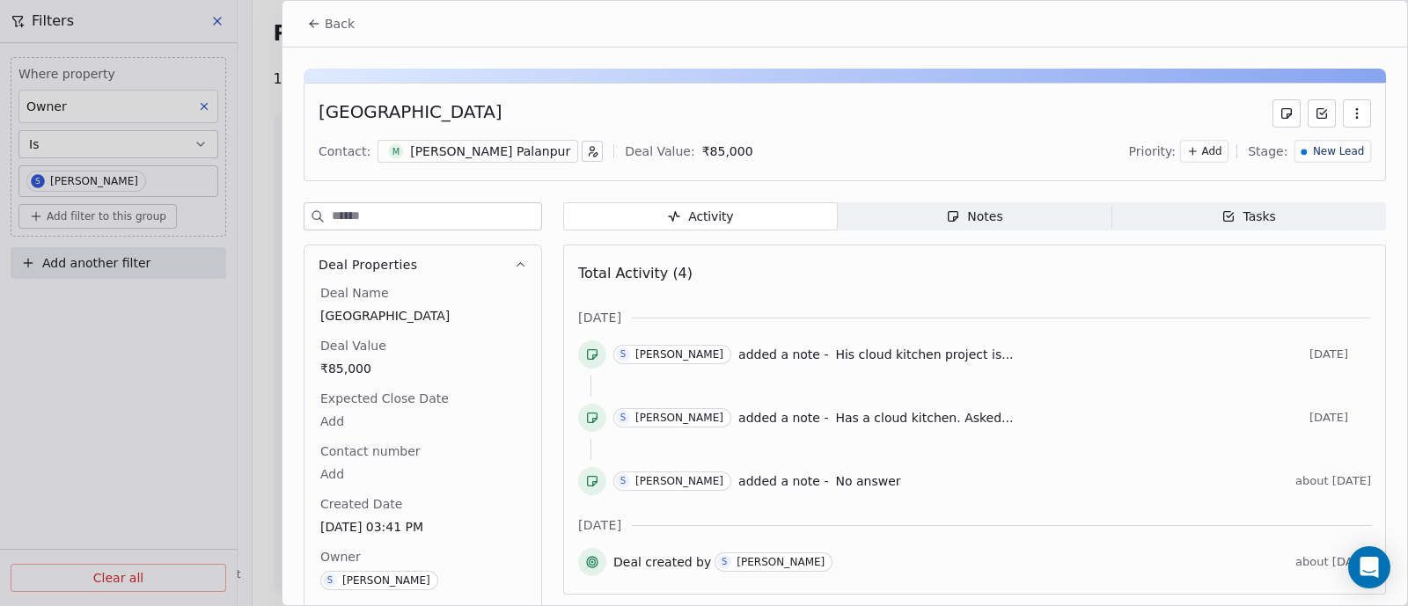
click at [1350, 115] on icon "button" at bounding box center [1357, 113] width 14 height 14
click at [1280, 157] on div "Delete" at bounding box center [1288, 151] width 118 height 28
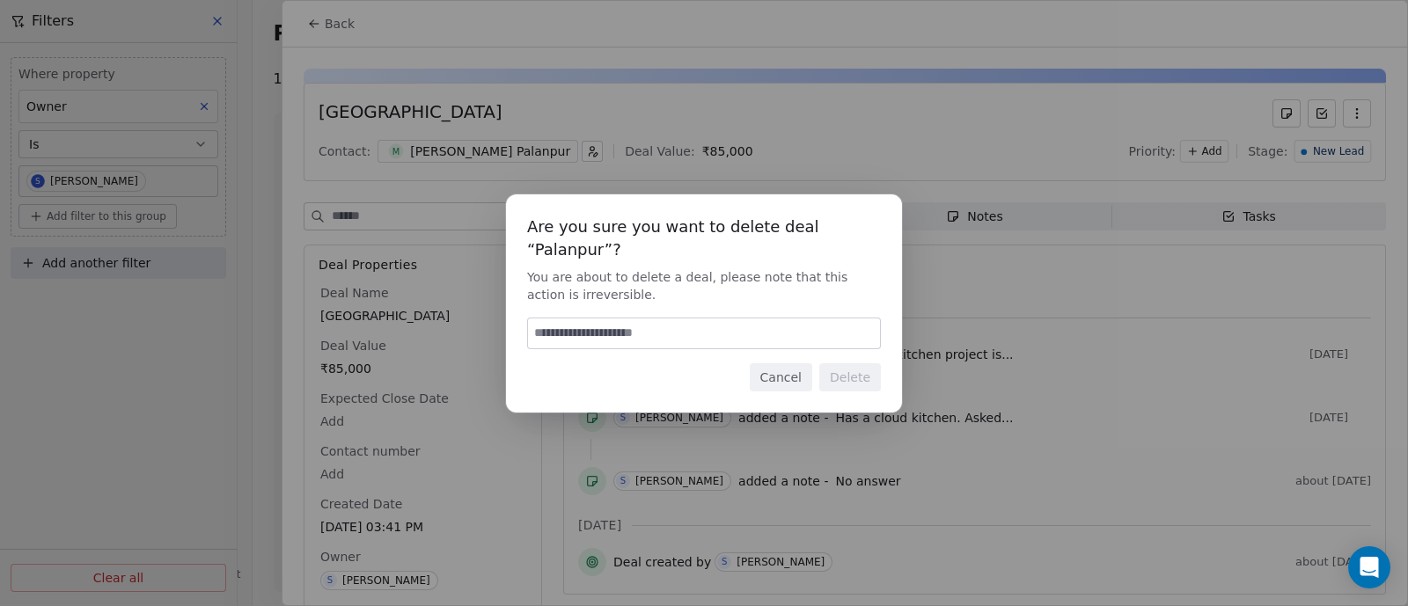
click at [708, 331] on input at bounding box center [704, 333] width 352 height 30
type input "******"
click at [853, 376] on button "Delete" at bounding box center [850, 377] width 62 height 28
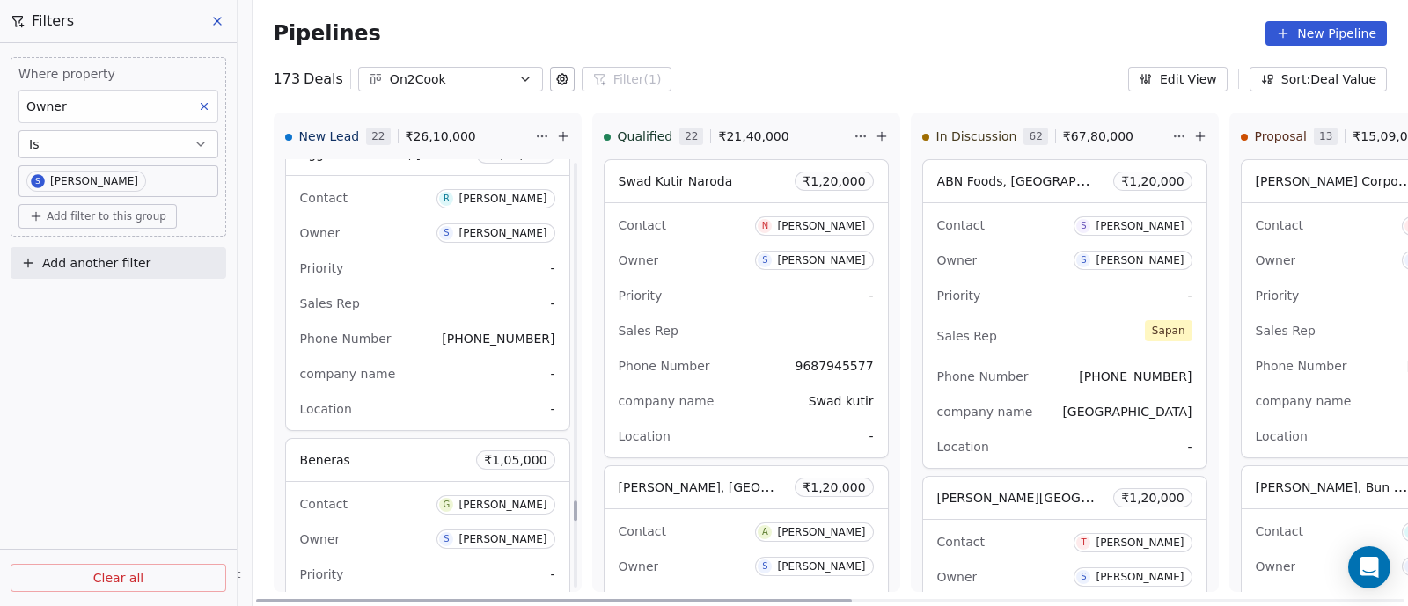
scroll to position [7240, 0]
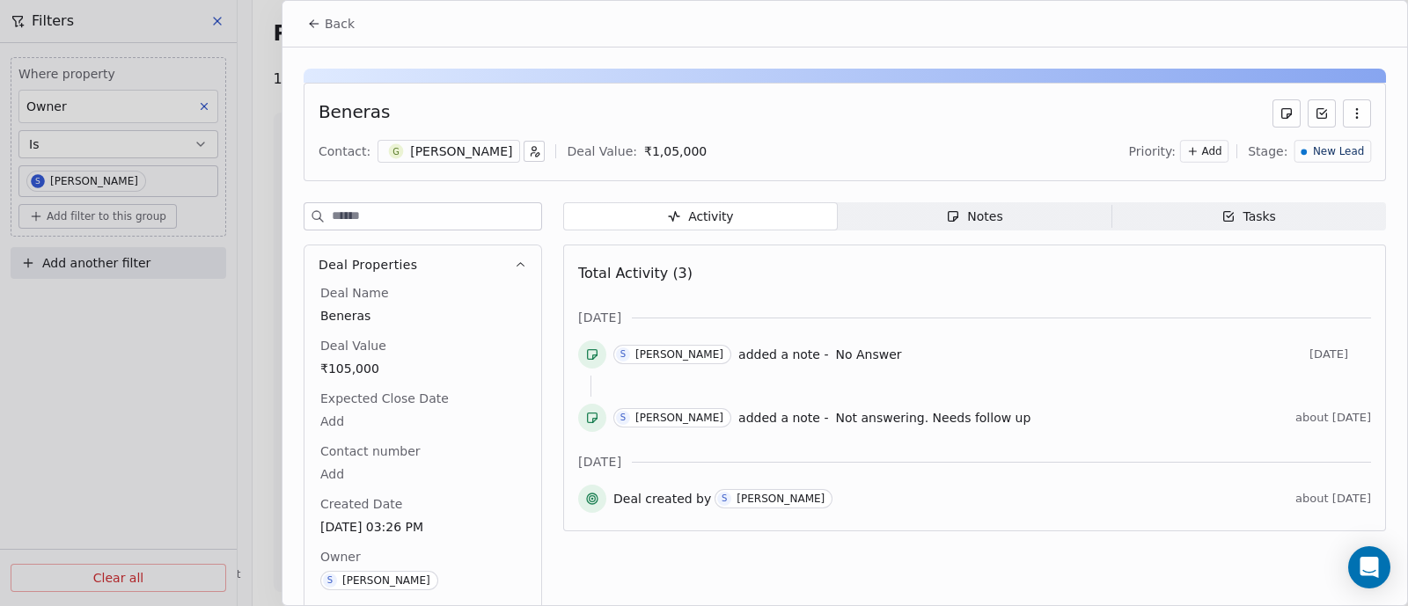
click at [1342, 150] on span "New Lead" at bounding box center [1338, 151] width 51 height 15
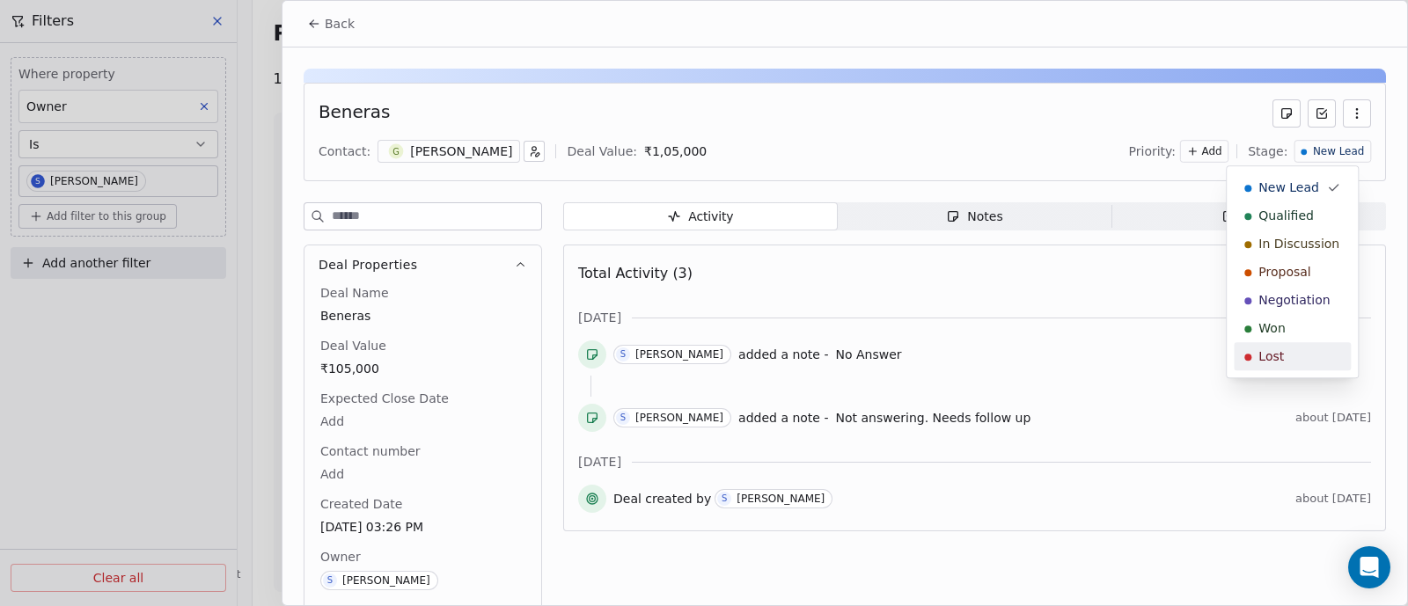
click at [1276, 358] on span "Lost" at bounding box center [1271, 356] width 26 height 18
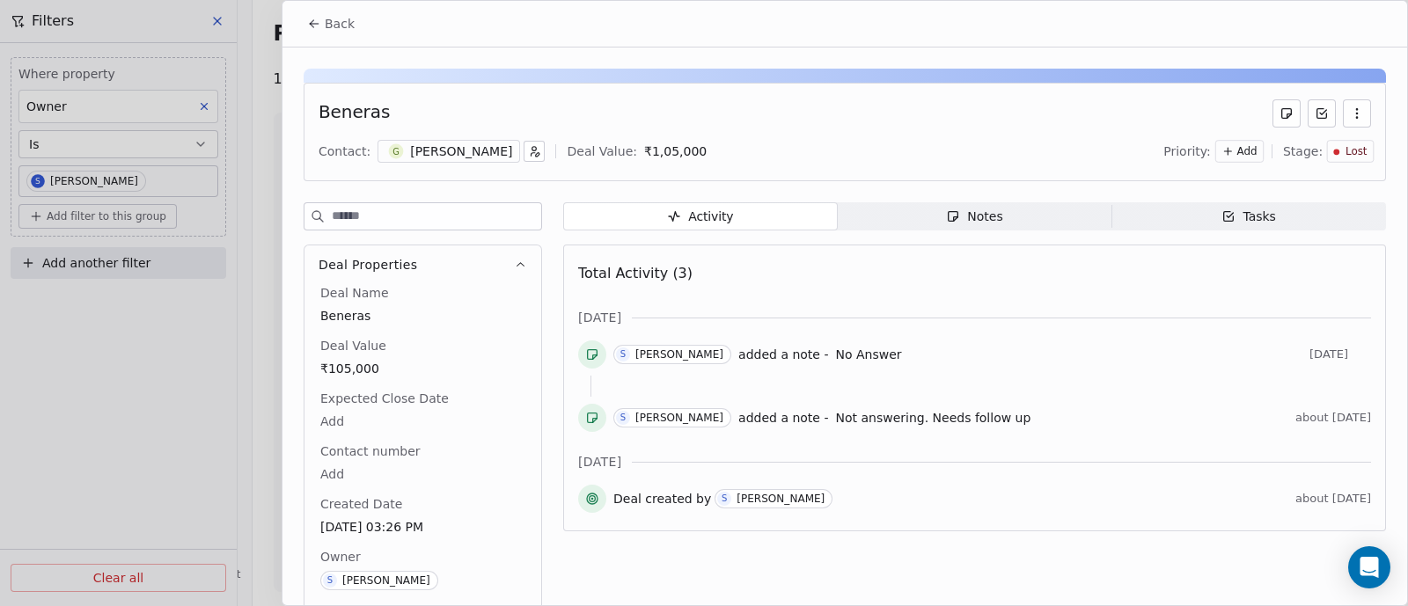
click at [331, 21] on span "Back" at bounding box center [340, 24] width 30 height 18
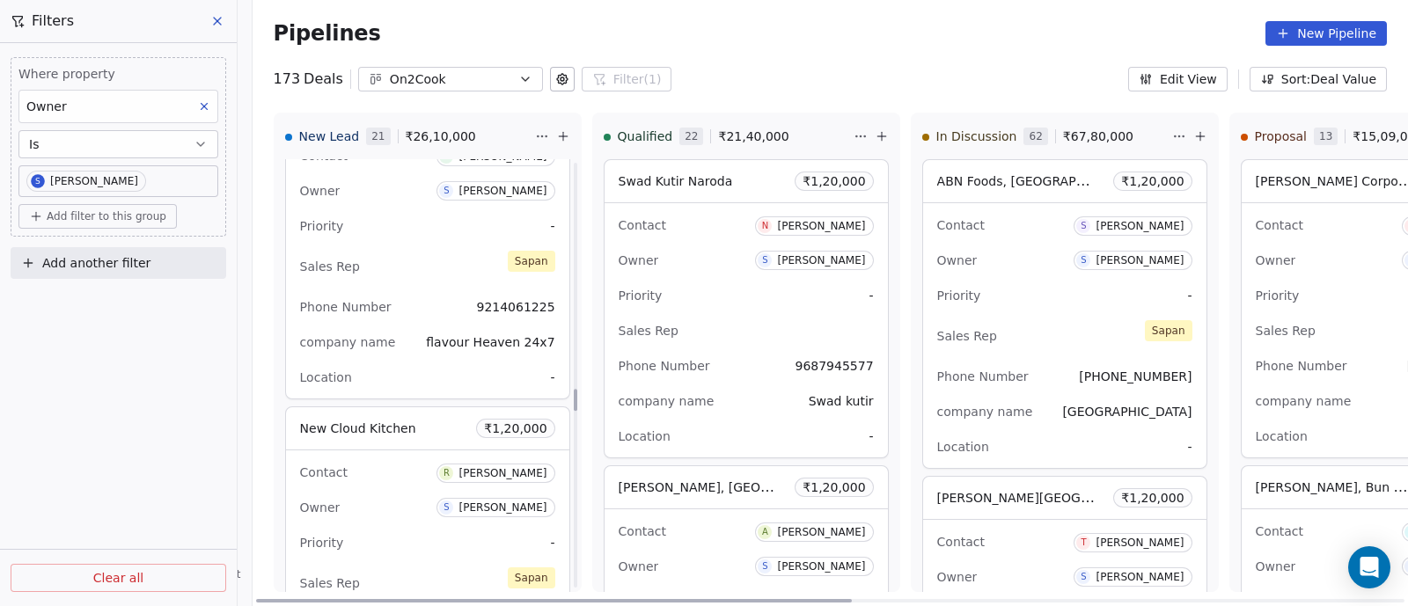
scroll to position [4516, 0]
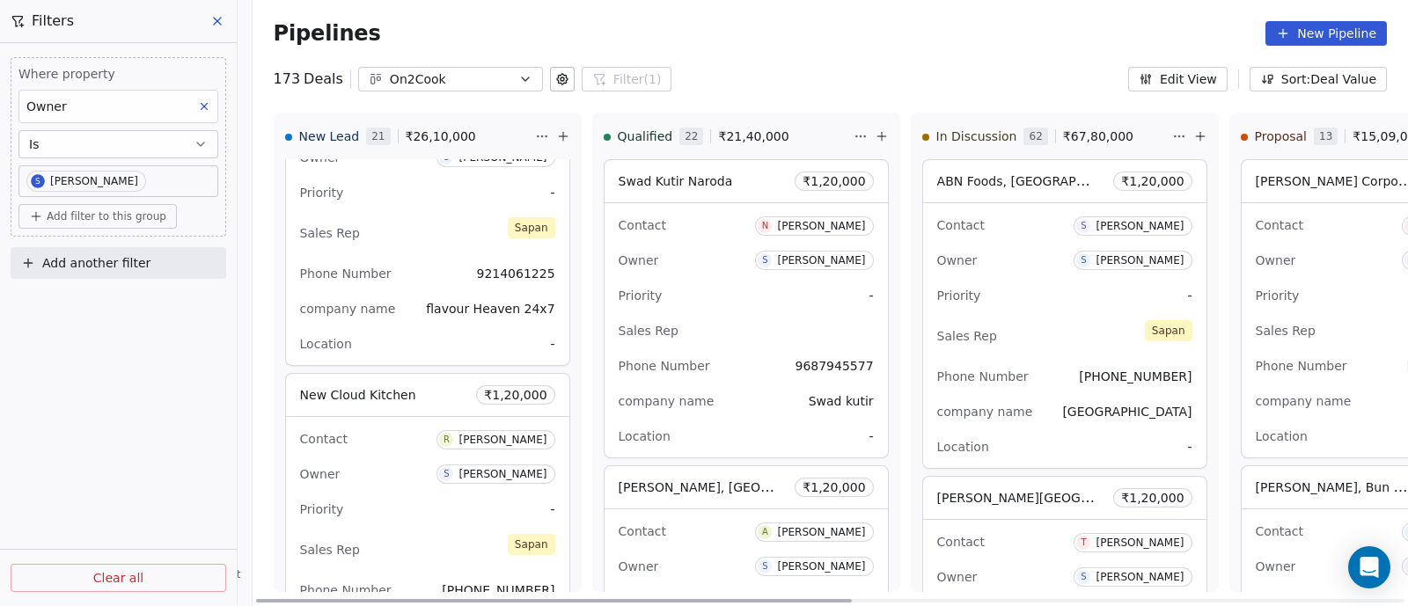
click at [414, 471] on div "Owner S [PERSON_NAME]" at bounding box center [427, 474] width 255 height 28
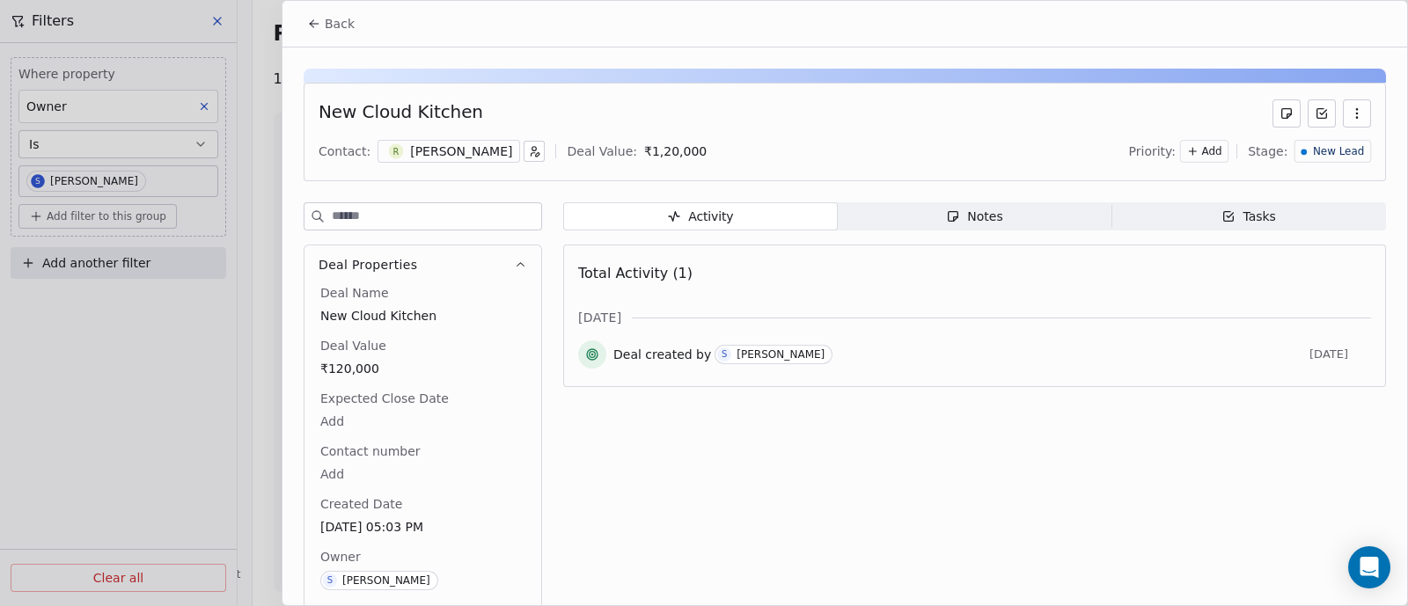
click at [333, 26] on span "Back" at bounding box center [340, 24] width 30 height 18
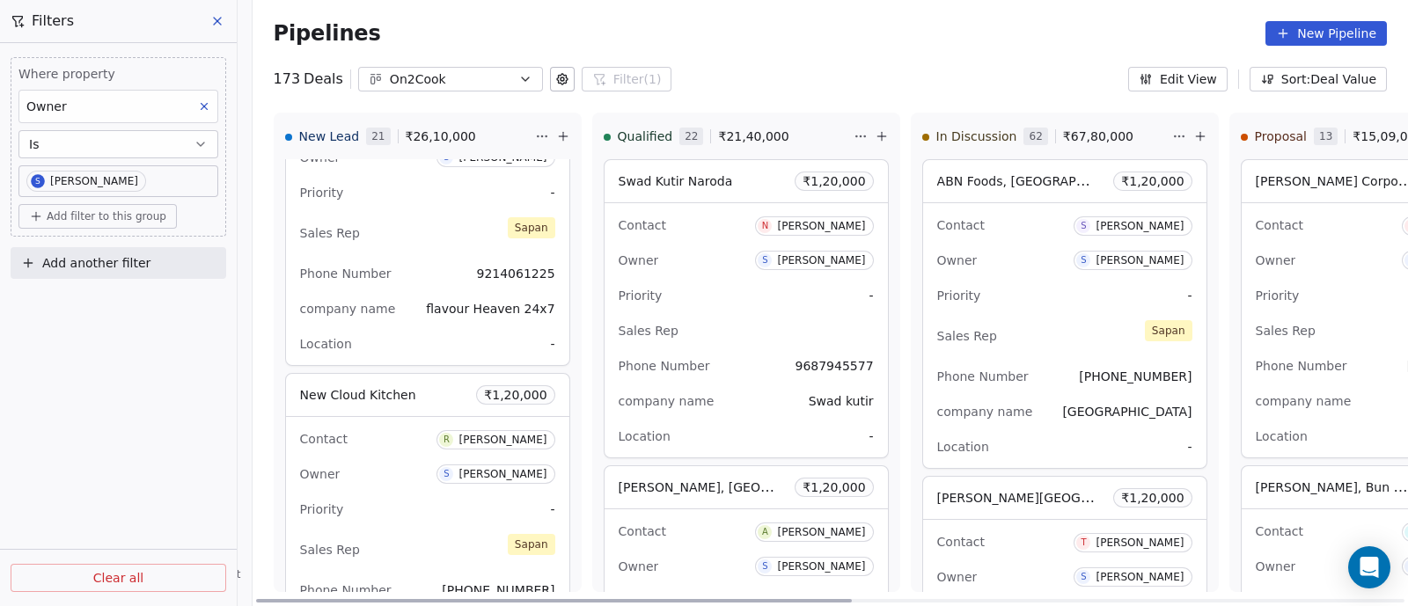
click at [415, 495] on div "Priority -" at bounding box center [427, 509] width 255 height 28
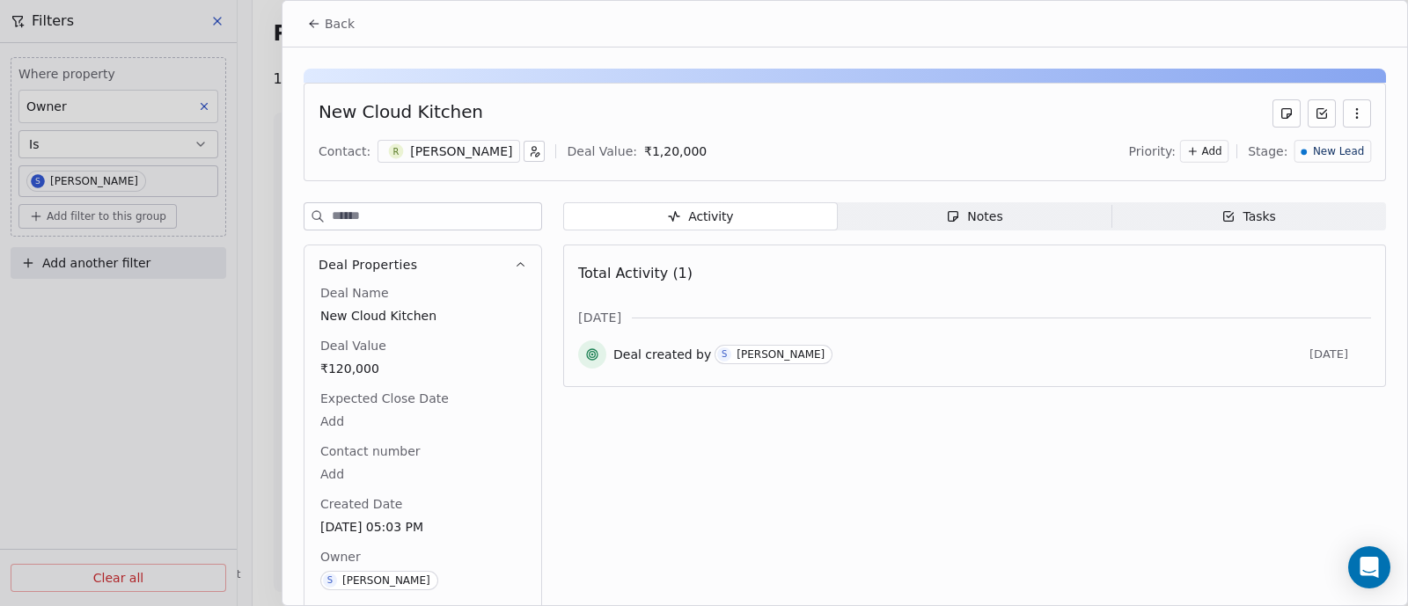
click at [1350, 116] on icon "button" at bounding box center [1357, 113] width 14 height 14
click at [1264, 146] on div "Delete" at bounding box center [1288, 151] width 118 height 28
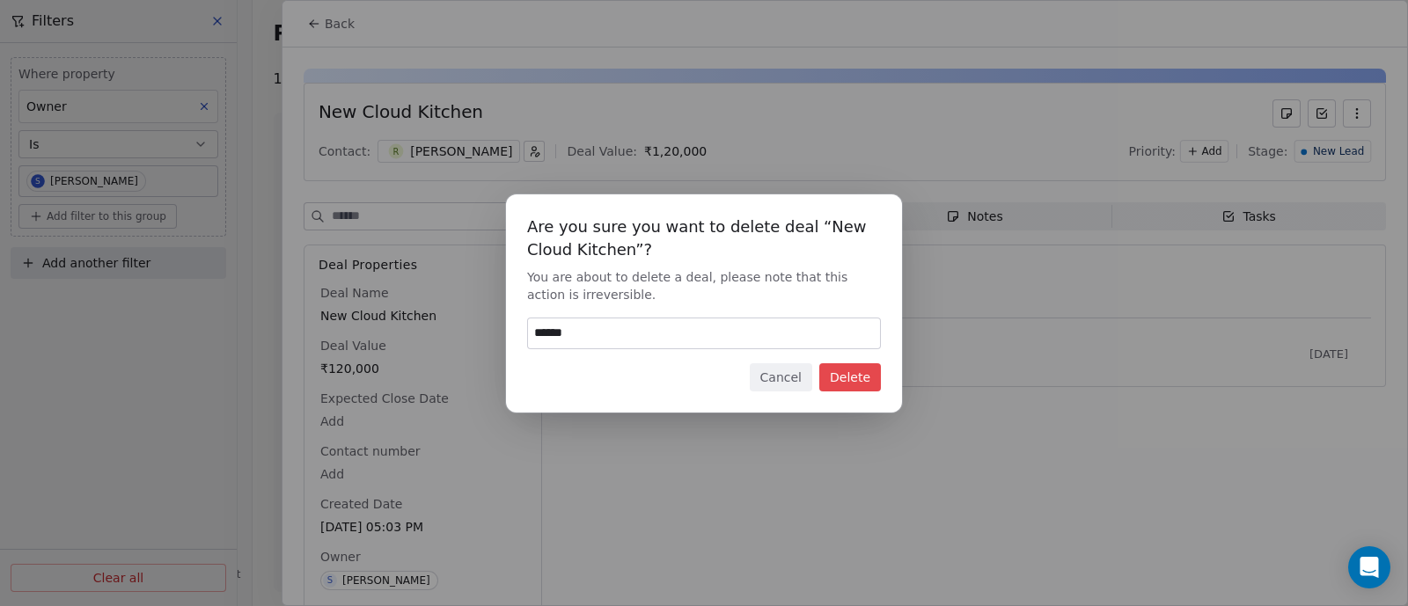
type input "******"
click at [853, 375] on button "Delete" at bounding box center [850, 377] width 62 height 28
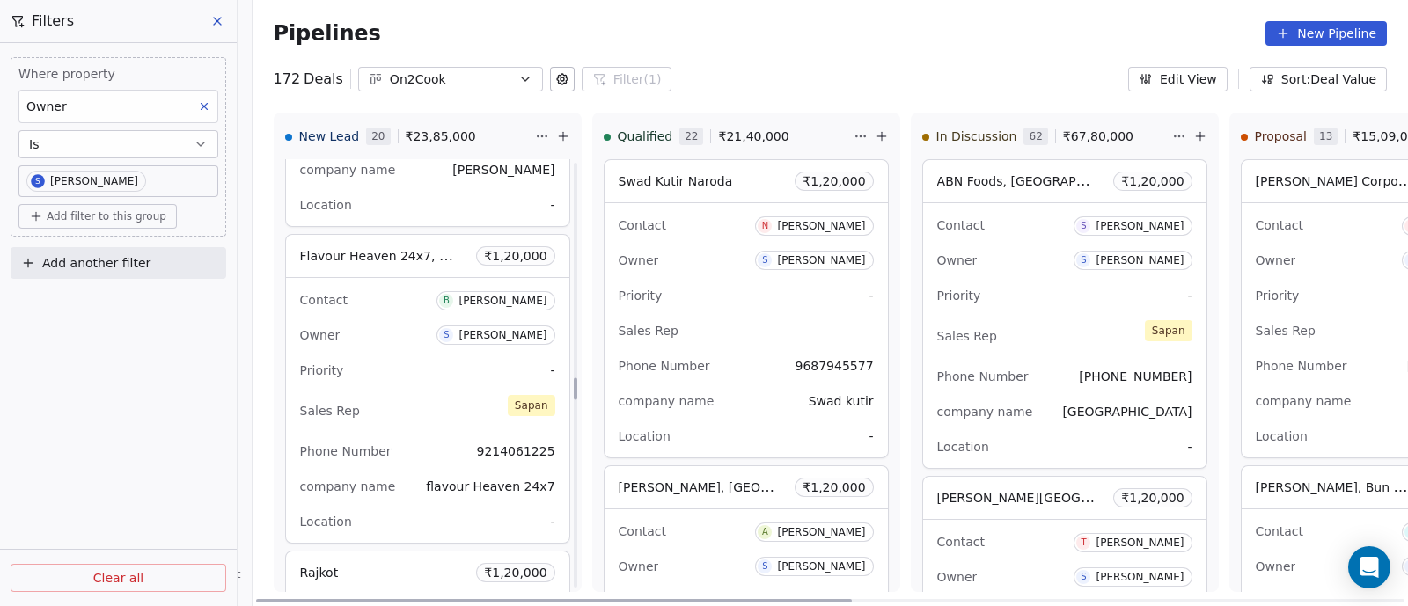
scroll to position [4284, 0]
